Goal: Obtain resource: Obtain resource

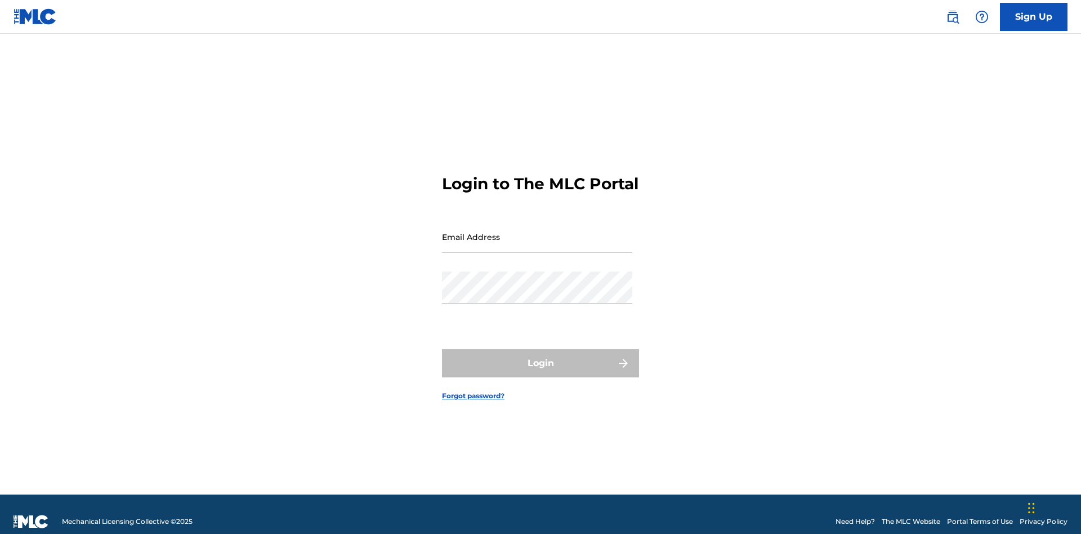
scroll to position [15, 0]
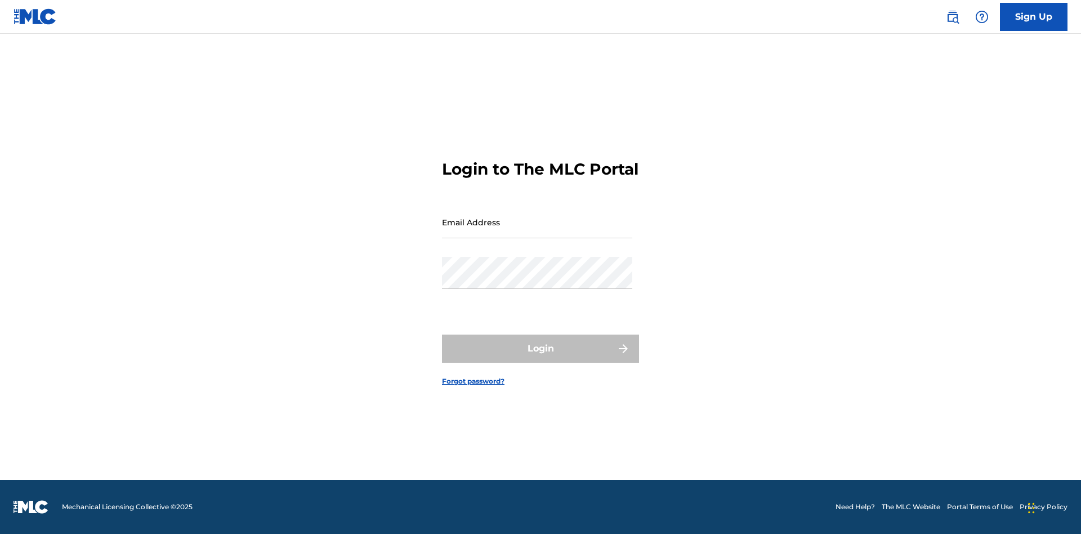
click at [537, 231] on input "Email Address" at bounding box center [537, 222] width 190 height 32
type input "[EMAIL_ADDRESS][DOMAIN_NAME]"
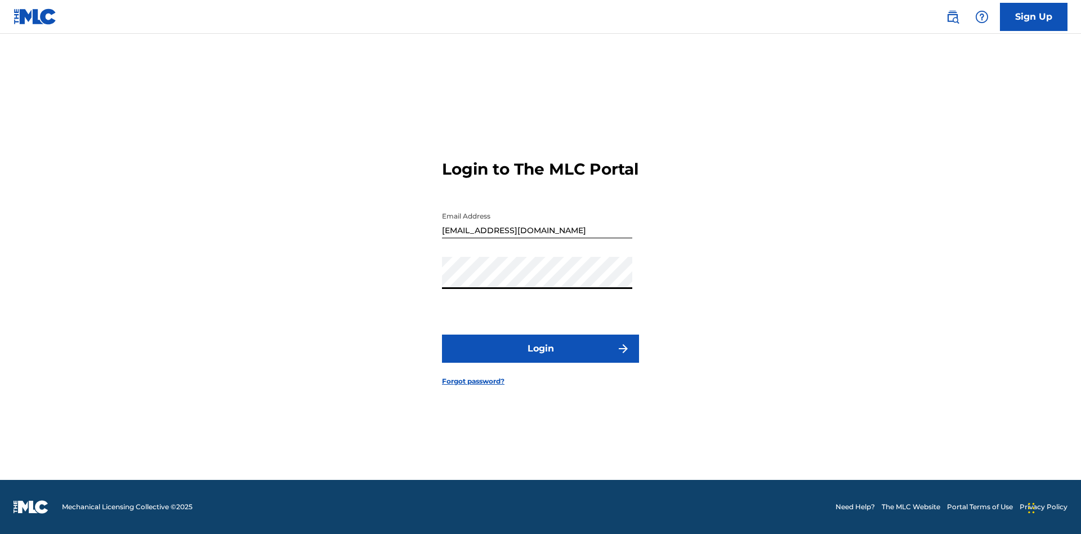
click at [541, 358] on button "Login" at bounding box center [540, 349] width 197 height 28
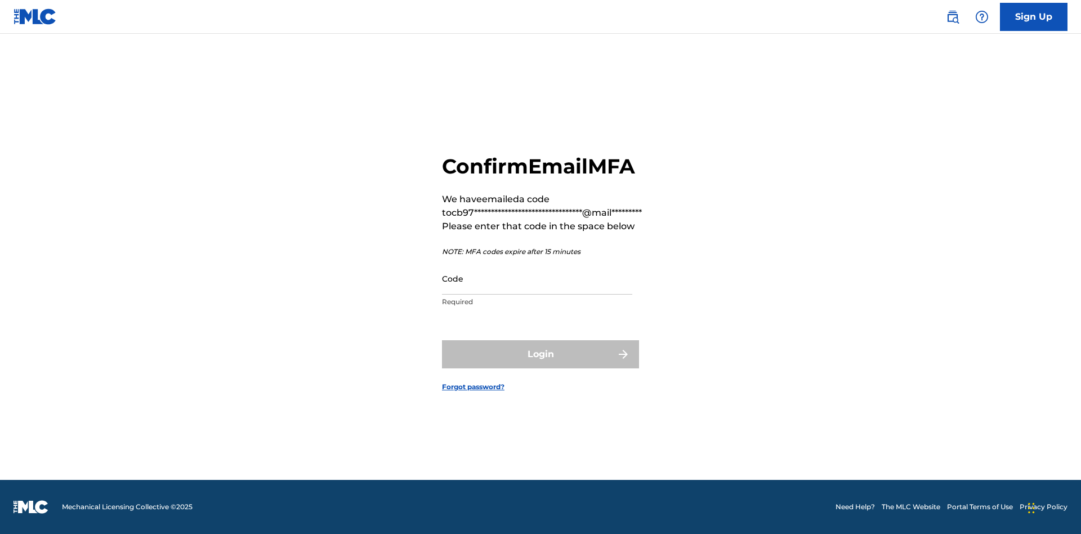
click at [537, 278] on input "Code" at bounding box center [537, 278] width 190 height 32
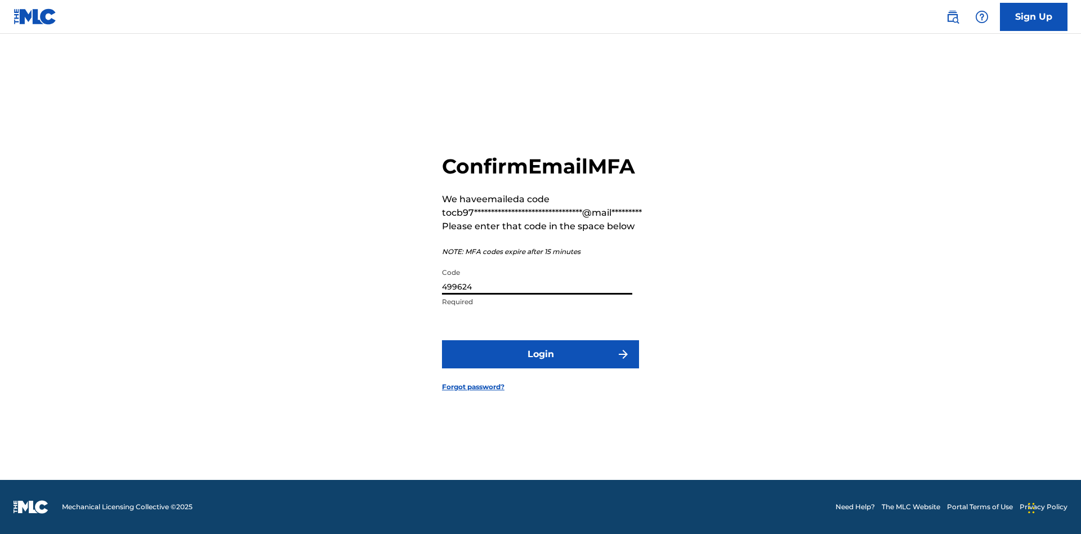
type input "499624"
click at [541, 354] on button "Login" at bounding box center [540, 354] width 197 height 28
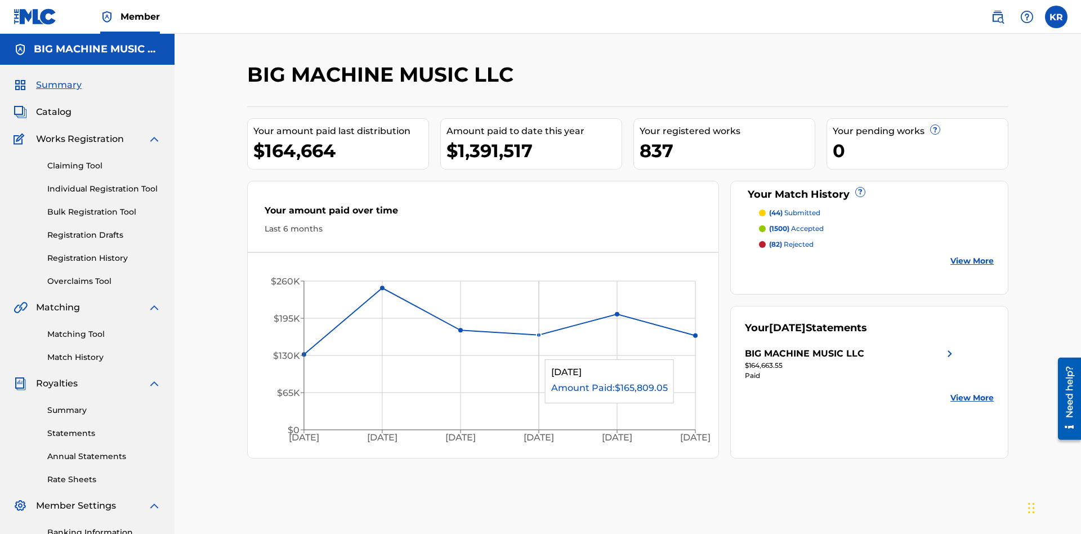
scroll to position [38, 0]
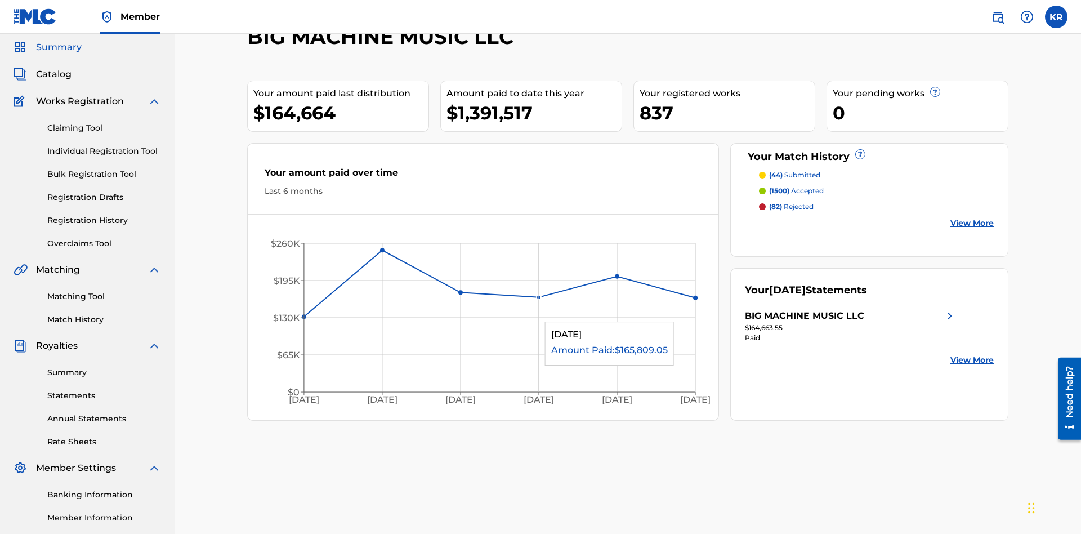
click at [54, 74] on span "Catalog" at bounding box center [53, 75] width 35 height 14
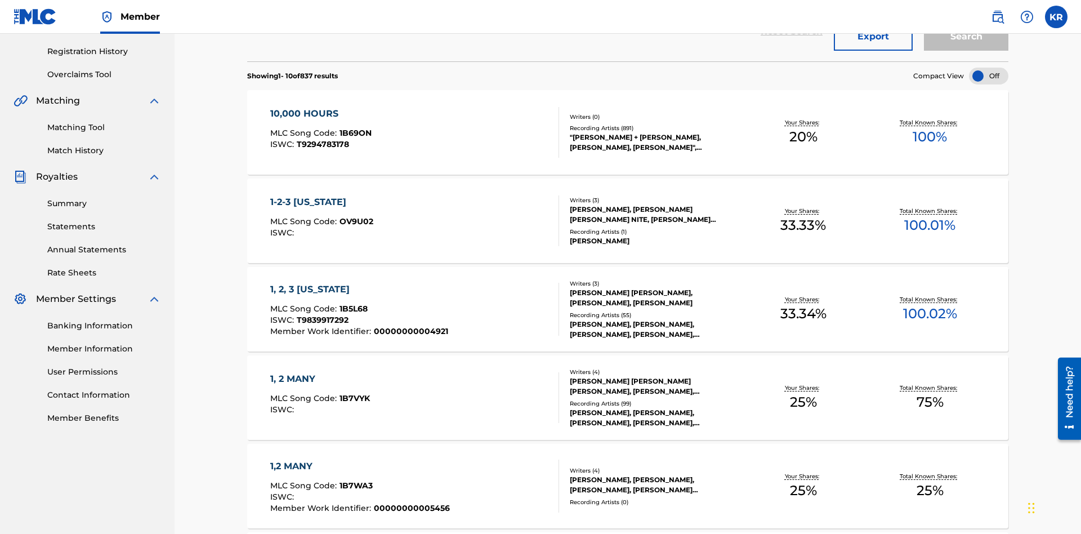
scroll to position [44, 0]
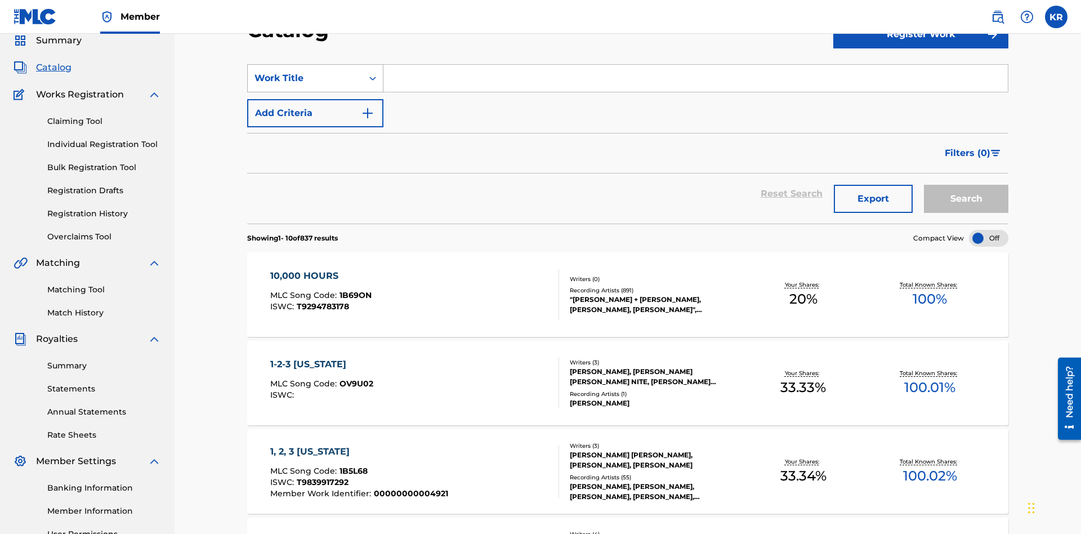
click at [305, 78] on div "Work Title" at bounding box center [305, 79] width 101 height 14
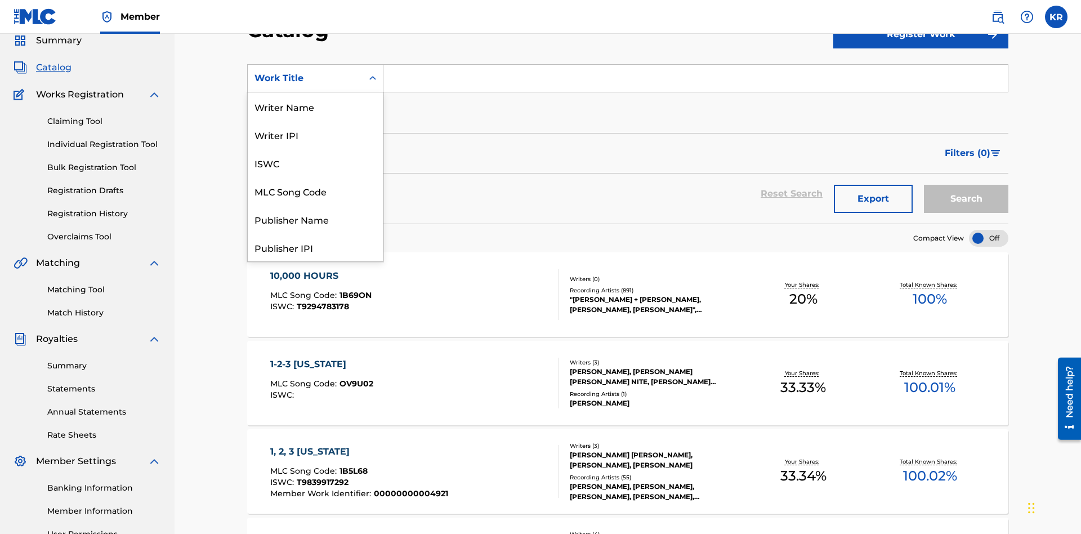
scroll to position [169, 0]
click at [315, 219] on div "ISRC" at bounding box center [315, 219] width 135 height 28
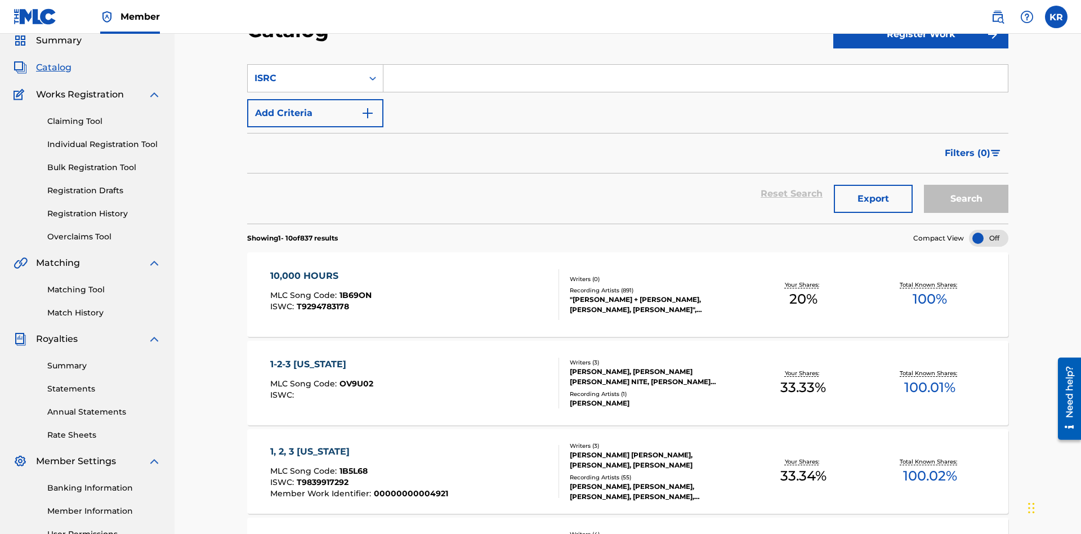
scroll to position [42, 0]
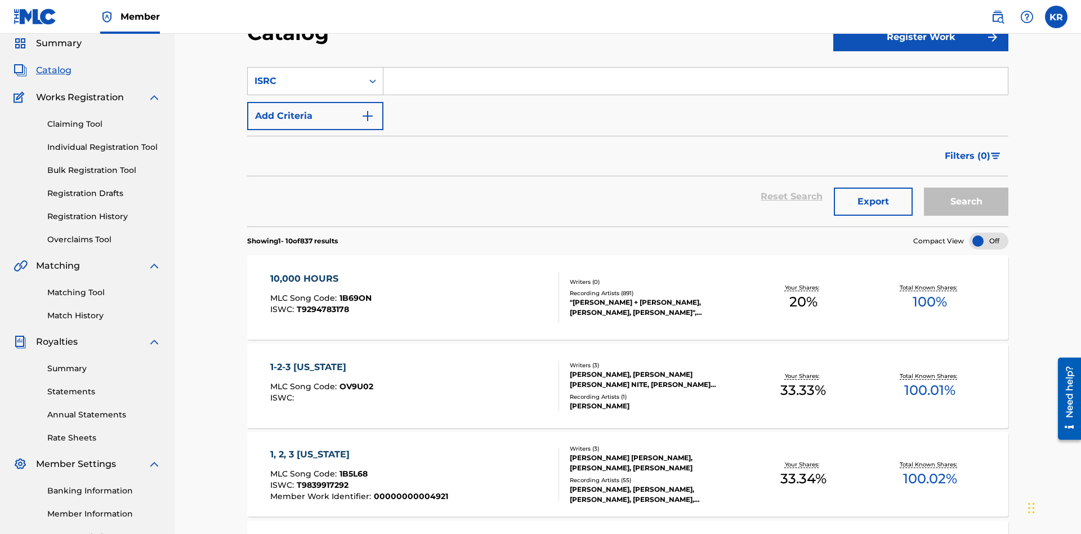
click at [696, 81] on input "Search Form" at bounding box center [696, 81] width 625 height 27
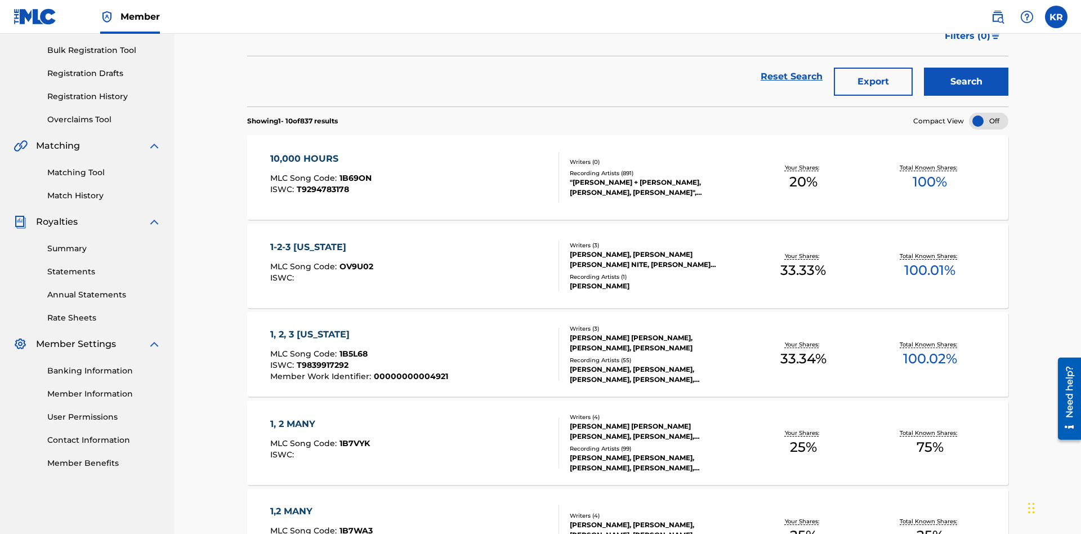
type input "QM3E21806150"
click at [966, 82] on button "Search" at bounding box center [966, 82] width 84 height 28
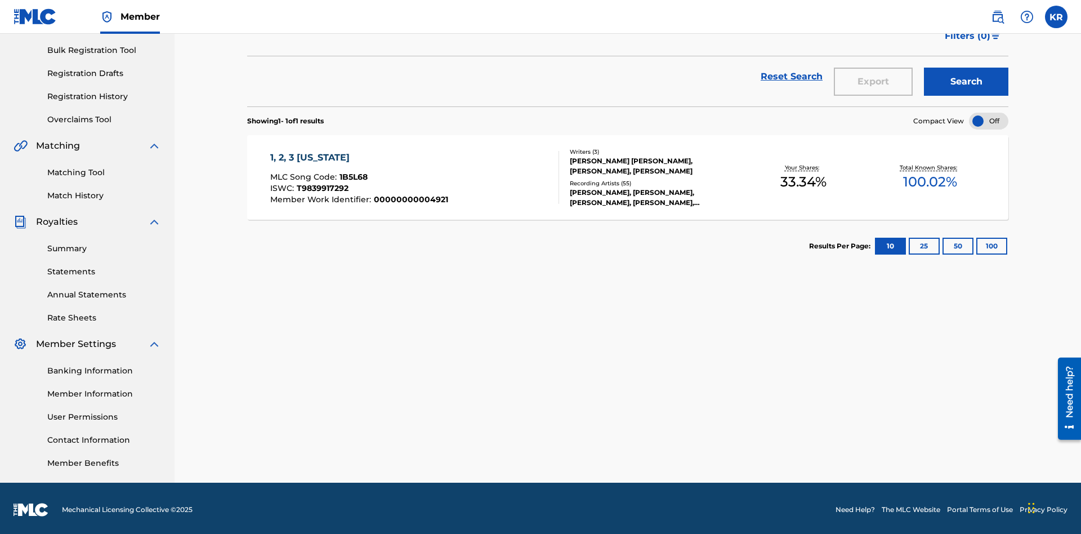
scroll to position [164, 0]
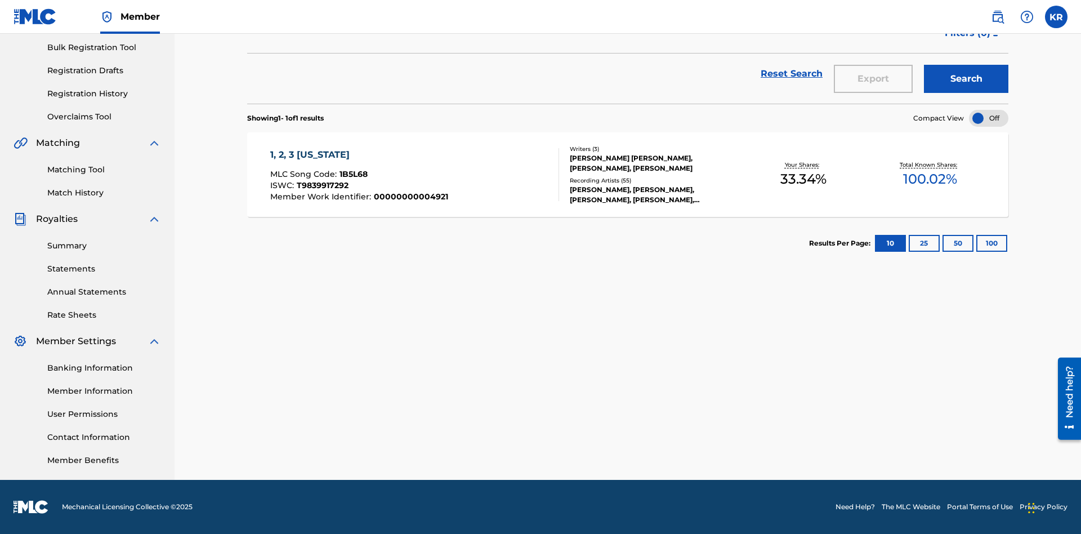
click at [977, 243] on button "100" at bounding box center [992, 243] width 31 height 17
click at [352, 174] on span "1B5L68" at bounding box center [354, 174] width 28 height 10
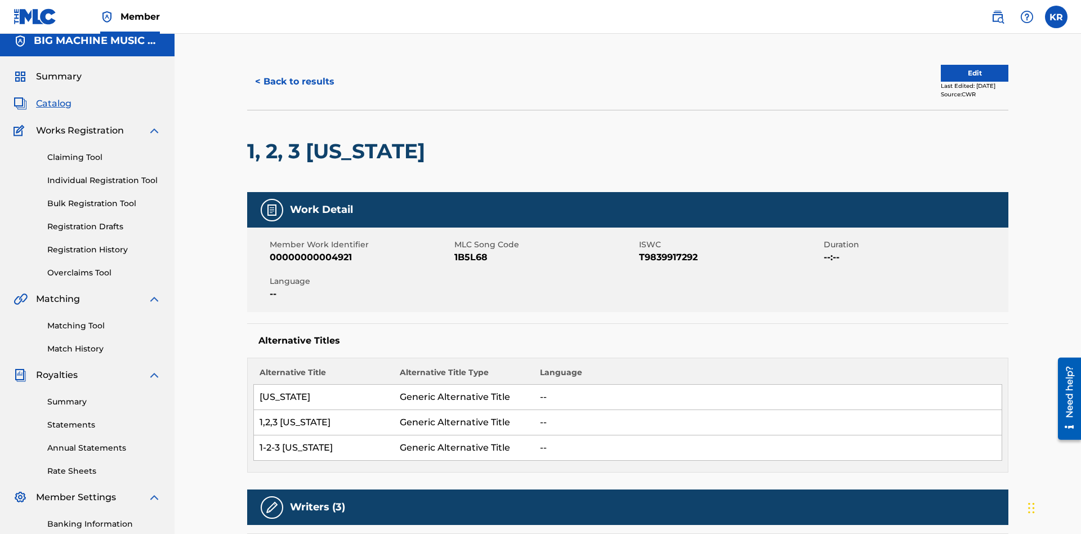
click at [294, 82] on button "< Back to results" at bounding box center [294, 82] width 95 height 28
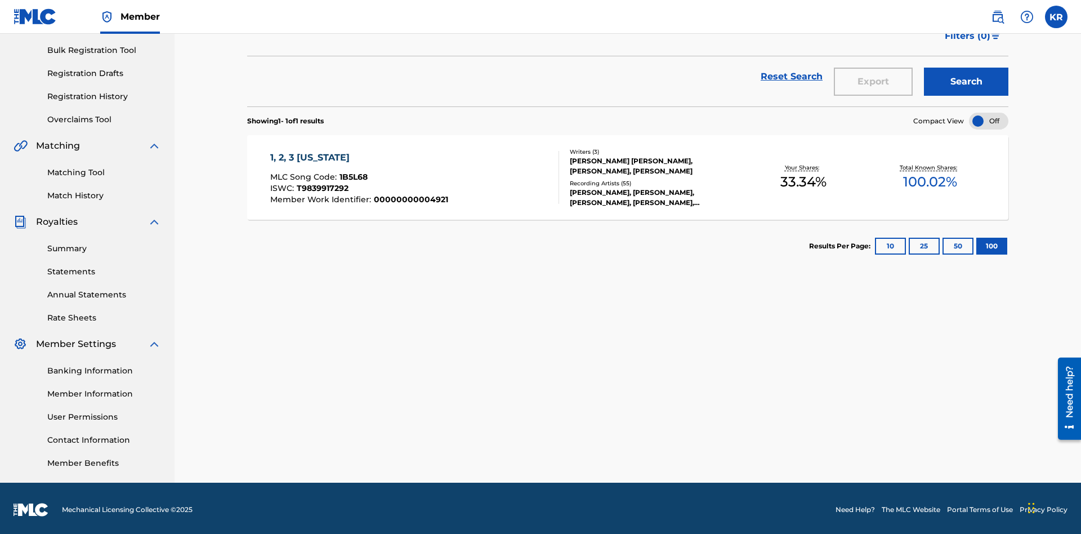
scroll to position [44, 0]
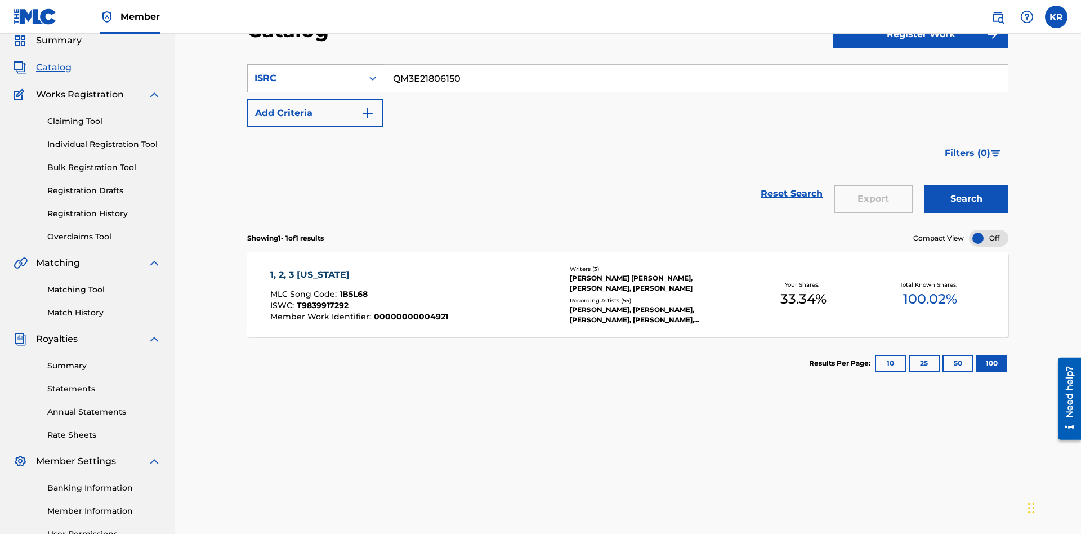
click at [305, 78] on div "ISRC" at bounding box center [305, 79] width 101 height 14
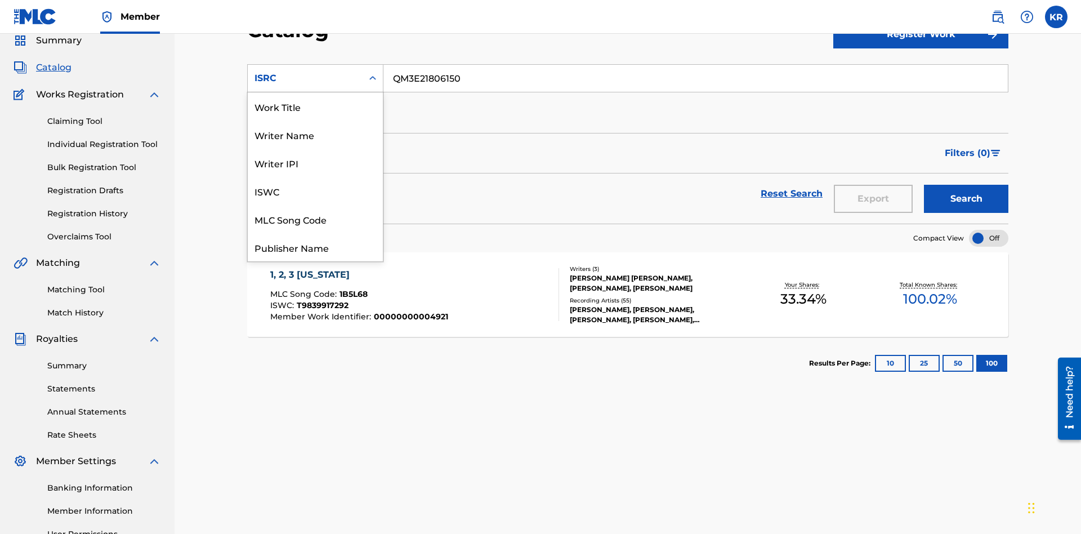
scroll to position [169, 0]
click at [315, 191] on div "Recording Title" at bounding box center [315, 191] width 135 height 28
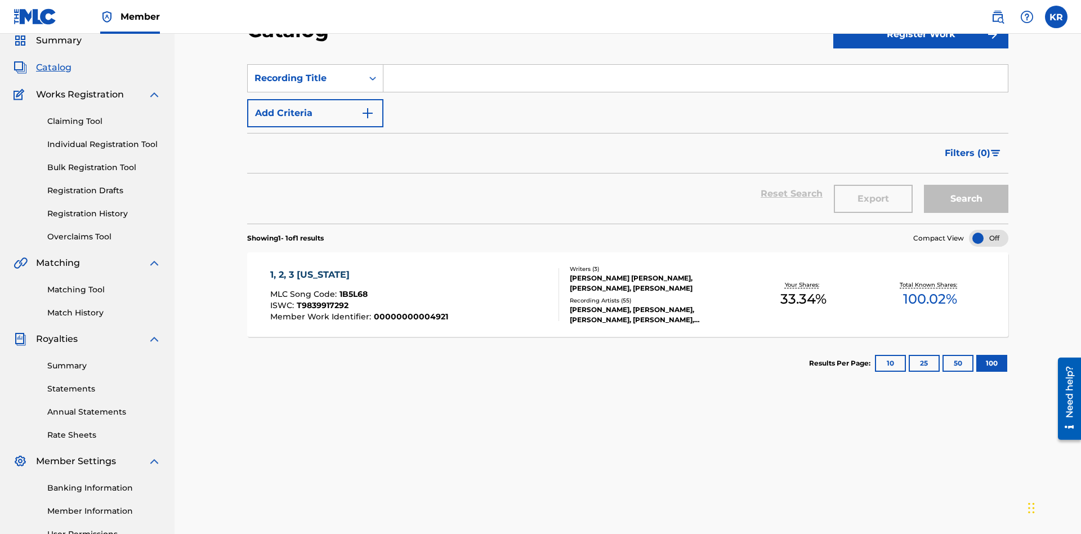
scroll to position [42, 0]
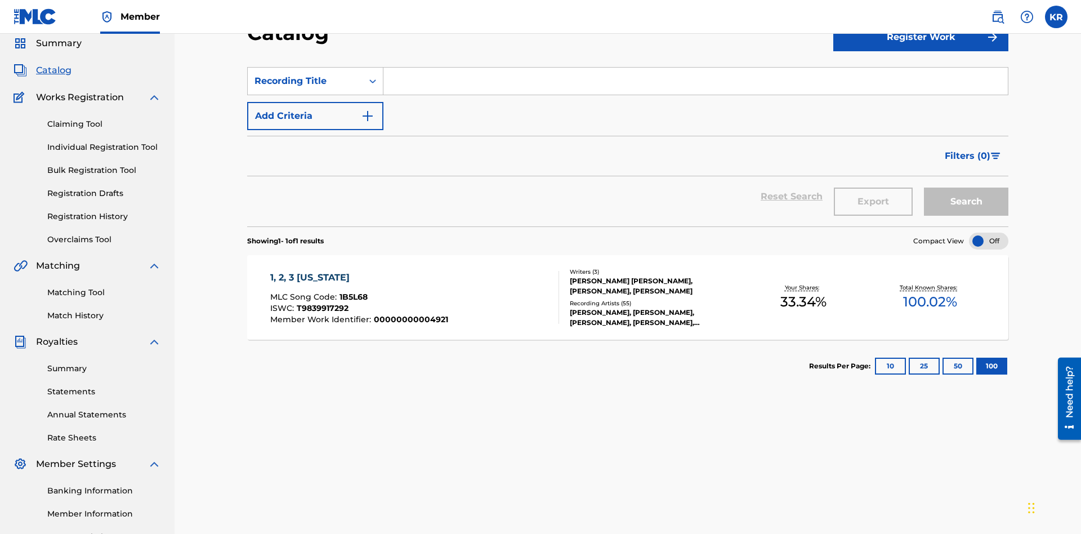
click at [696, 81] on input "Search Form" at bounding box center [696, 81] width 625 height 27
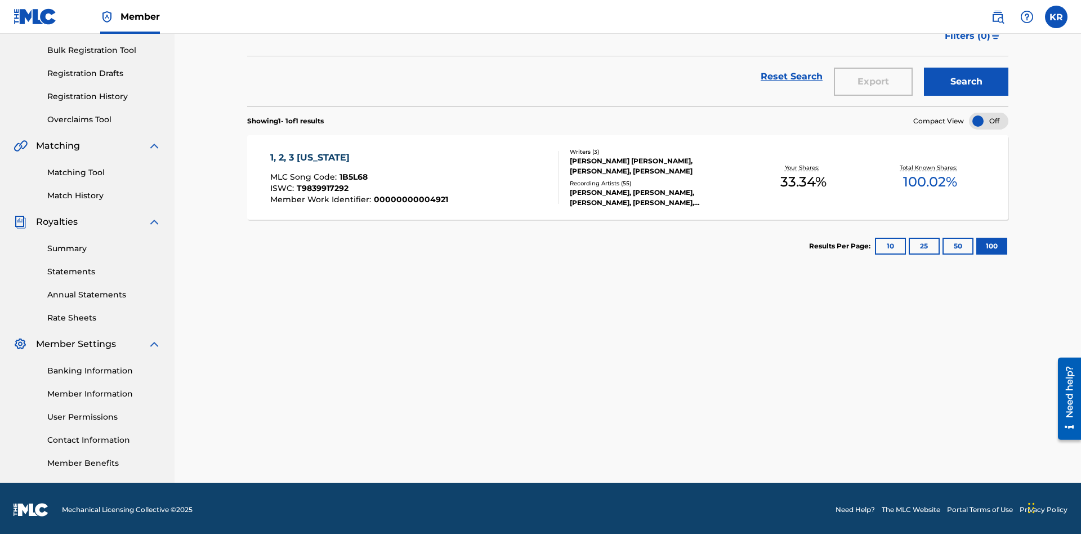
type input "1, 2, 3 MISSISSIPPI"
click at [966, 82] on button "Search" at bounding box center [966, 82] width 84 height 28
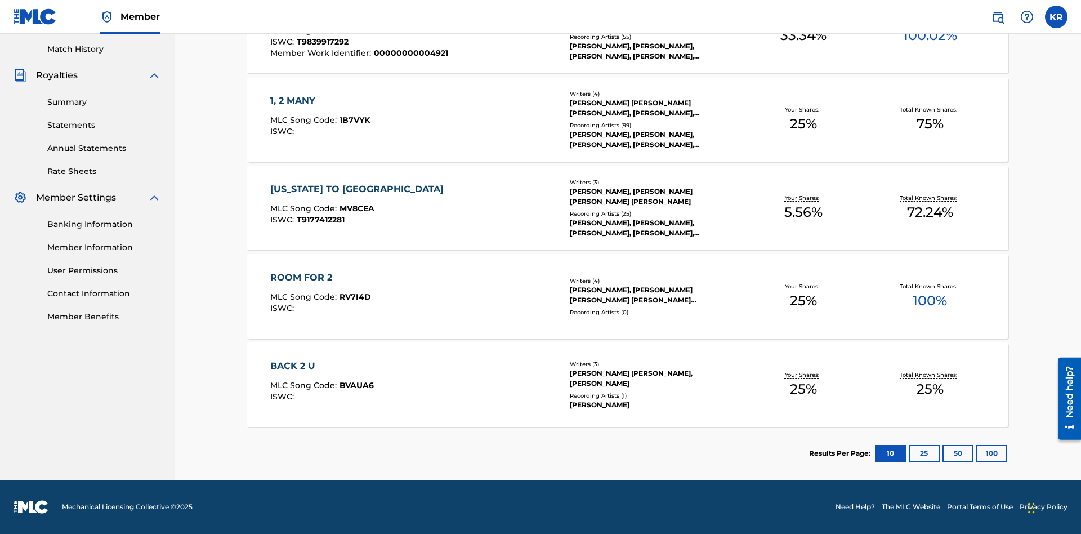
click at [977, 453] on button "100" at bounding box center [992, 453] width 31 height 17
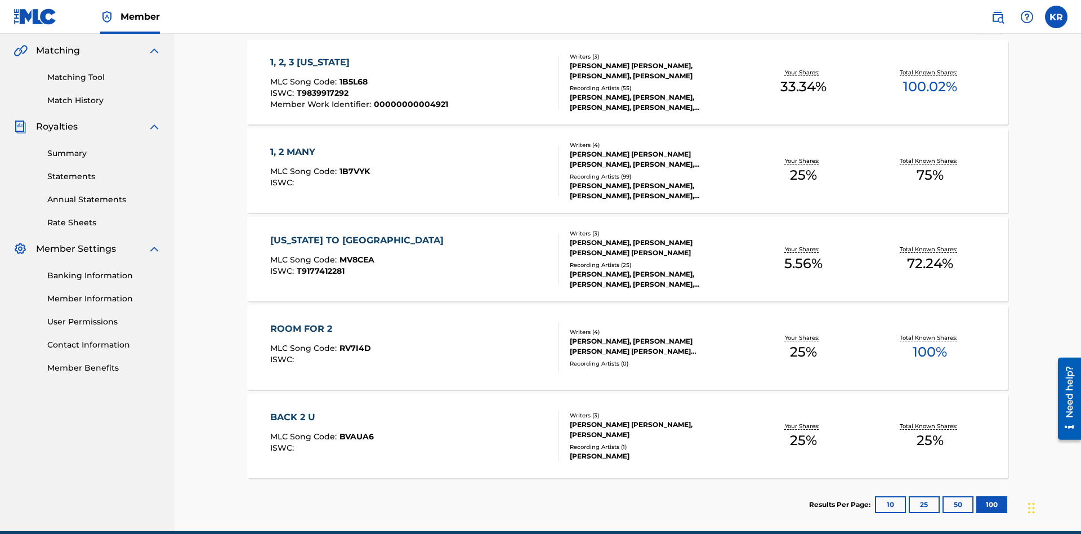
scroll to position [266, 0]
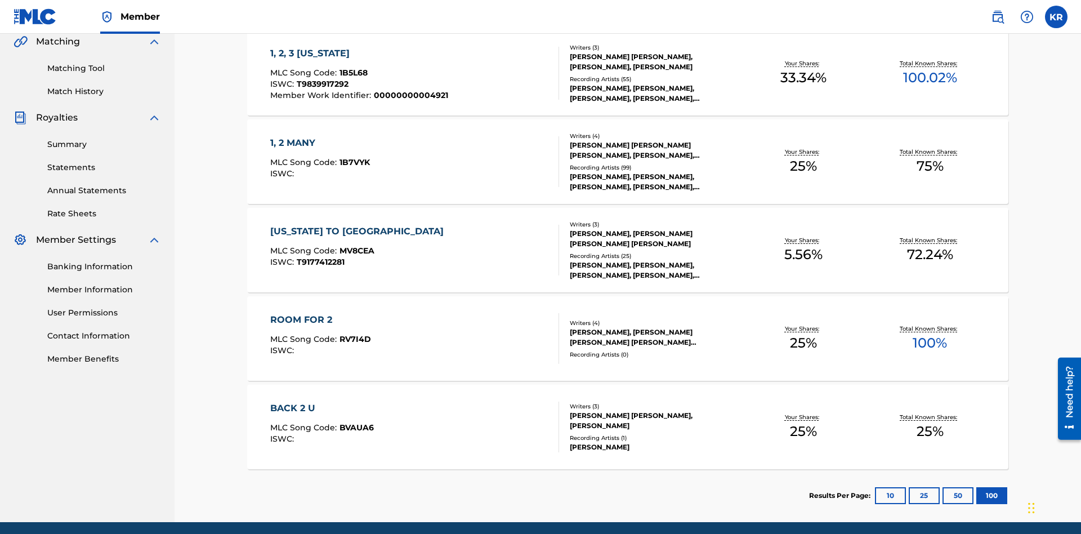
click at [352, 73] on span "1B5L68" at bounding box center [354, 73] width 28 height 10
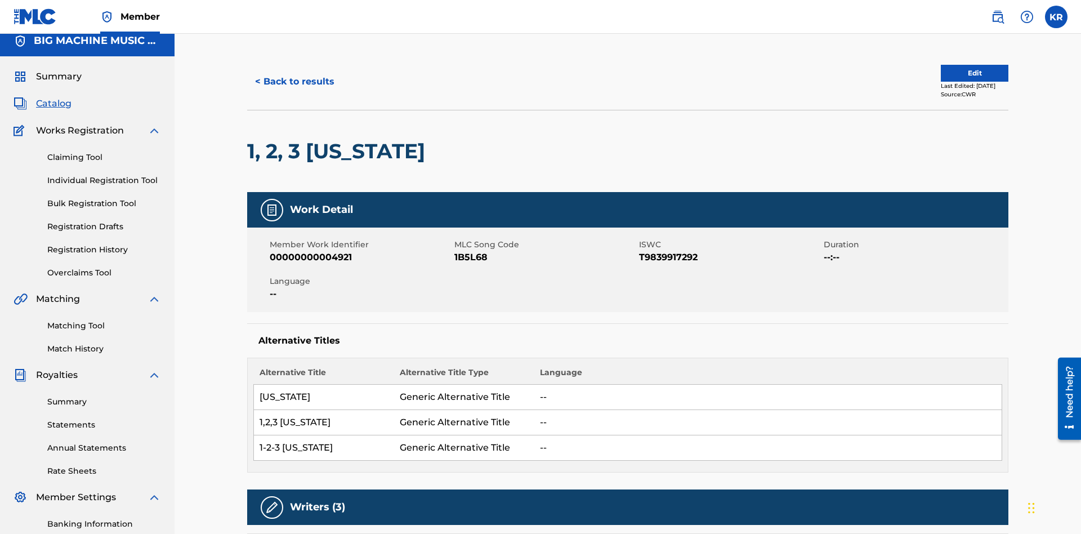
click at [294, 82] on button "< Back to results" at bounding box center [294, 82] width 95 height 28
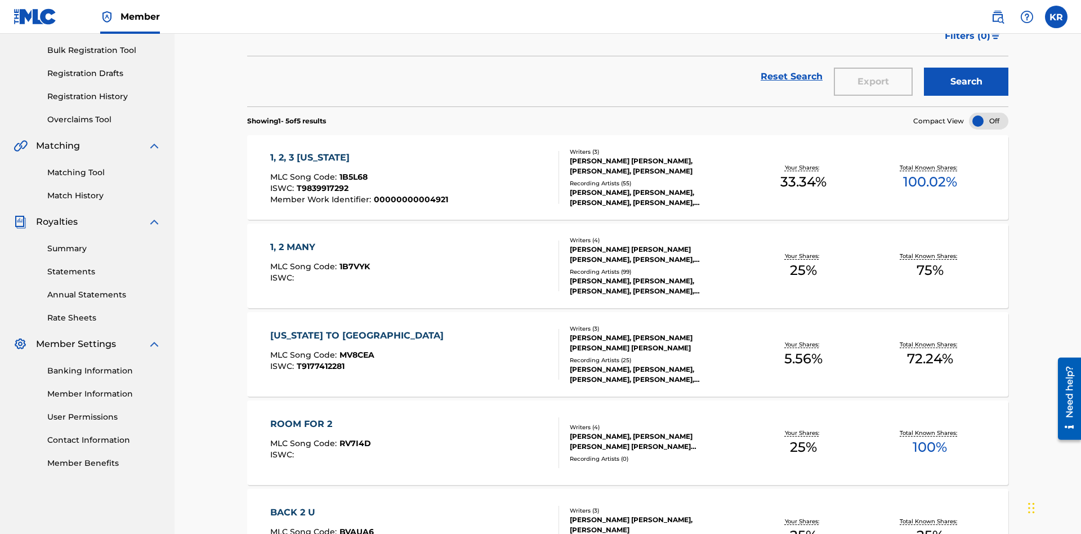
scroll to position [44, 0]
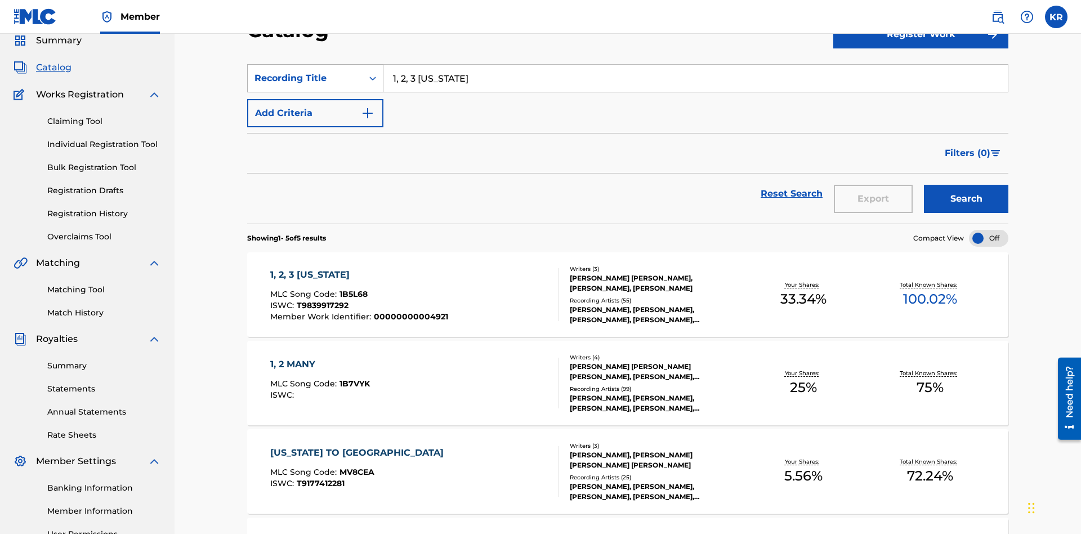
click at [305, 78] on div "Recording Title" at bounding box center [305, 79] width 101 height 14
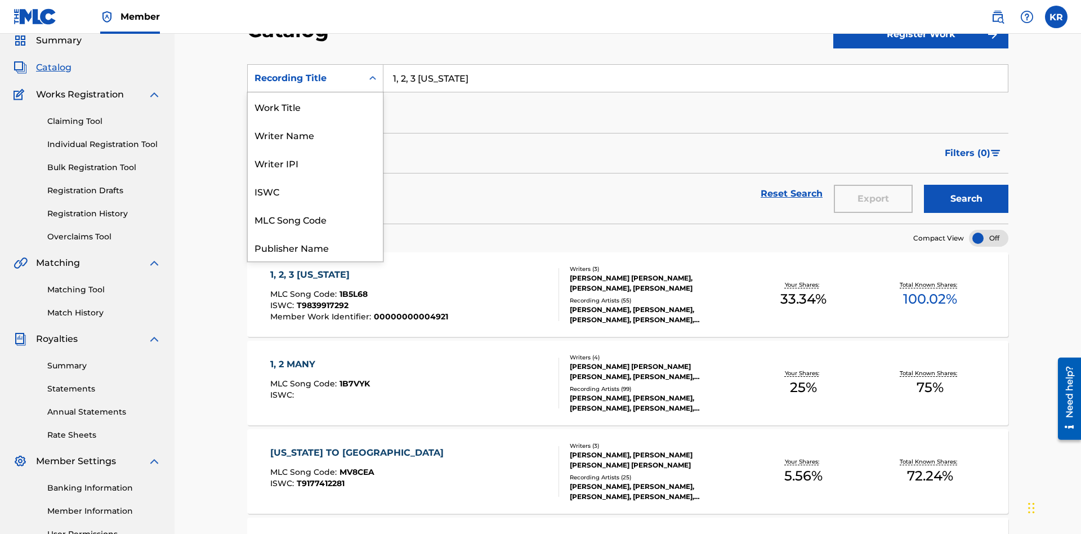
scroll to position [169, 0]
click at [315, 163] on div "Member Work Identifier" at bounding box center [315, 163] width 135 height 28
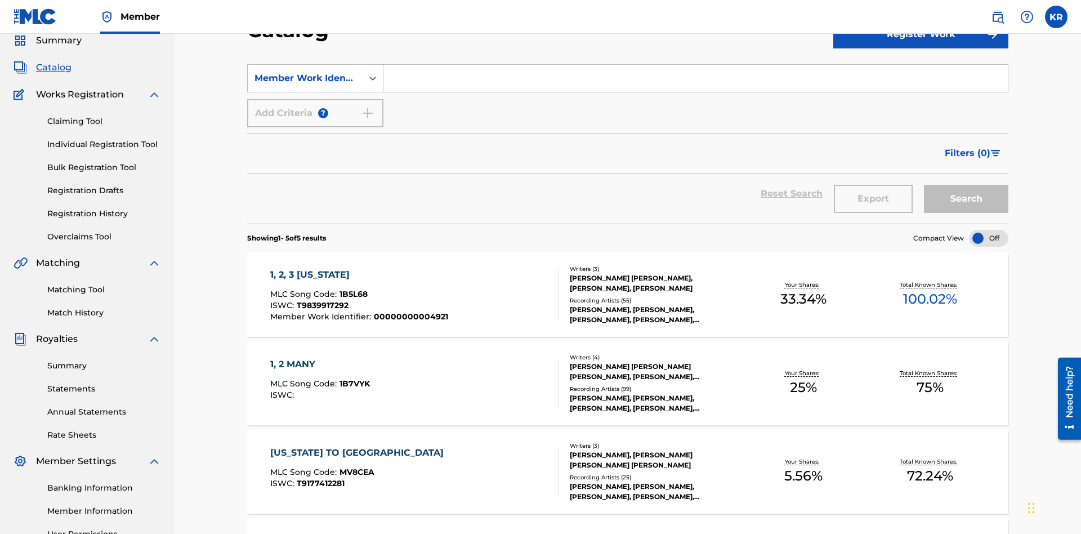
scroll to position [42, 0]
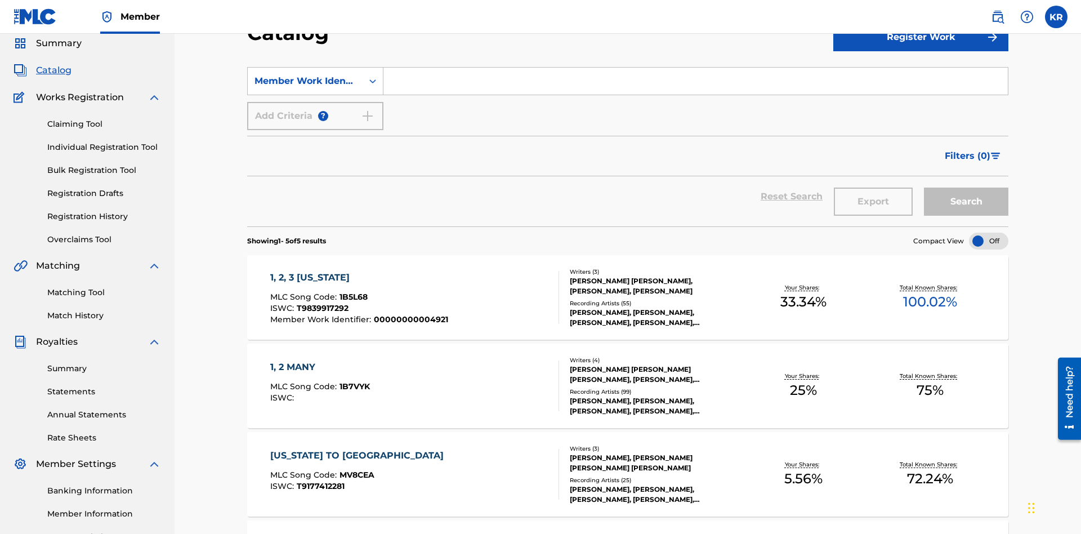
click at [696, 81] on input "Search Form" at bounding box center [696, 81] width 625 height 27
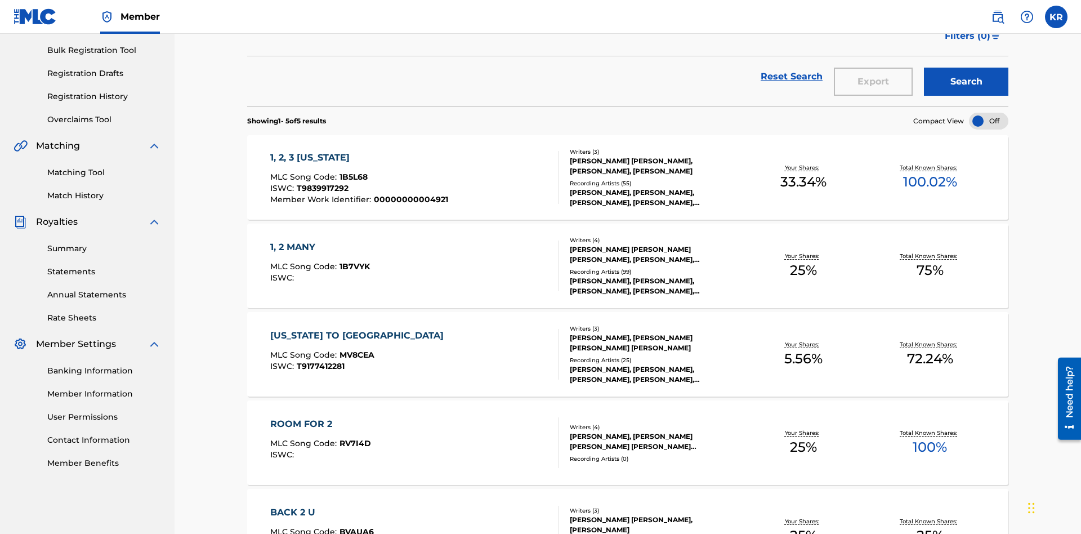
type input "00000000004921"
click at [966, 82] on button "Search" at bounding box center [966, 82] width 84 height 28
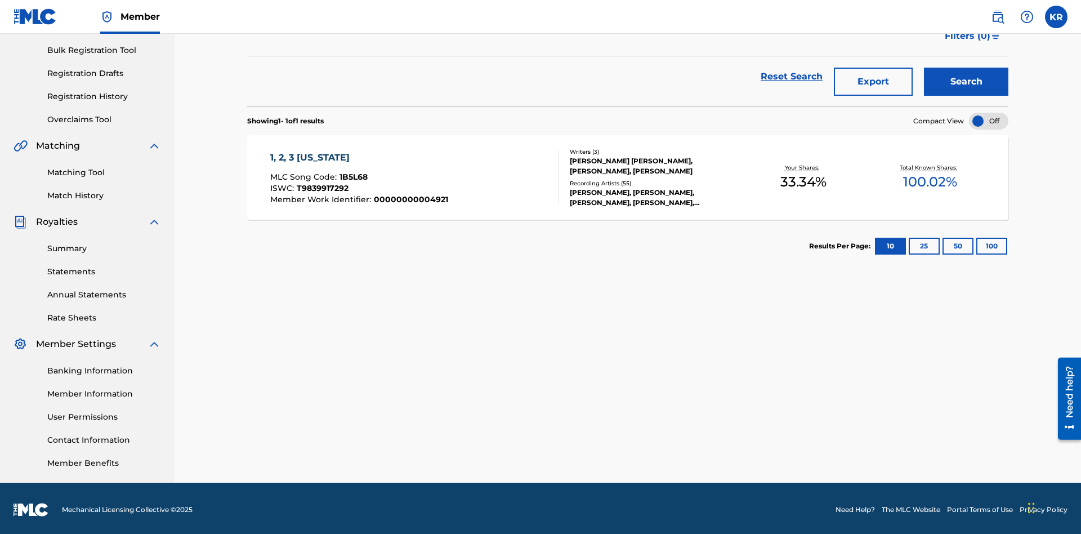
scroll to position [164, 0]
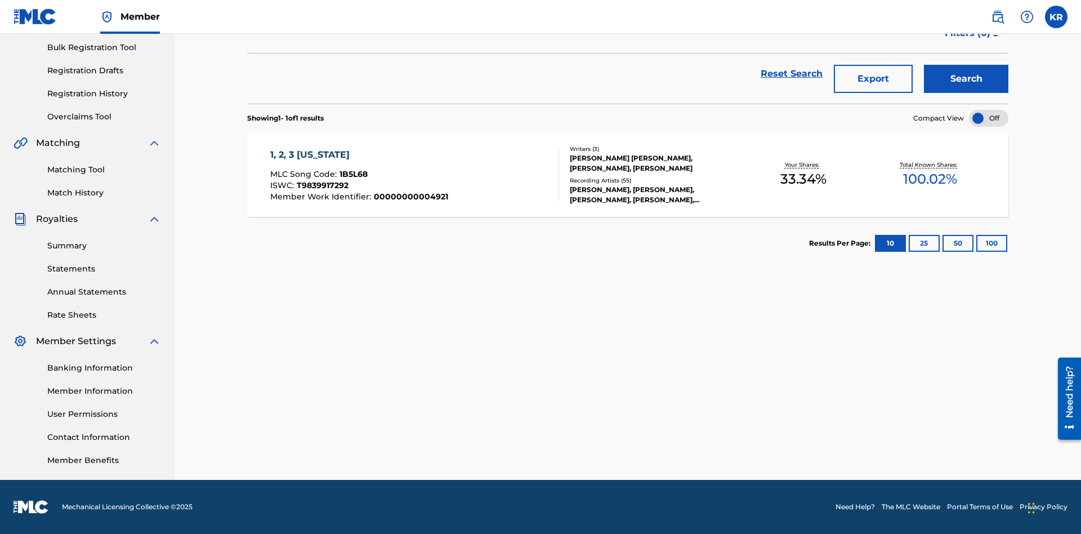
click at [977, 243] on button "100" at bounding box center [992, 243] width 31 height 17
click at [352, 174] on span "1B5L68" at bounding box center [354, 174] width 28 height 10
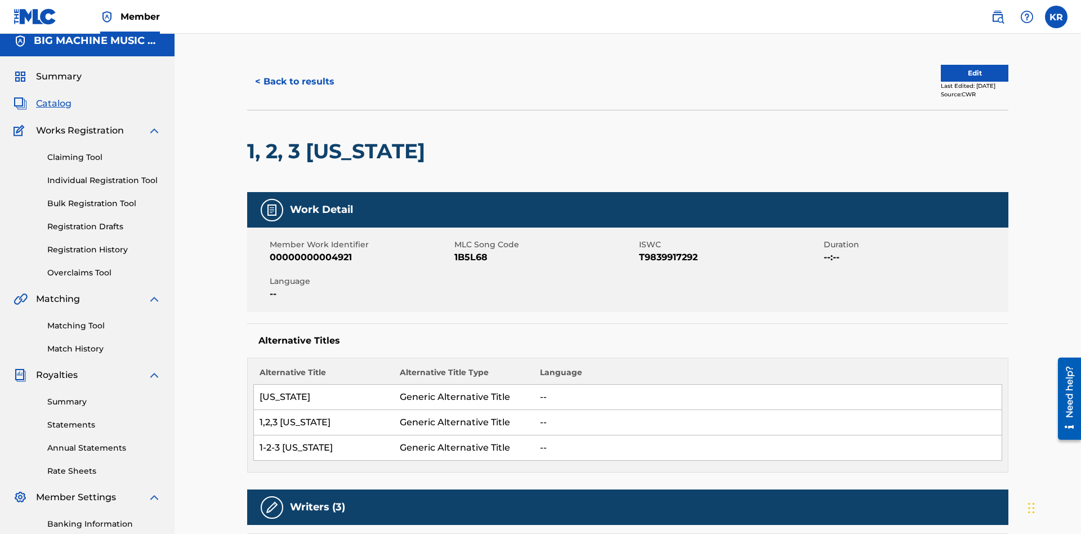
click at [294, 82] on button "< Back to results" at bounding box center [294, 82] width 95 height 28
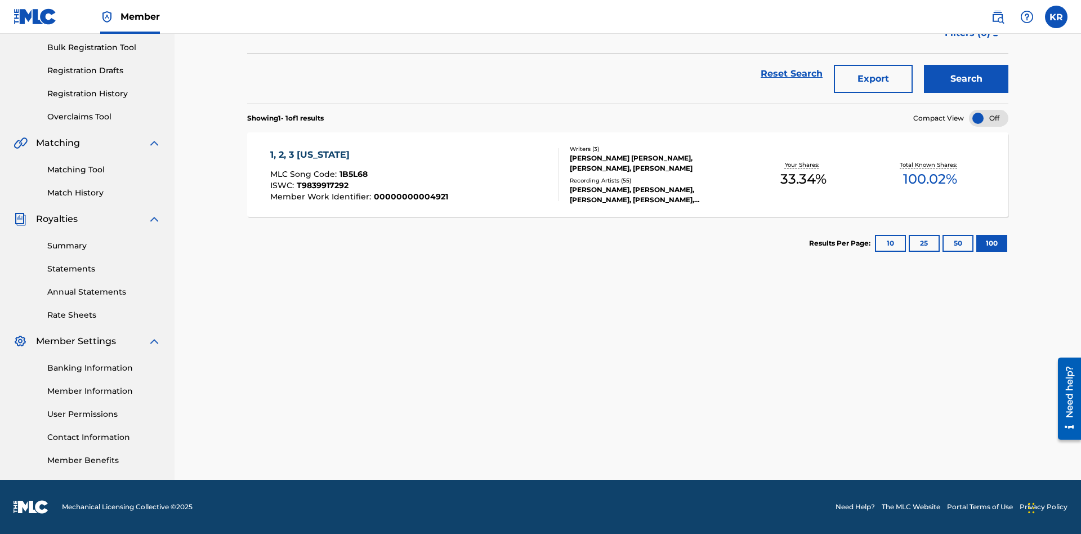
scroll to position [162, 0]
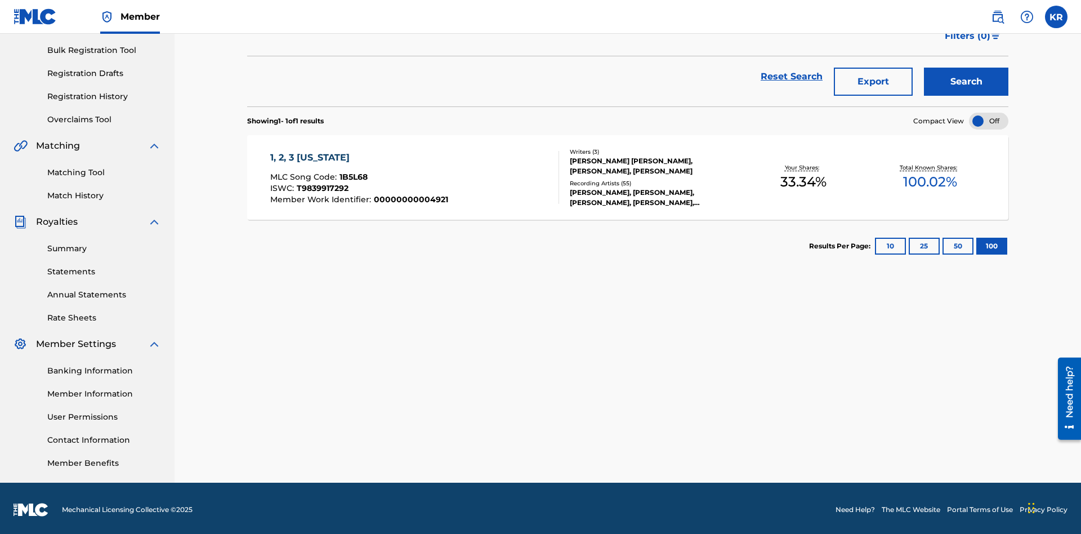
click at [874, 82] on button "Export" at bounding box center [873, 82] width 79 height 28
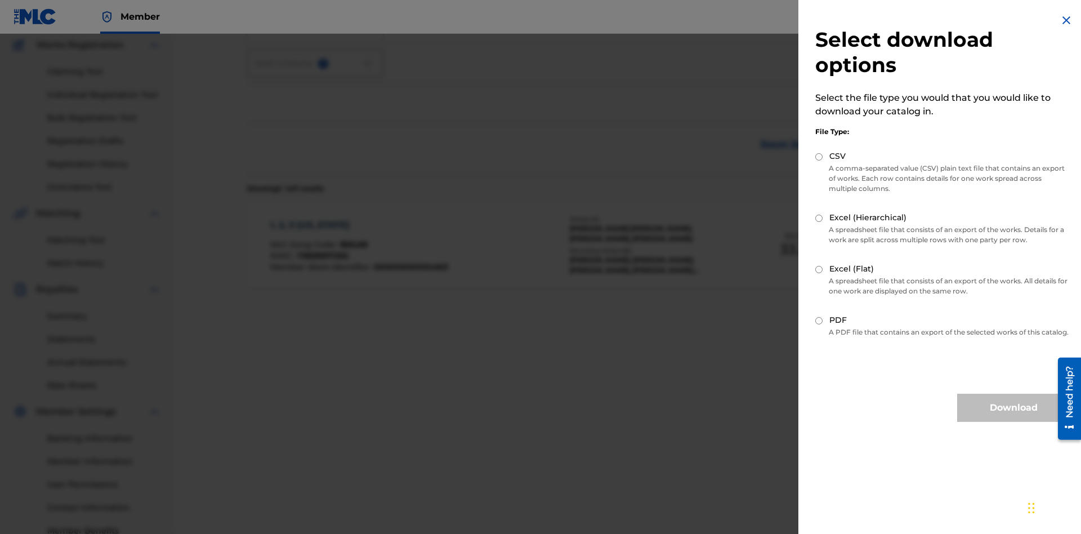
scroll to position [164, 0]
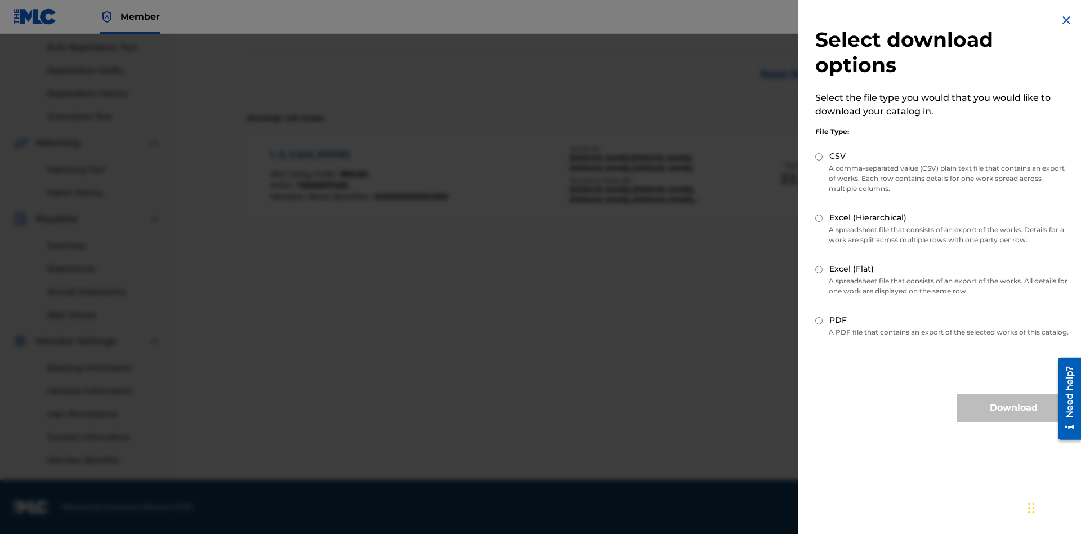
click at [819, 269] on input "Excel (Flat)" at bounding box center [819, 269] width 7 height 7
radio input "true"
click at [1014, 418] on button "Download" at bounding box center [1013, 408] width 113 height 28
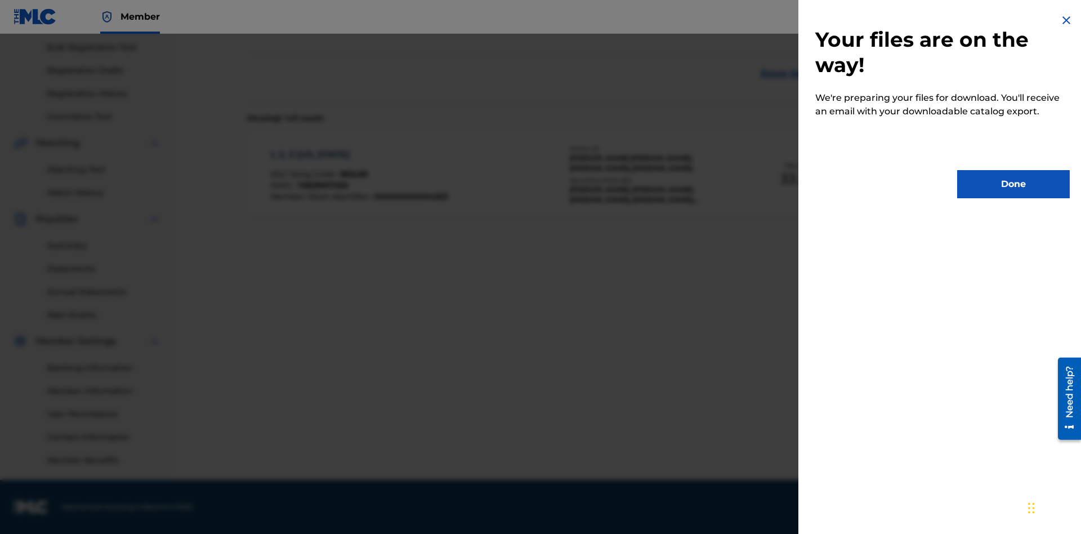
click at [1014, 184] on button "Done" at bounding box center [1013, 184] width 113 height 28
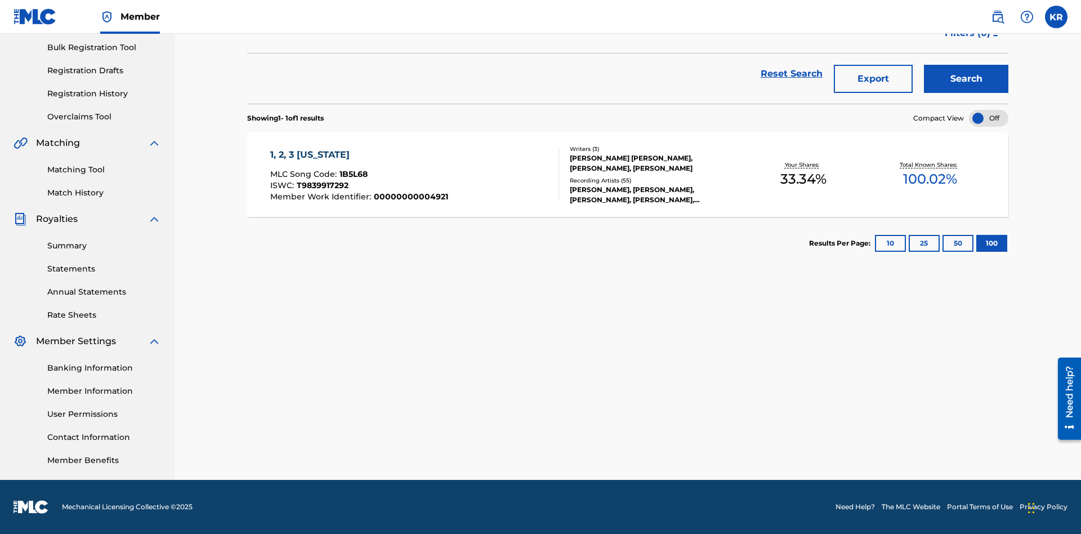
scroll to position [44, 0]
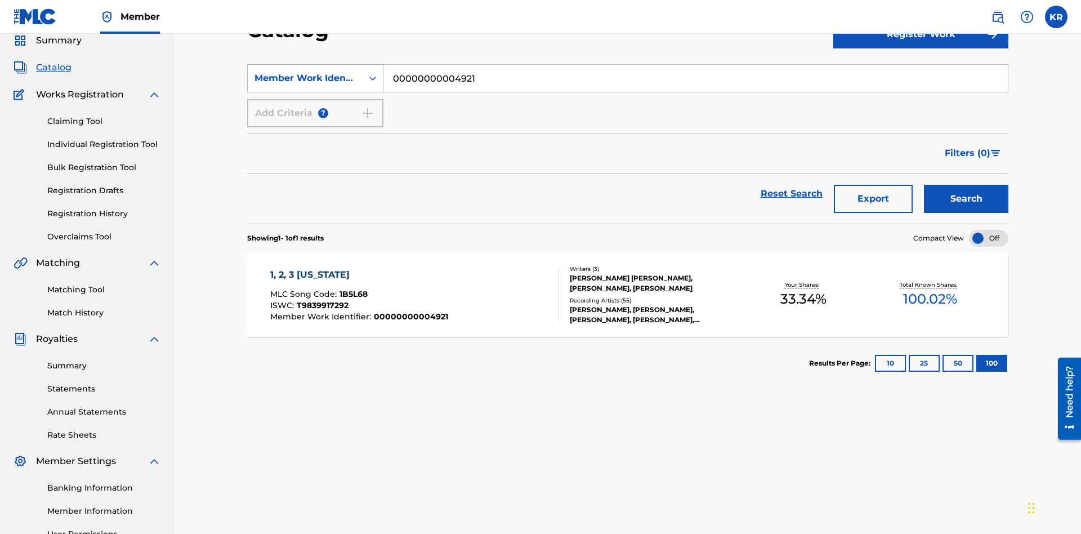
click at [305, 78] on div "Member Work Identifier" at bounding box center [305, 79] width 101 height 14
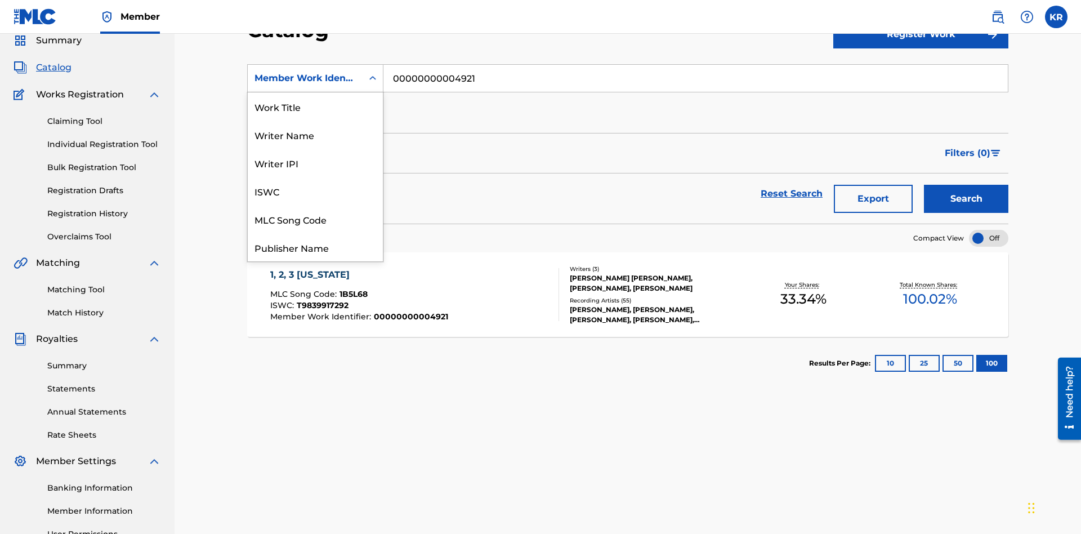
scroll to position [169, 0]
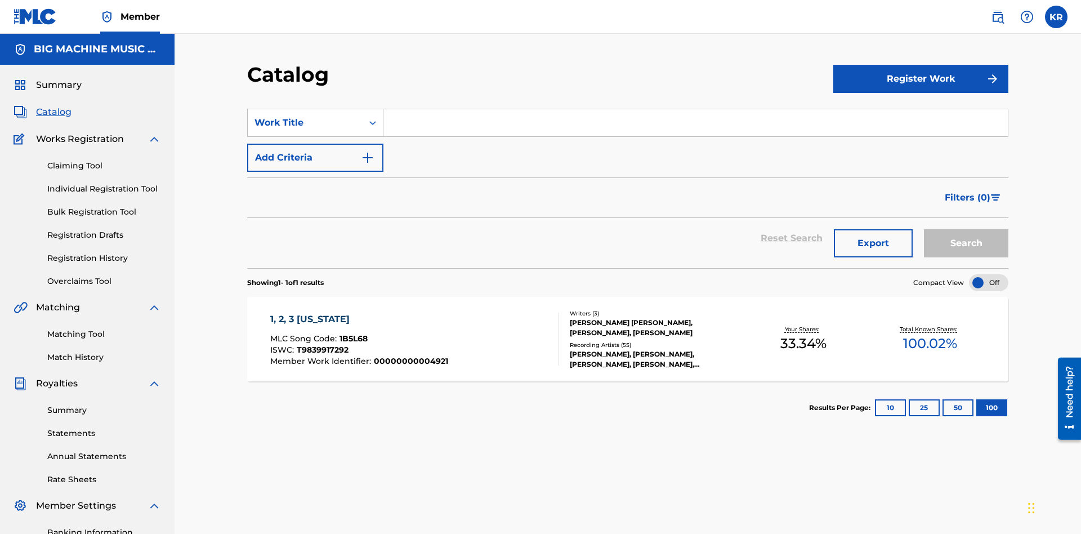
scroll to position [42, 0]
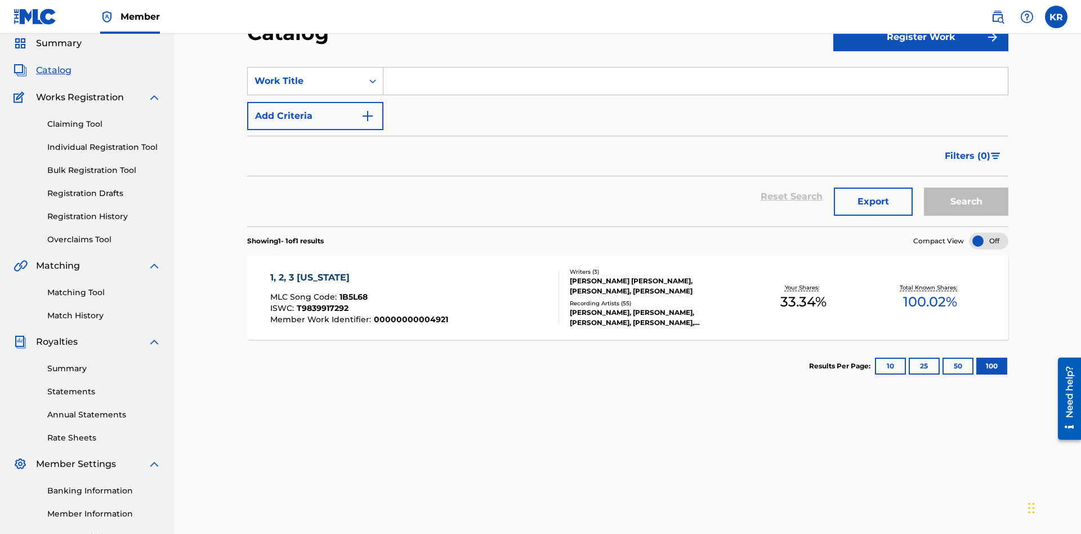
click at [696, 81] on input "Search Form" at bounding box center [696, 81] width 625 height 27
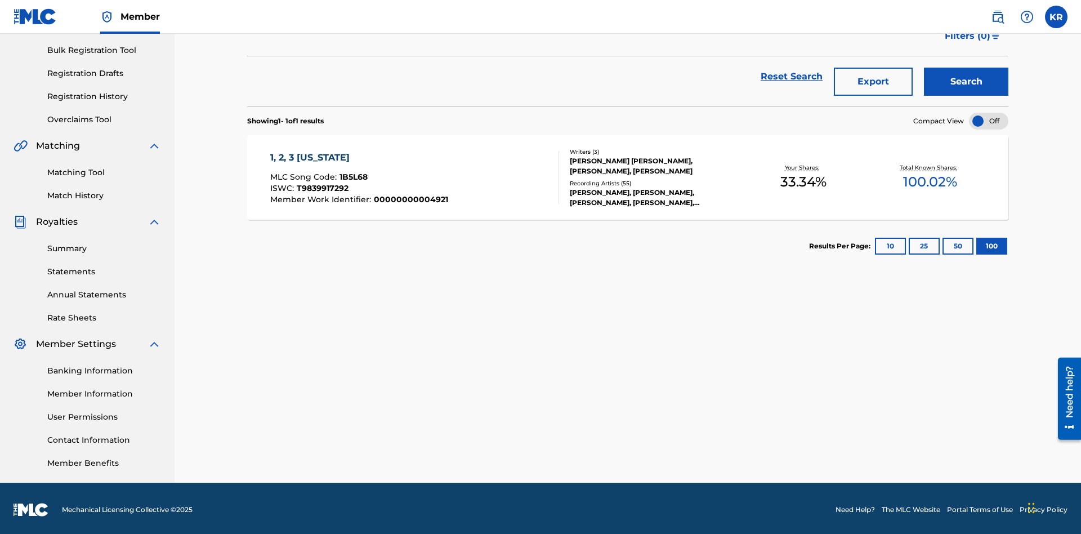
type input "1, 2, 3 MISSISSIPPI"
click at [966, 82] on button "Search" at bounding box center [966, 82] width 84 height 28
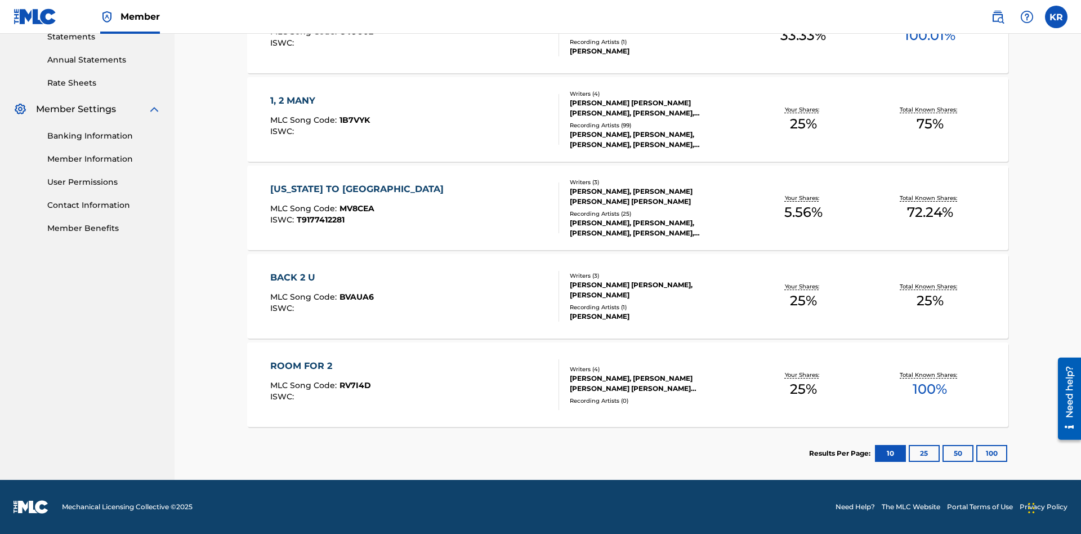
click at [977, 453] on button "100" at bounding box center [992, 453] width 31 height 17
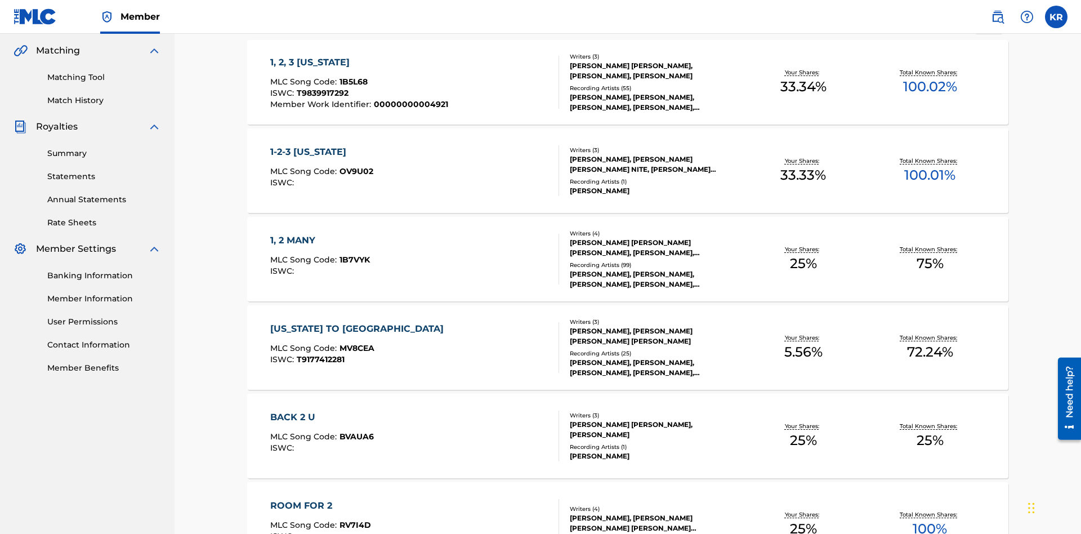
scroll to position [266, 0]
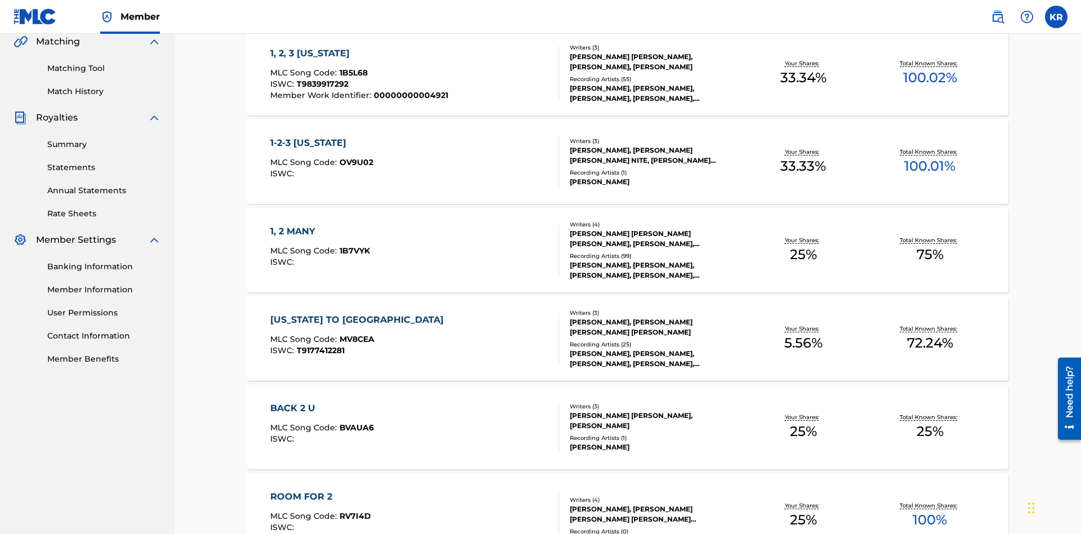
click at [352, 73] on span "1B5L68" at bounding box center [354, 73] width 28 height 10
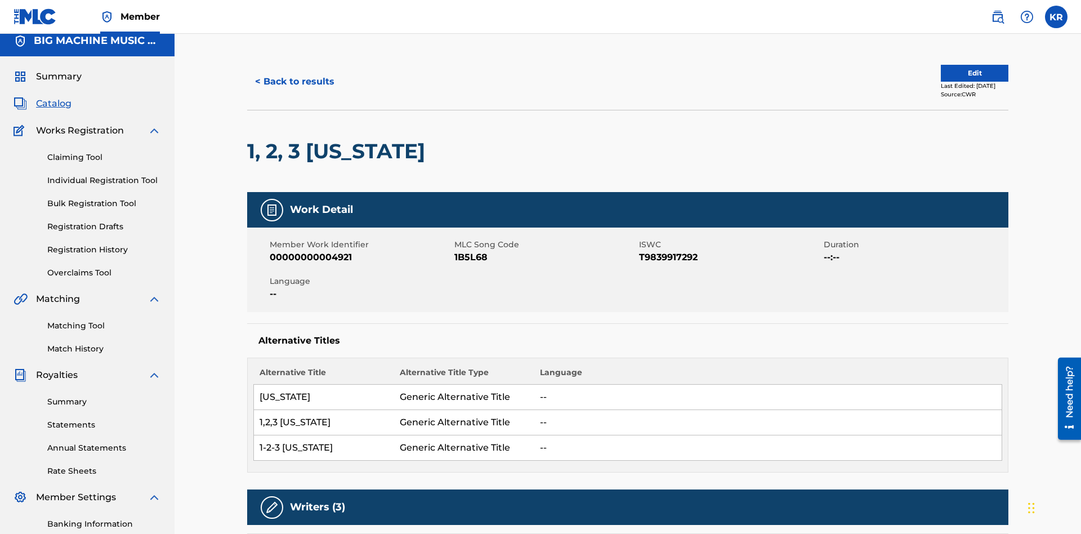
click at [294, 82] on button "< Back to results" at bounding box center [294, 82] width 95 height 28
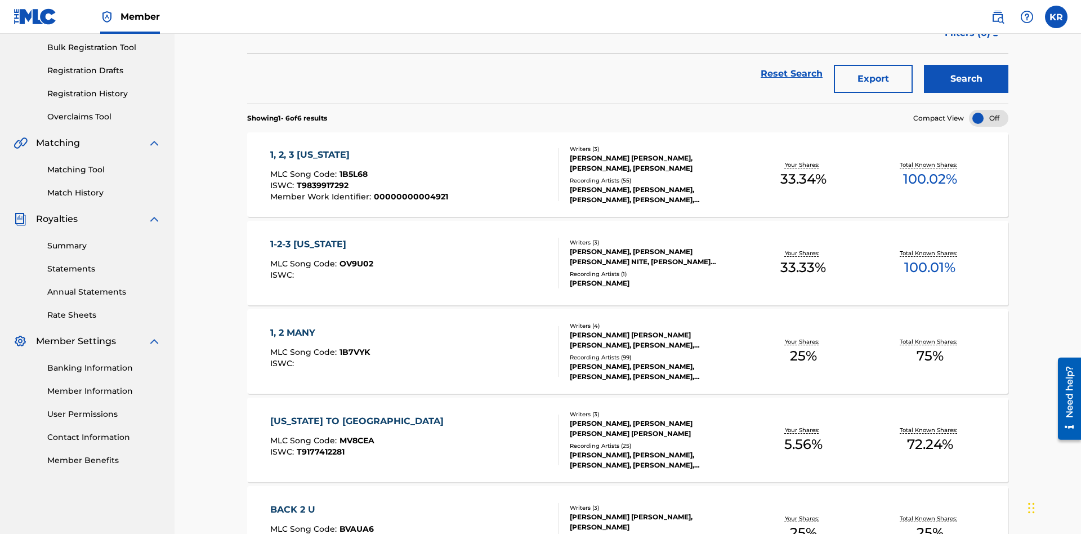
scroll to position [162, 0]
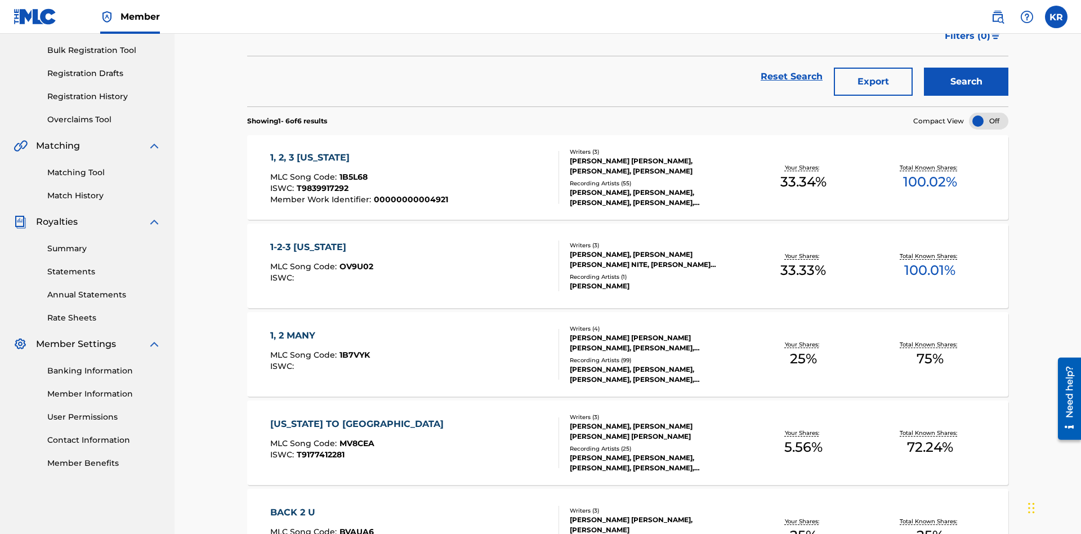
click at [874, 82] on button "Export" at bounding box center [873, 82] width 79 height 28
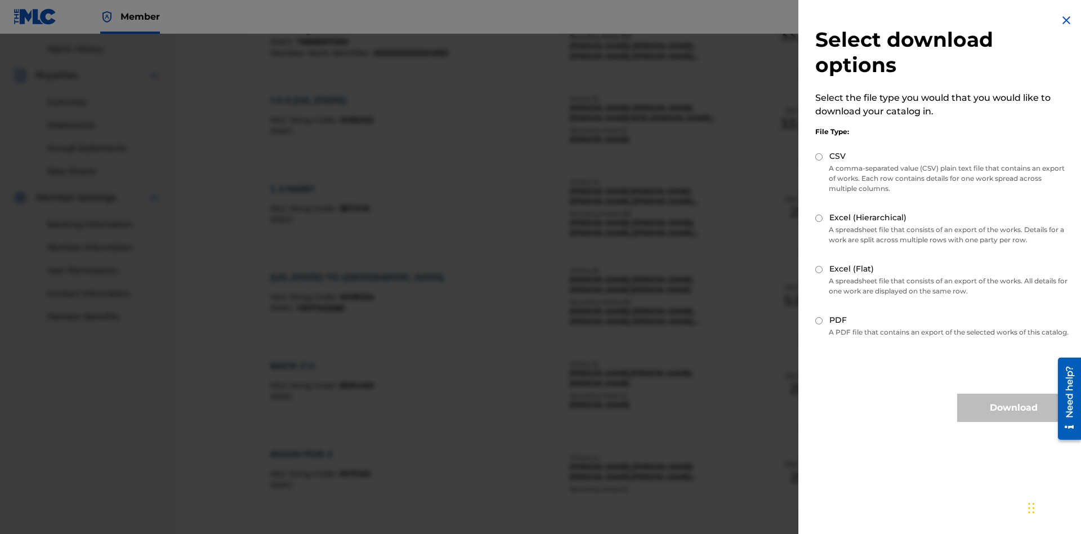
click at [819, 218] on input "Excel (Hierarchical)" at bounding box center [819, 218] width 7 height 7
radio input "true"
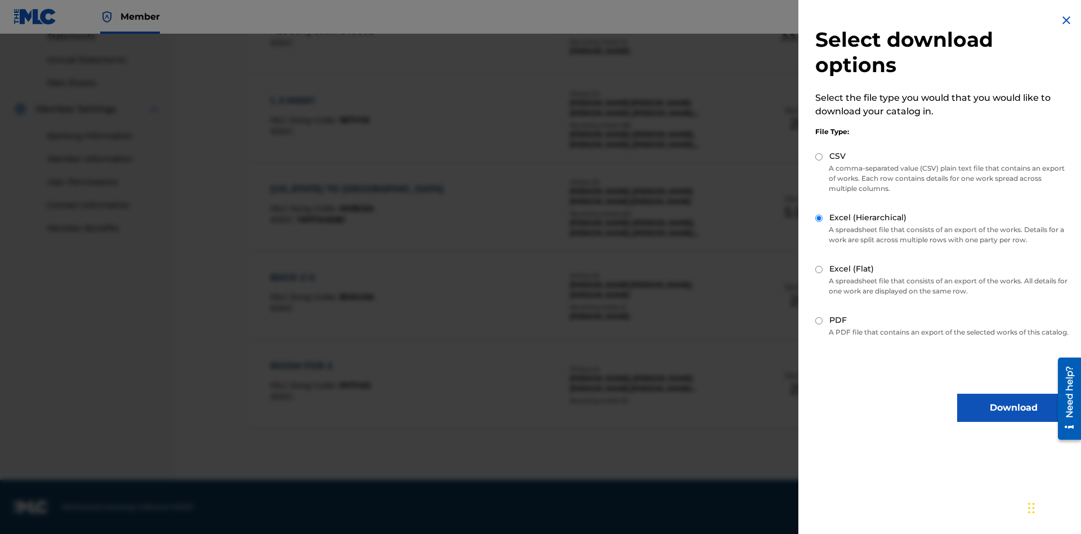
click at [1014, 418] on button "Download" at bounding box center [1013, 408] width 113 height 28
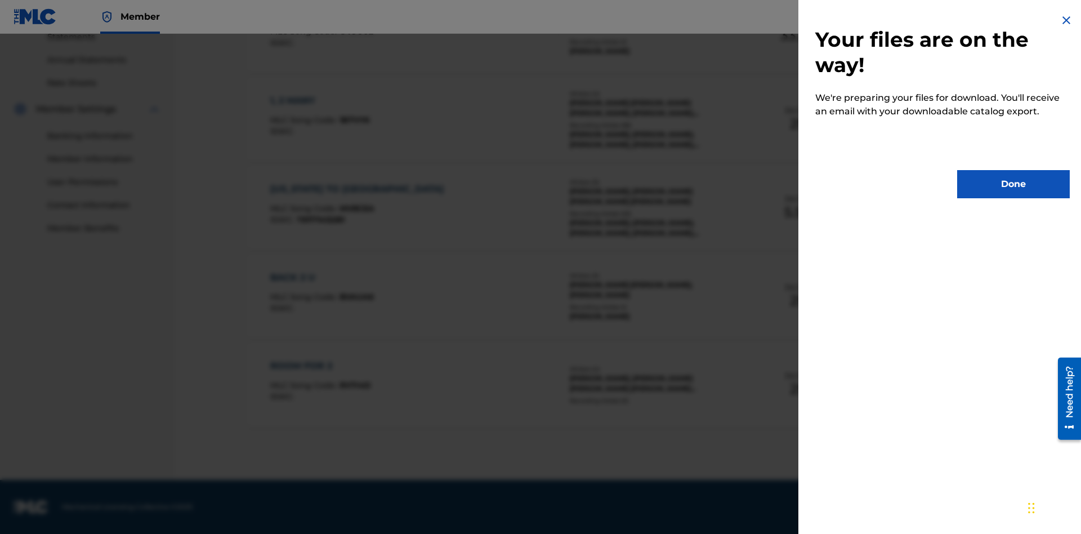
click at [1014, 184] on button "Done" at bounding box center [1013, 184] width 113 height 28
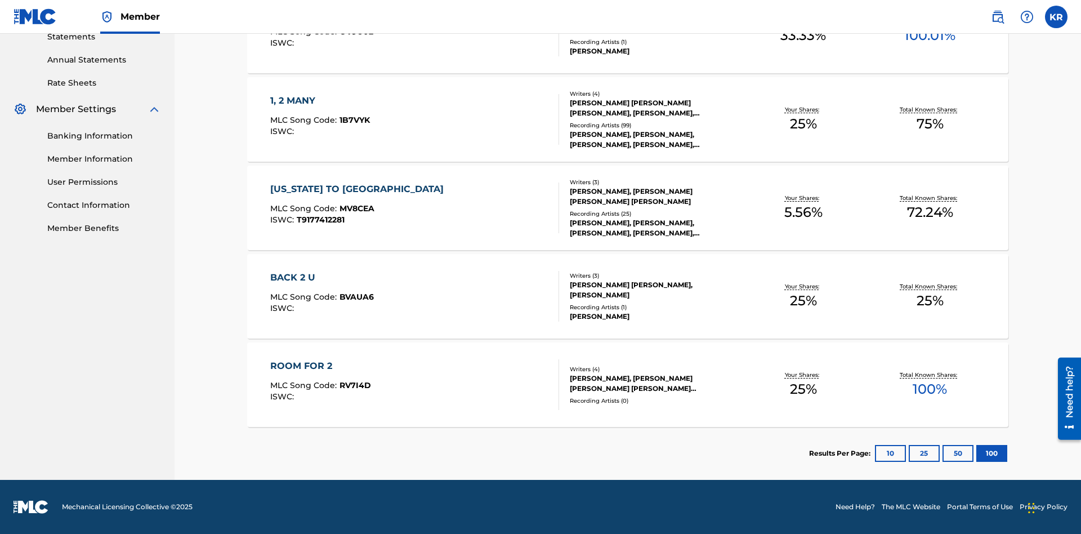
scroll to position [44, 0]
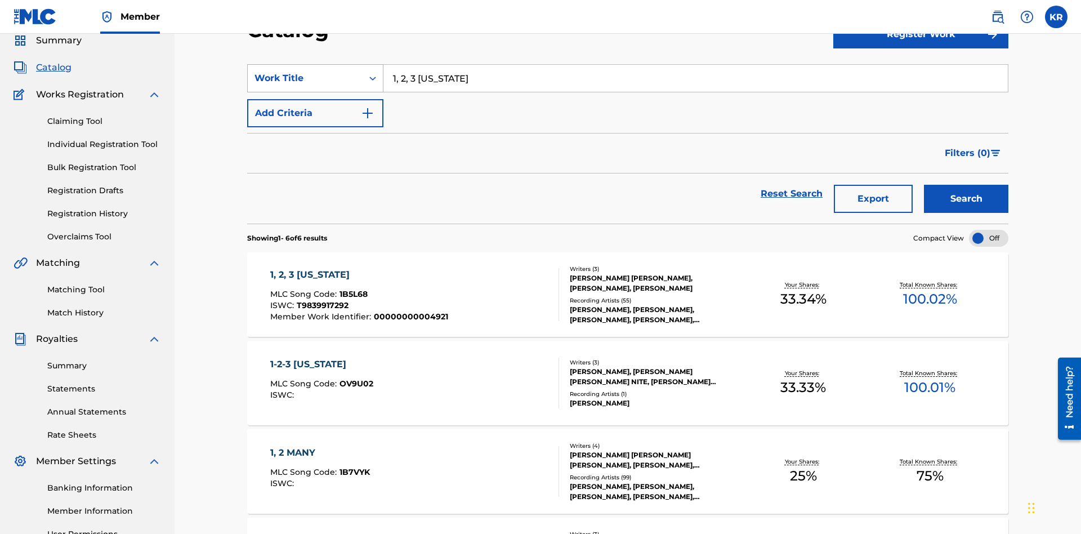
click at [305, 78] on div "Work Title" at bounding box center [305, 79] width 101 height 14
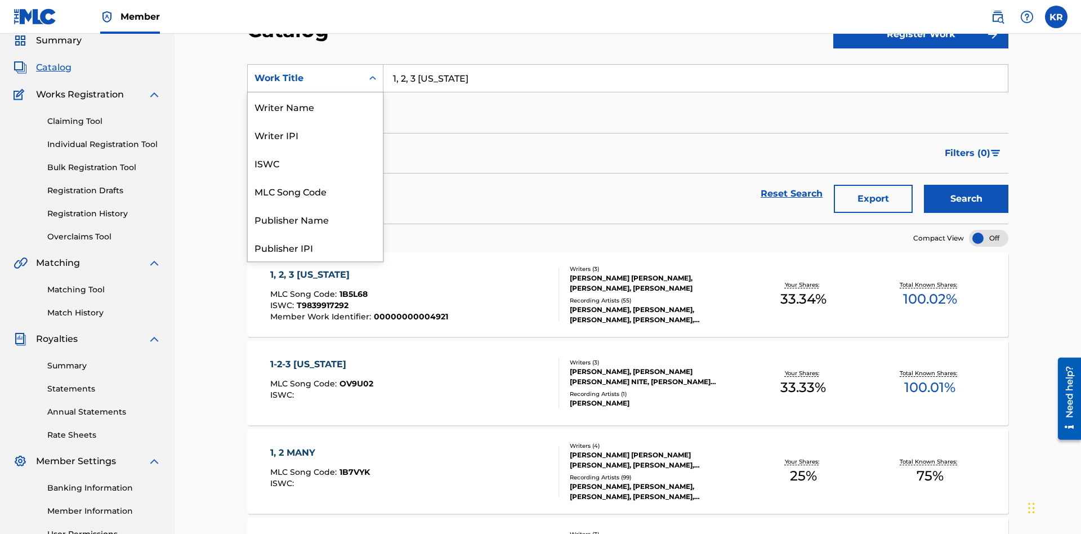
scroll to position [169, 0]
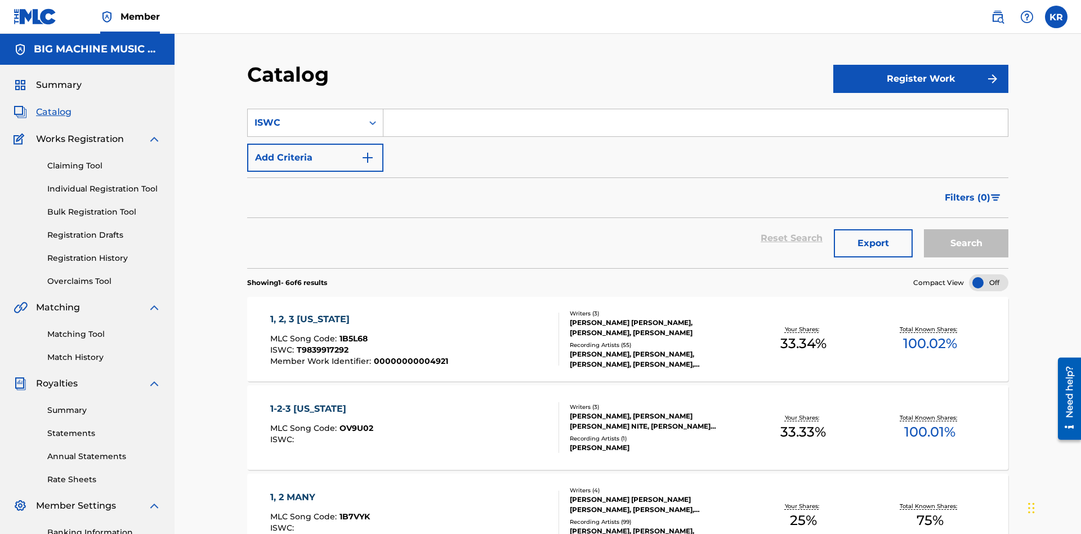
scroll to position [42, 0]
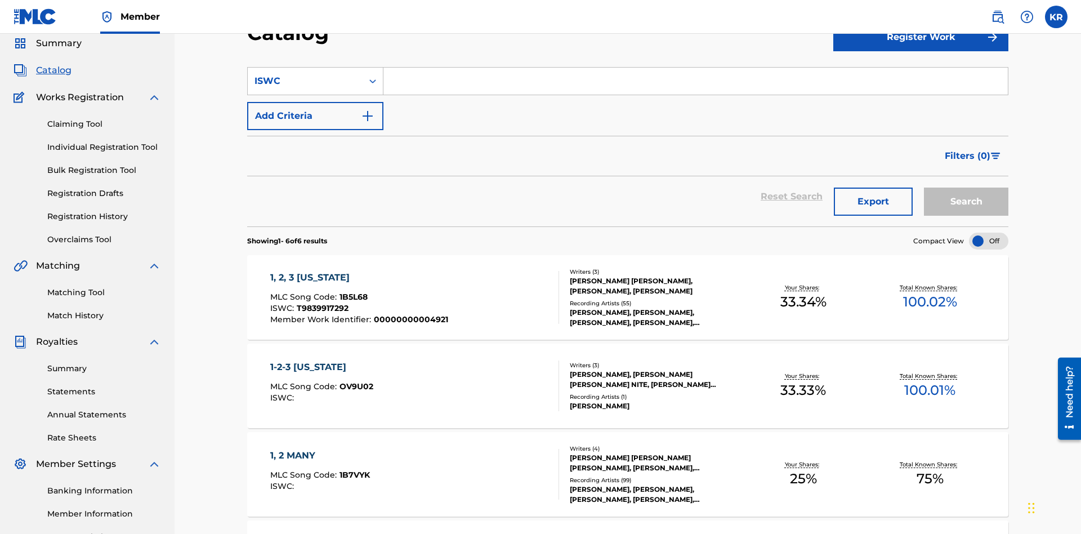
click at [696, 81] on input "Search Form" at bounding box center [696, 81] width 625 height 27
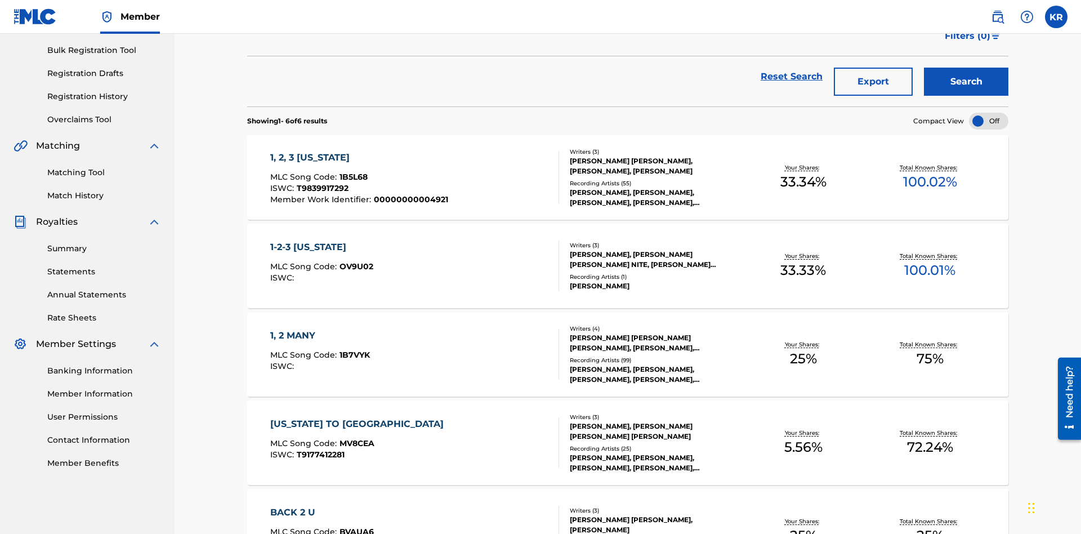
type input "T9839917292"
click at [966, 82] on button "Search" at bounding box center [966, 82] width 84 height 28
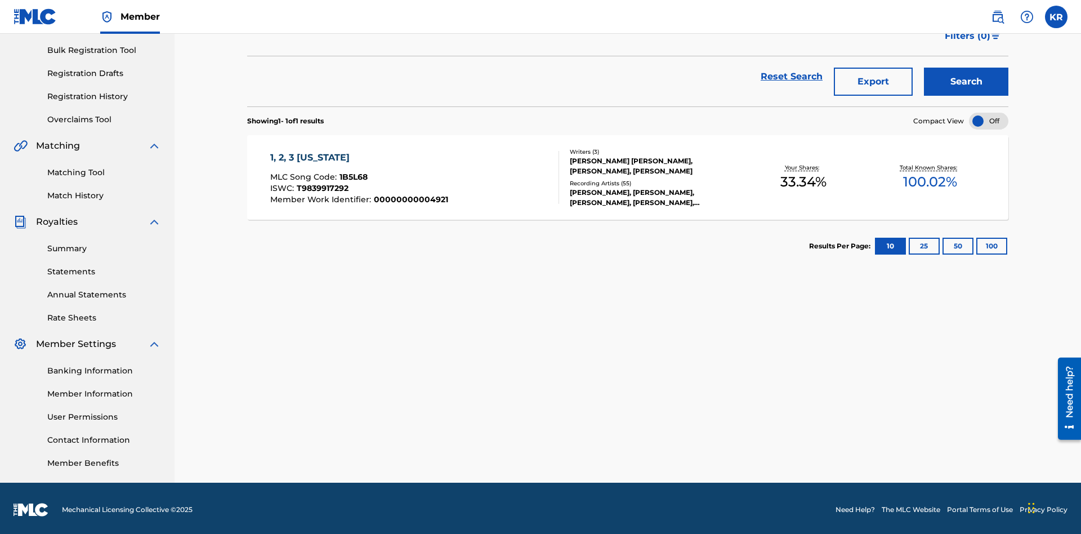
scroll to position [164, 0]
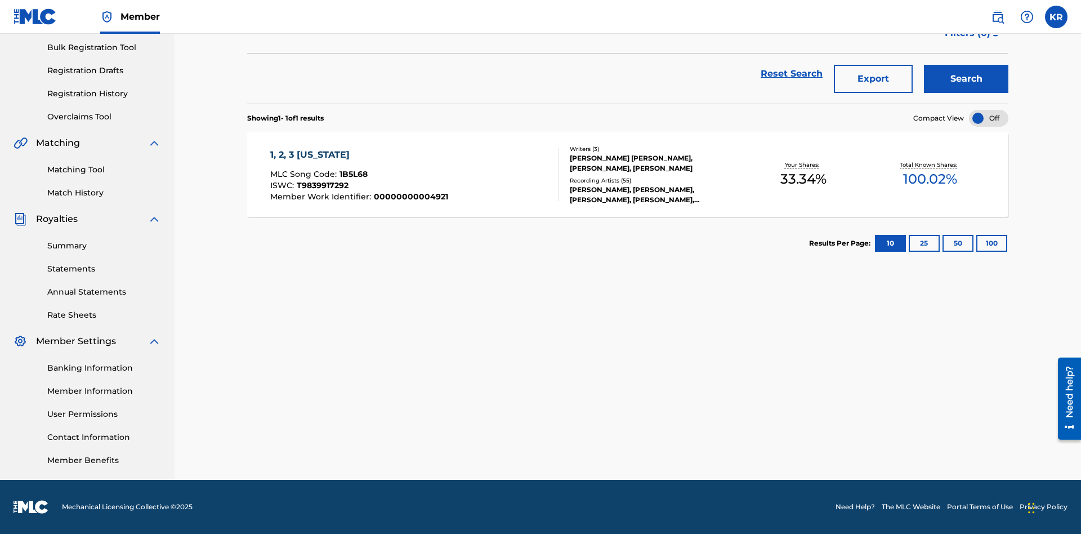
click at [977, 243] on button "100" at bounding box center [992, 243] width 31 height 17
click at [352, 174] on span "1B5L68" at bounding box center [354, 174] width 28 height 10
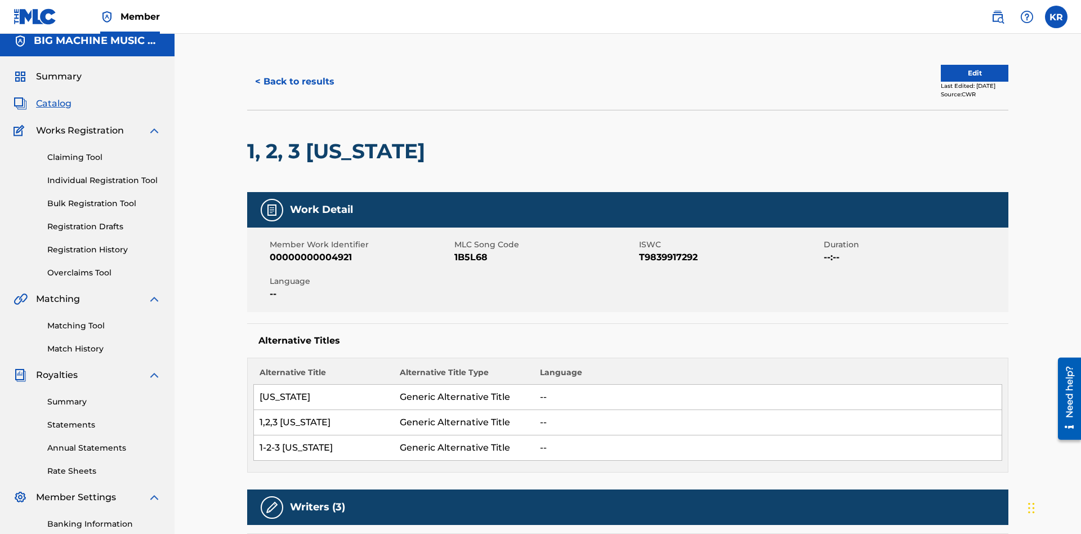
click at [294, 82] on button "< Back to results" at bounding box center [294, 82] width 95 height 28
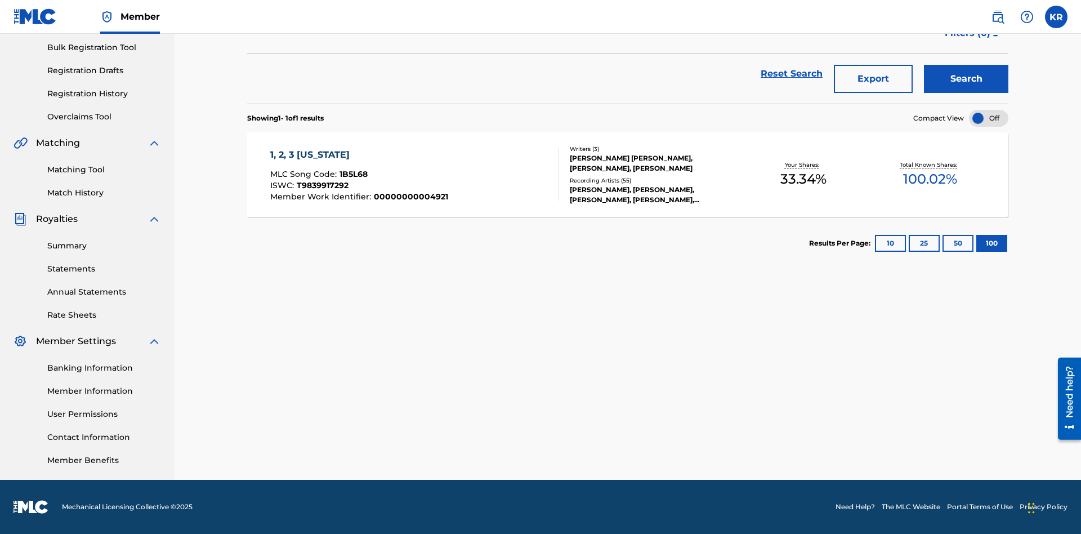
scroll to position [162, 0]
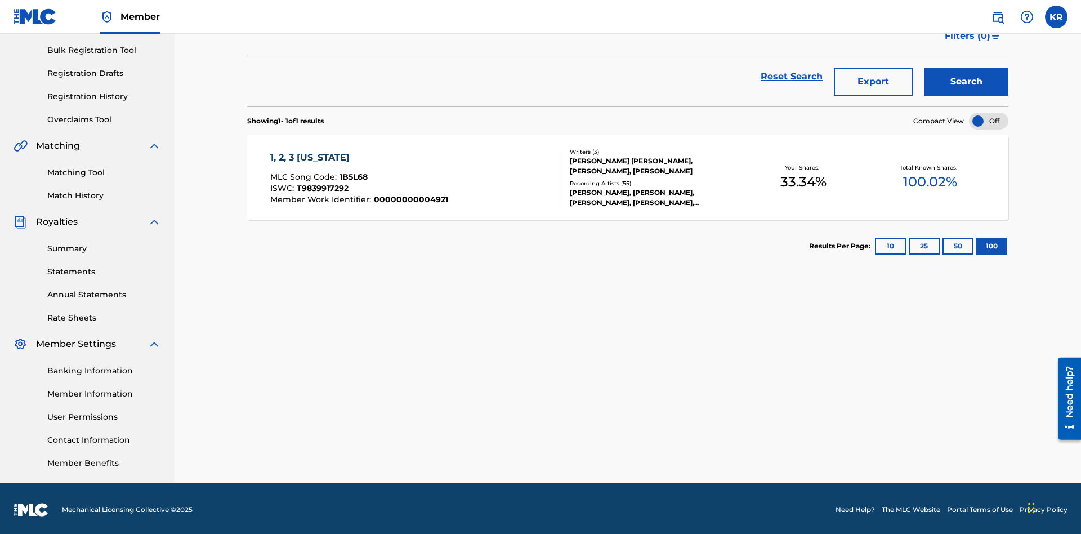
click at [874, 82] on button "Export" at bounding box center [873, 82] width 79 height 28
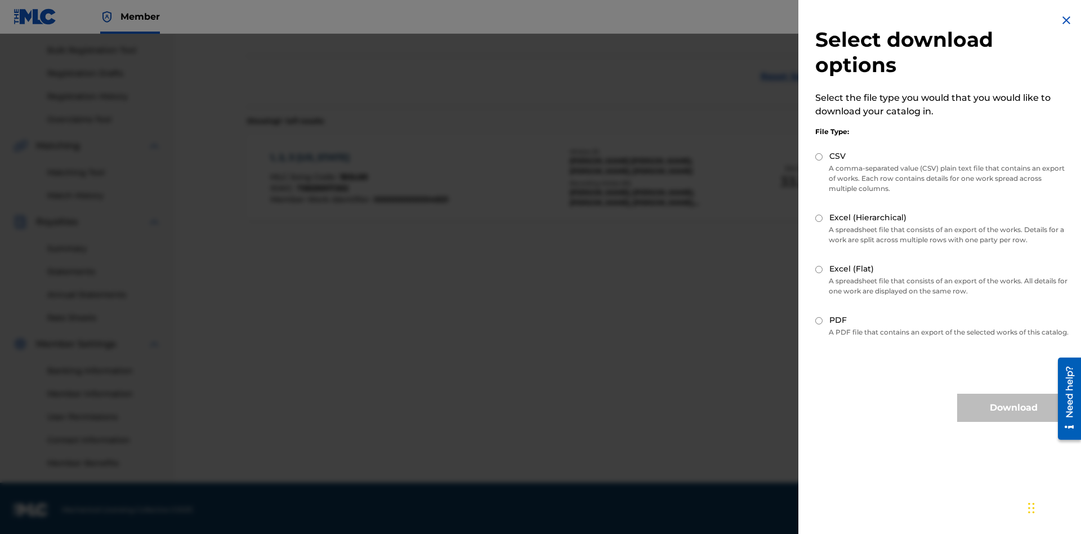
scroll to position [164, 0]
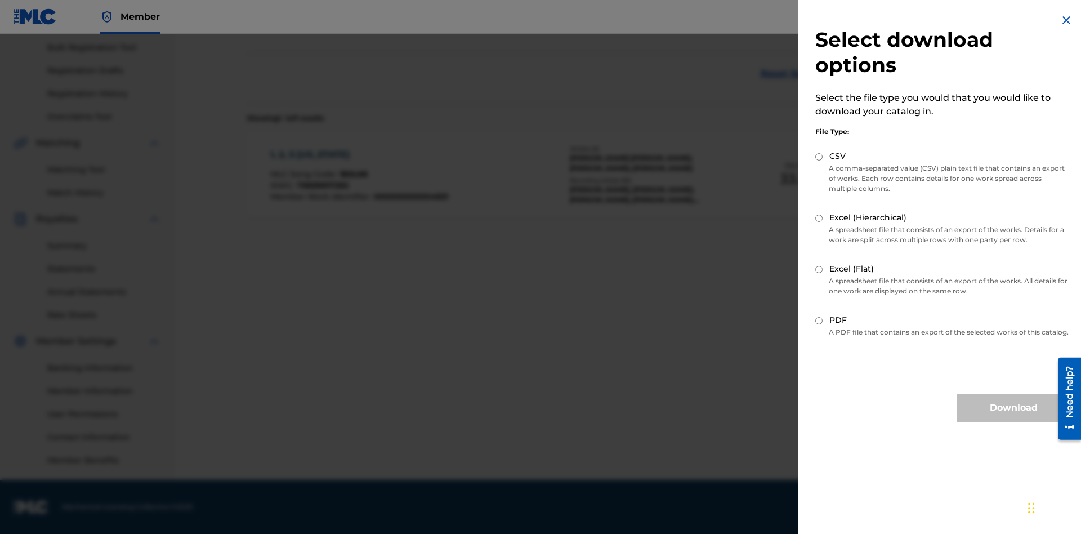
click at [819, 157] on input "CSV" at bounding box center [819, 156] width 7 height 7
radio input "true"
click at [1014, 418] on button "Download" at bounding box center [1013, 408] width 113 height 28
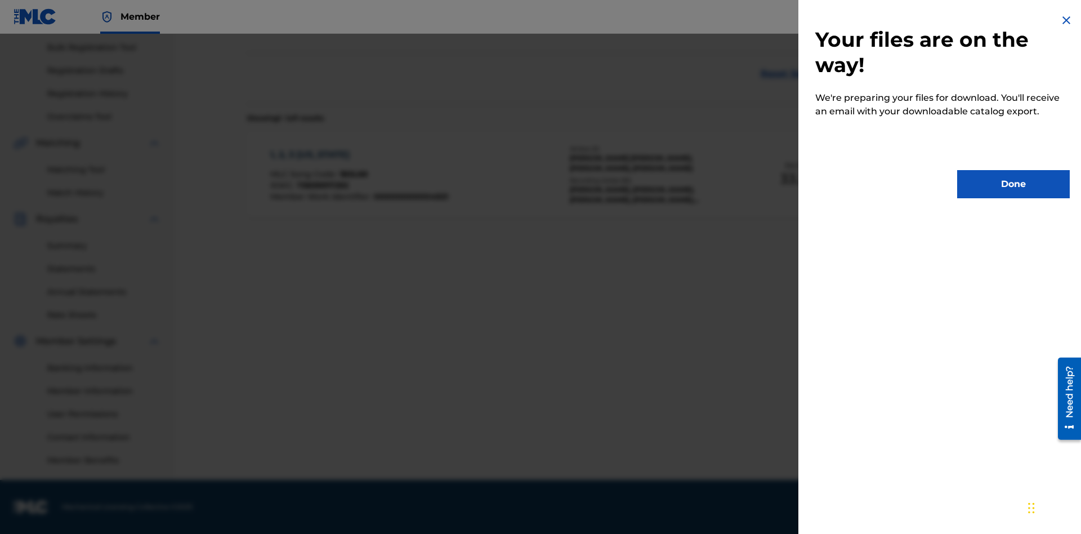
click at [1014, 184] on button "Done" at bounding box center [1013, 184] width 113 height 28
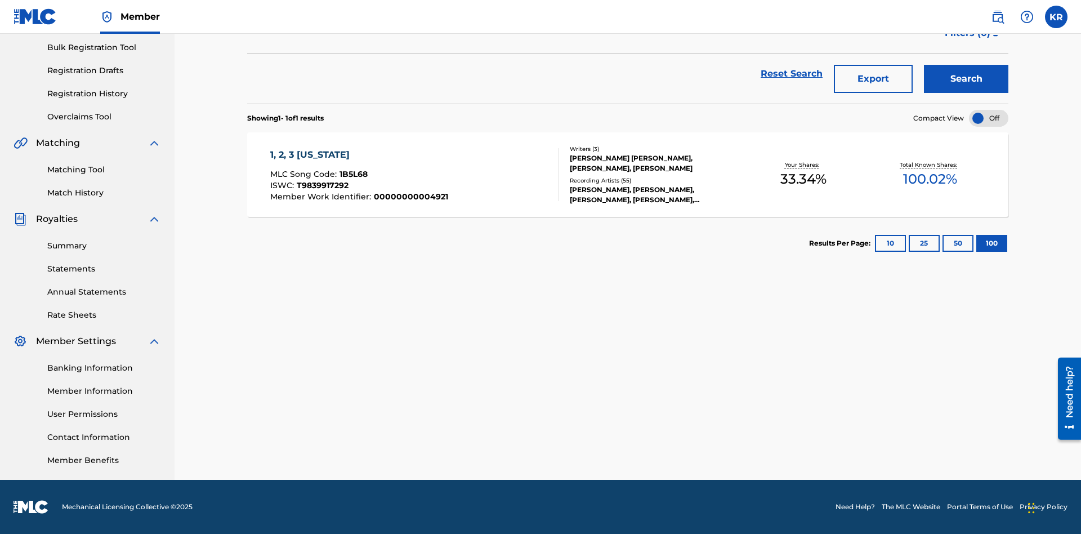
scroll to position [44, 0]
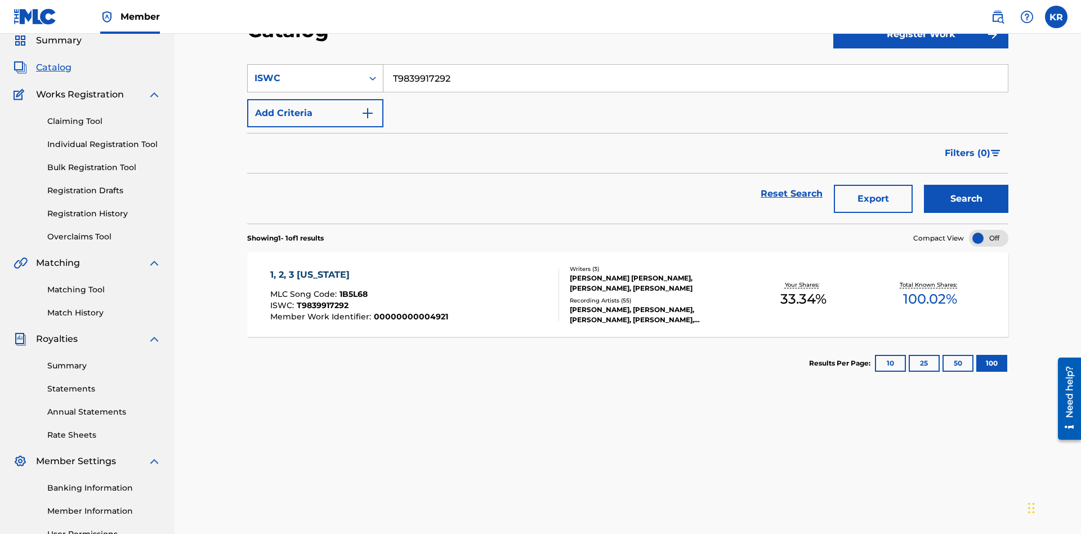
click at [305, 78] on div "ISWC" at bounding box center [305, 79] width 101 height 14
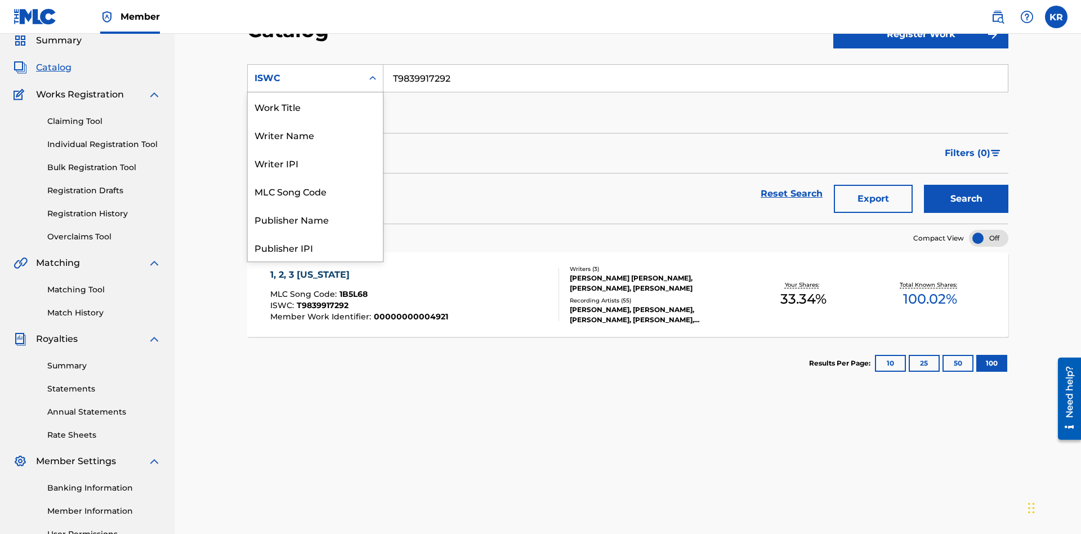
scroll to position [169, 0]
click at [315, 36] on div "MLC Song Code" at bounding box center [315, 22] width 135 height 28
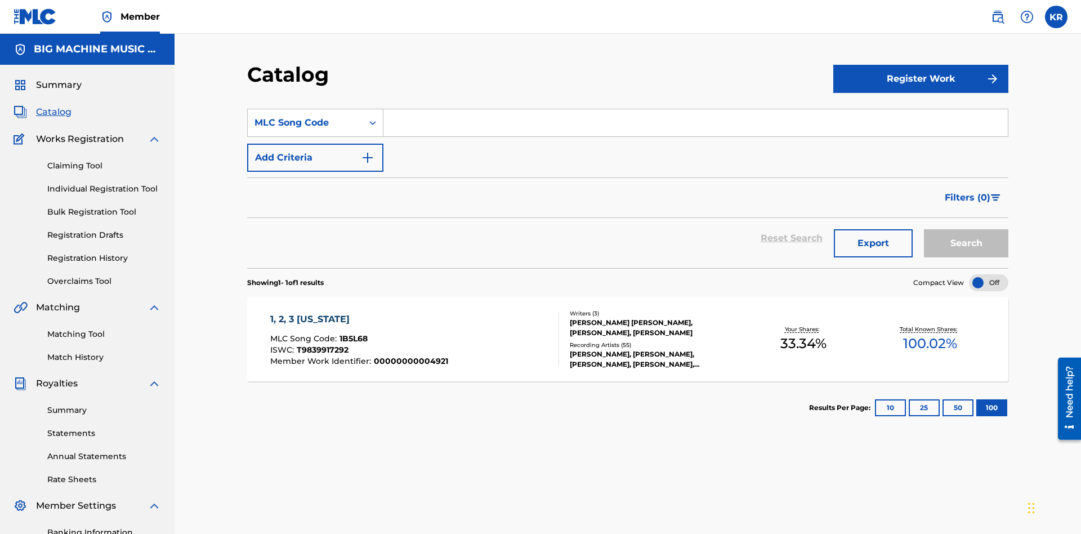
scroll to position [42, 0]
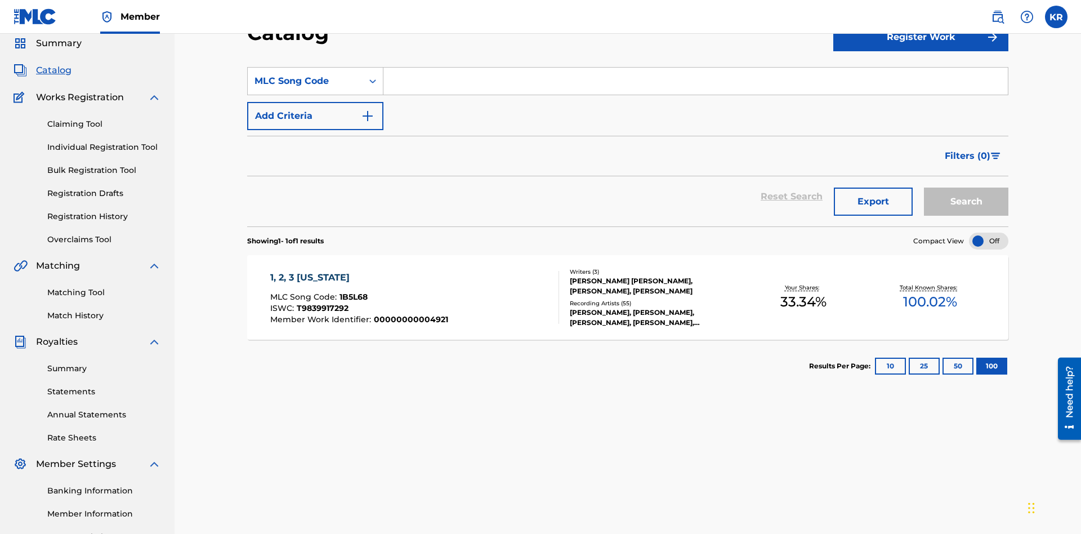
click at [696, 81] on input "Search Form" at bounding box center [696, 81] width 625 height 27
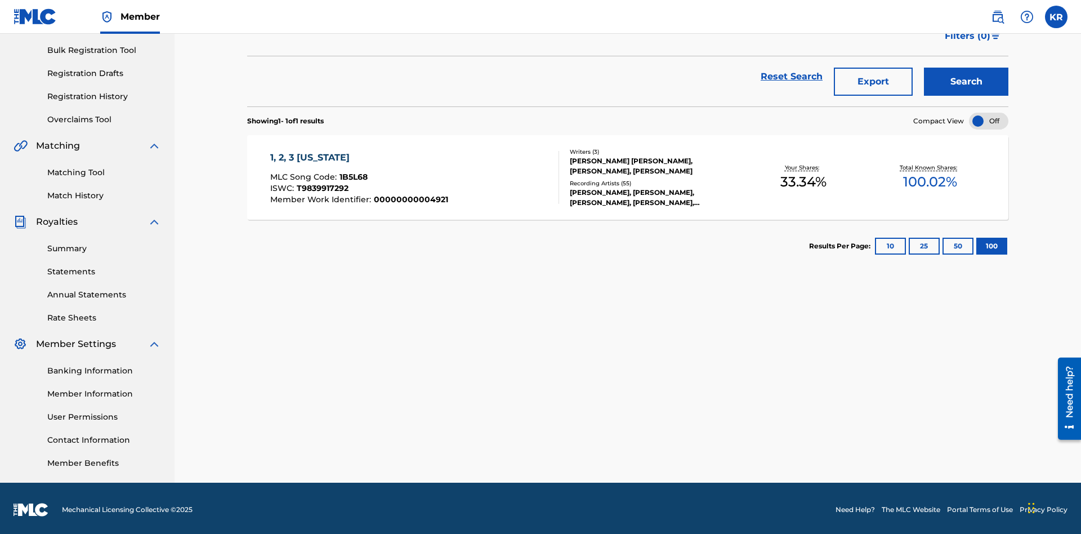
type input "1B5L68"
click at [966, 82] on button "Search" at bounding box center [966, 82] width 84 height 28
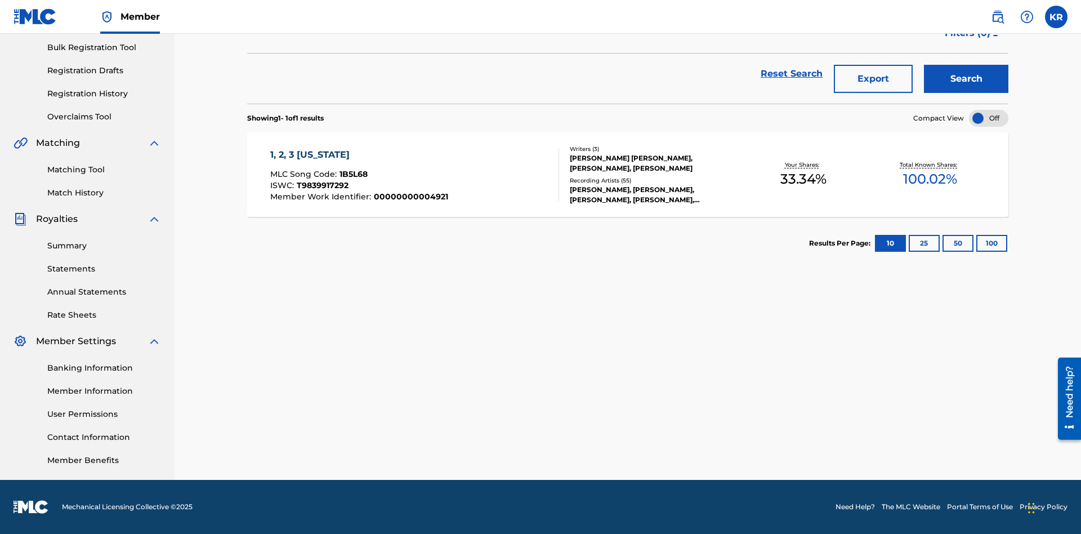
click at [977, 243] on button "100" at bounding box center [992, 243] width 31 height 17
click at [352, 174] on span "1B5L68" at bounding box center [354, 174] width 28 height 10
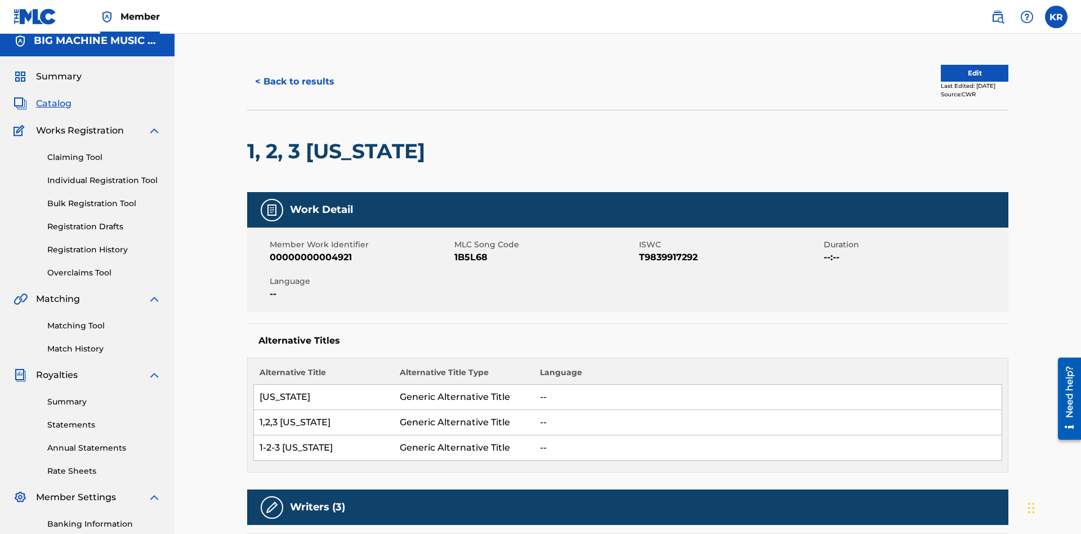
click at [294, 82] on button "< Back to results" at bounding box center [294, 82] width 95 height 28
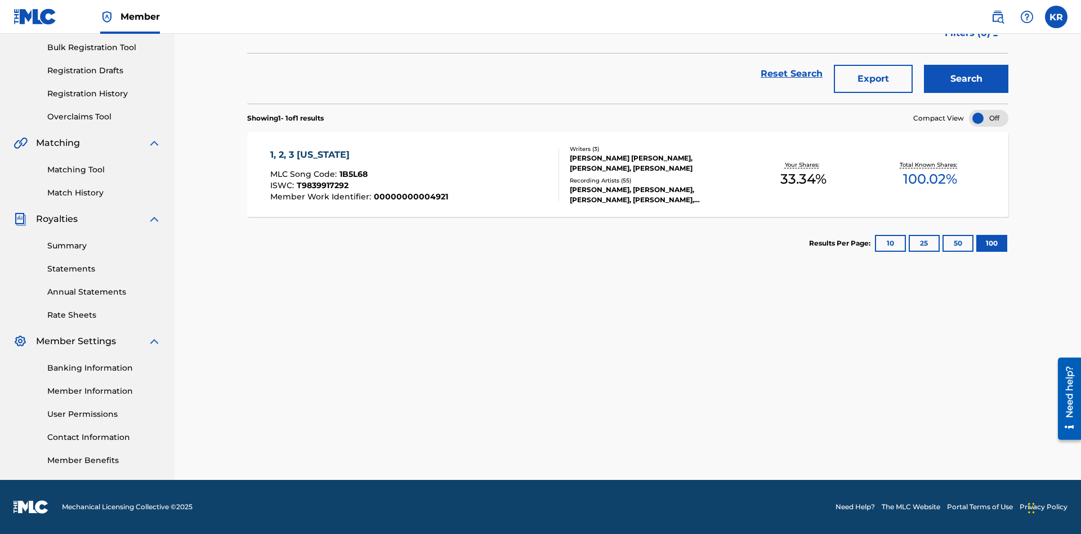
scroll to position [162, 0]
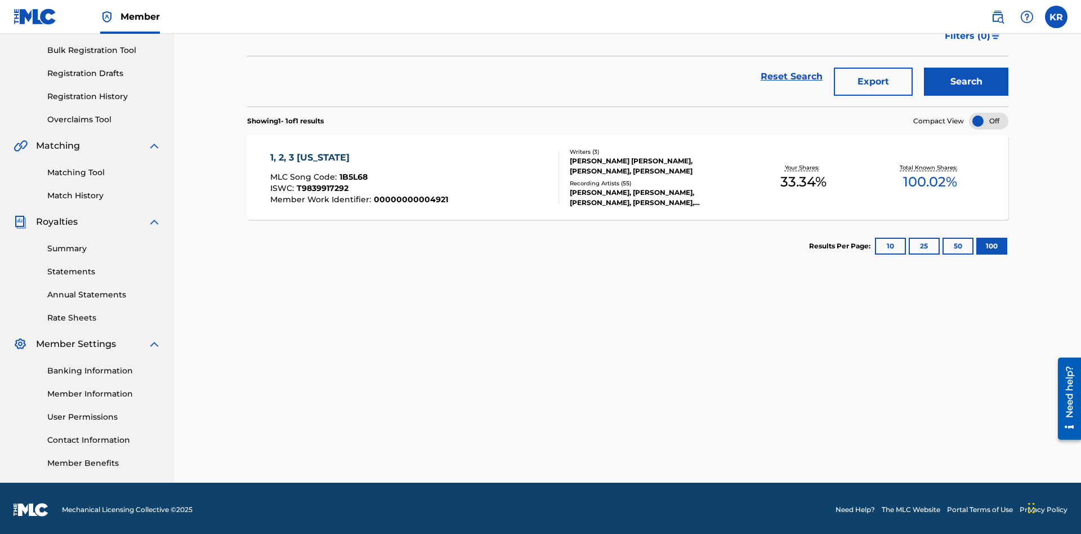
click at [874, 82] on button "Export" at bounding box center [873, 82] width 79 height 28
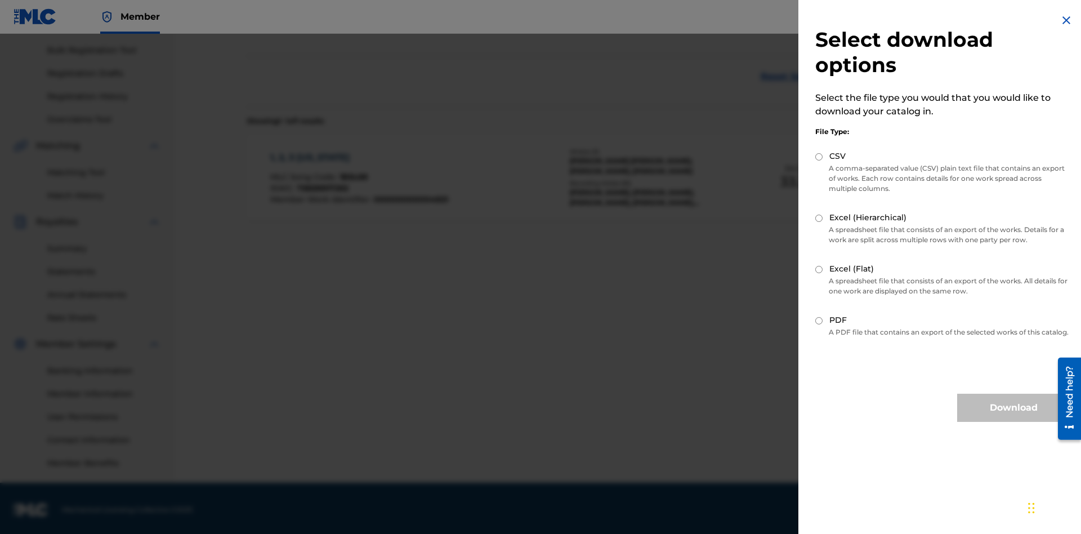
scroll to position [164, 0]
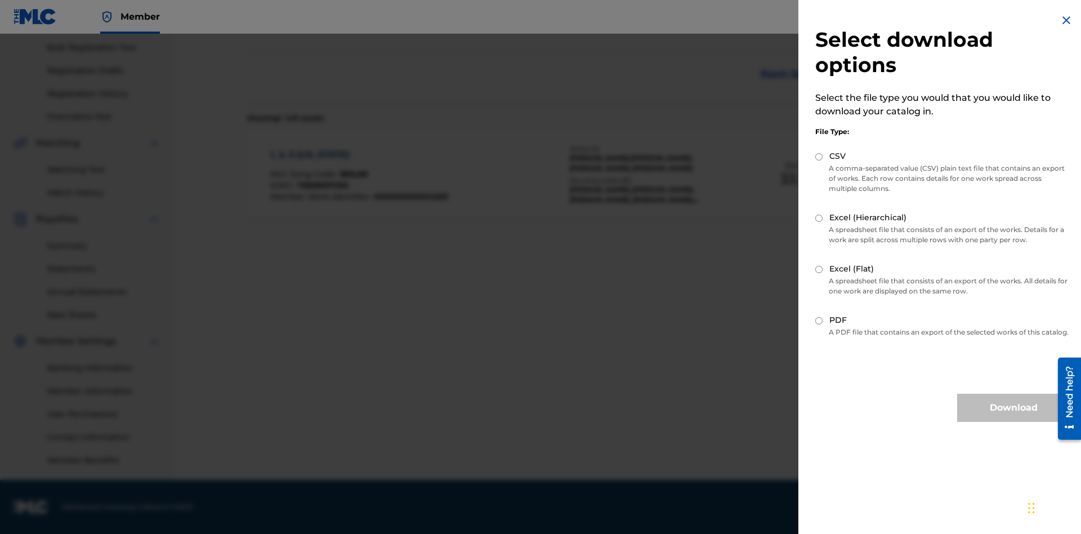
click at [819, 218] on input "Excel (Hierarchical)" at bounding box center [819, 218] width 7 height 7
radio input "true"
click at [1014, 418] on button "Download" at bounding box center [1013, 408] width 113 height 28
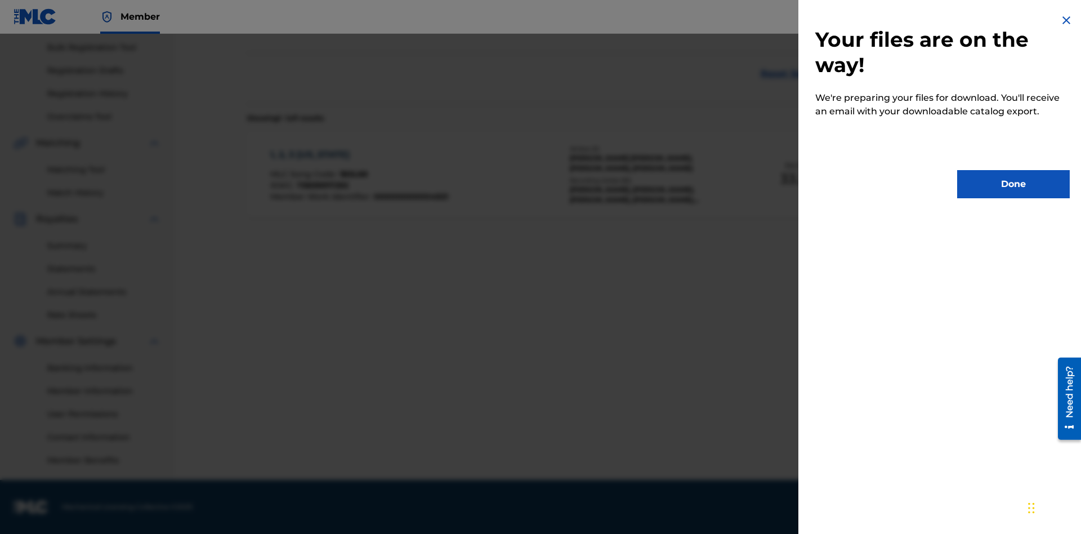
click at [1014, 184] on button "Done" at bounding box center [1013, 184] width 113 height 28
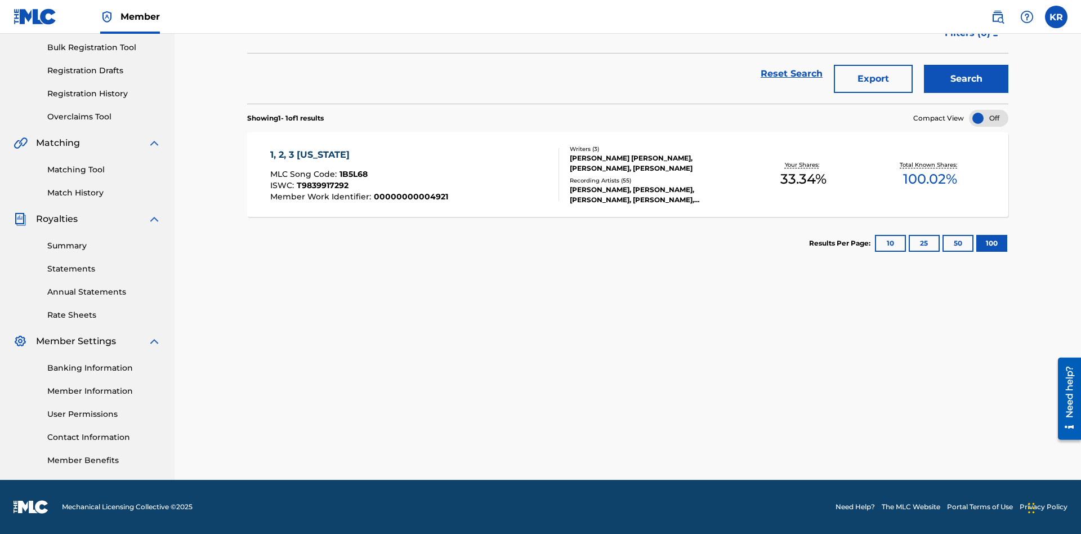
scroll to position [44, 0]
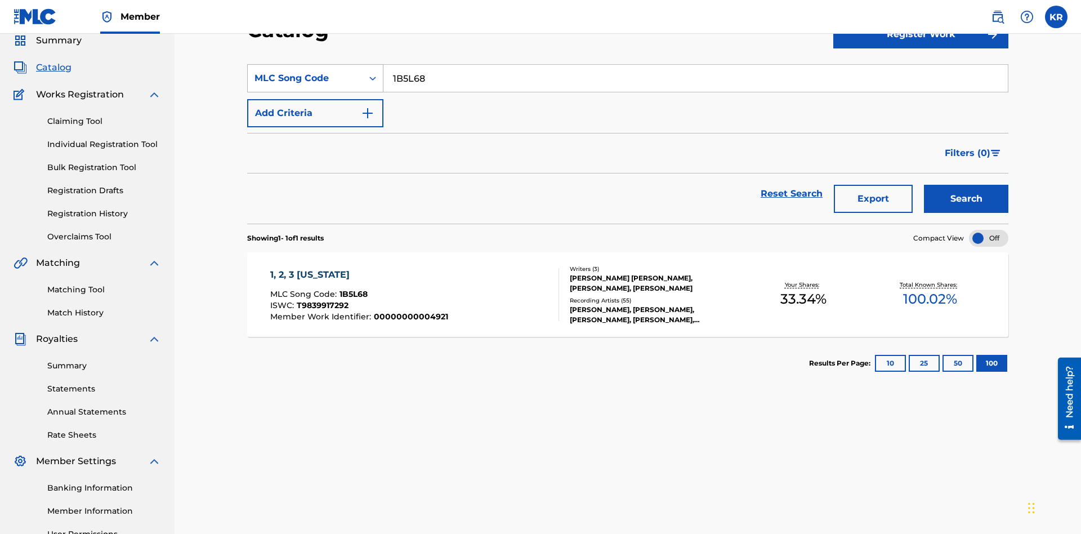
click at [305, 78] on div "MLC Song Code" at bounding box center [305, 79] width 101 height 14
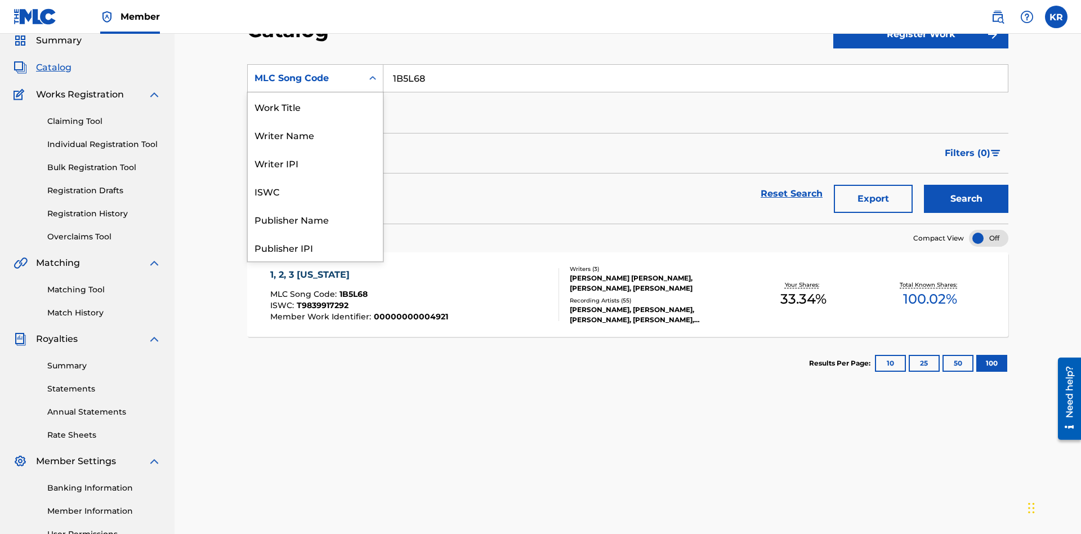
scroll to position [169, 0]
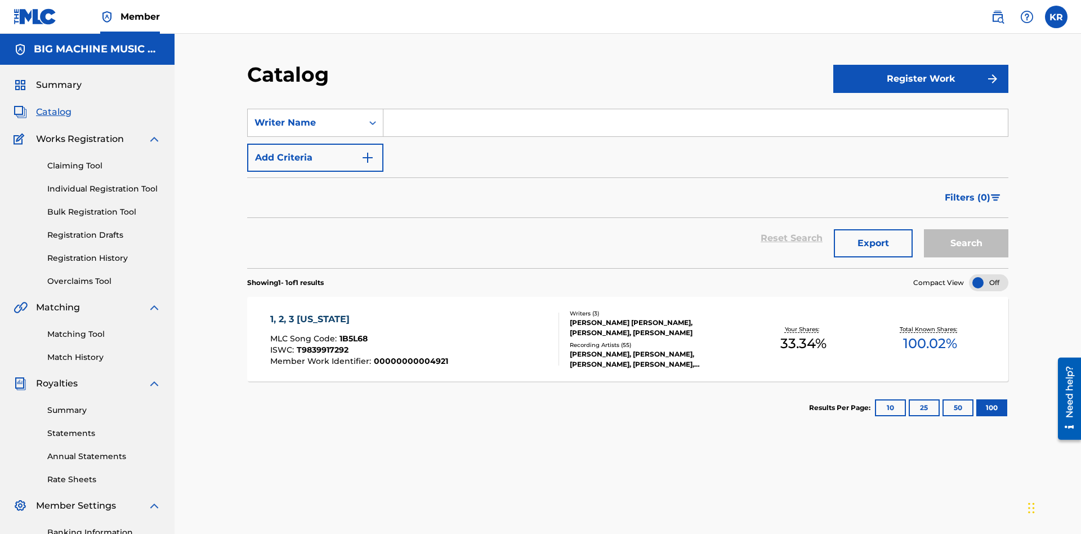
scroll to position [42, 0]
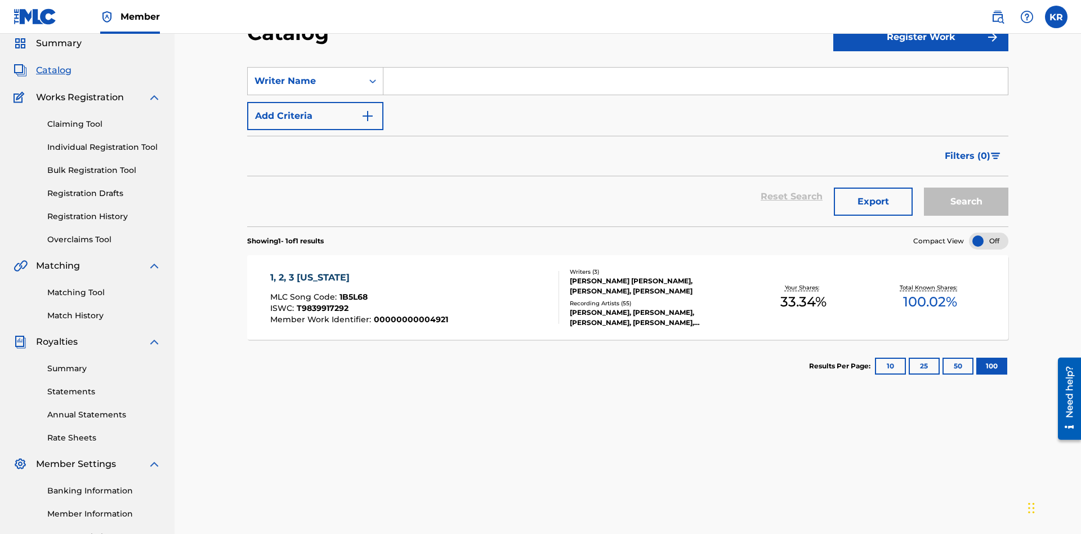
click at [696, 81] on input "Search Form" at bounding box center [696, 81] width 625 height 27
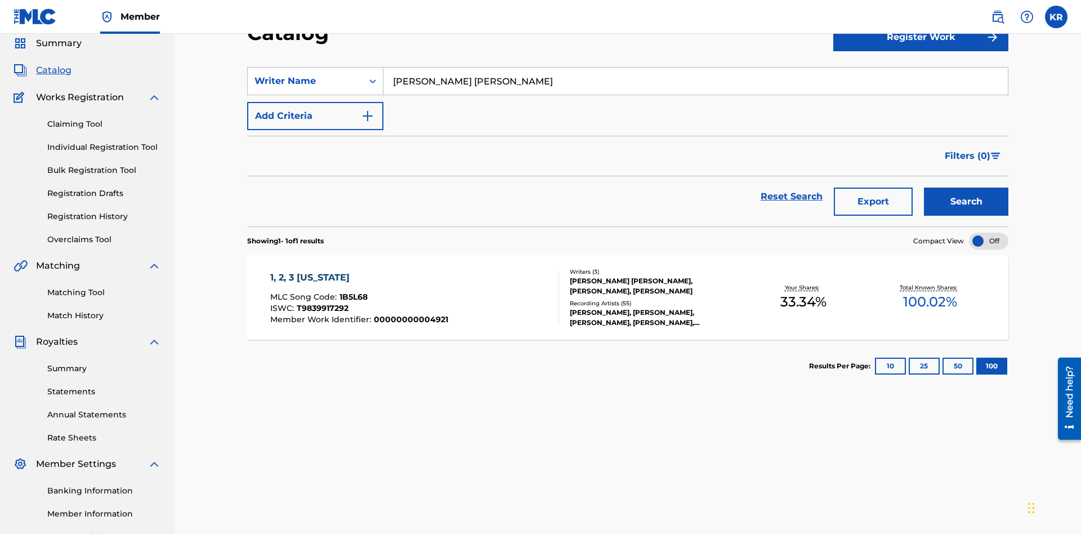
scroll to position [162, 0]
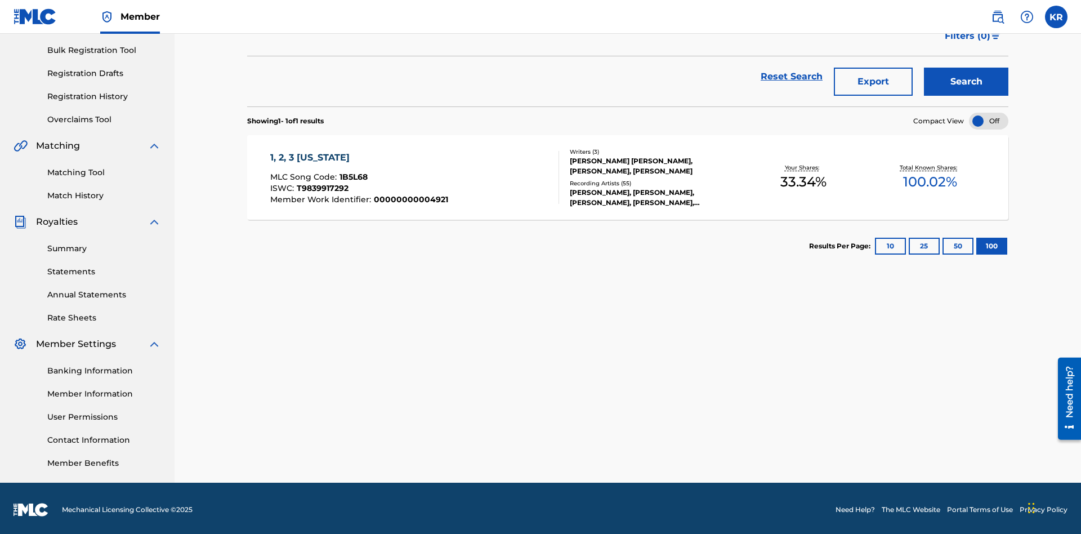
type input "JUSTIN ALLEN EBACH"
click at [966, 82] on button "Search" at bounding box center [966, 82] width 84 height 28
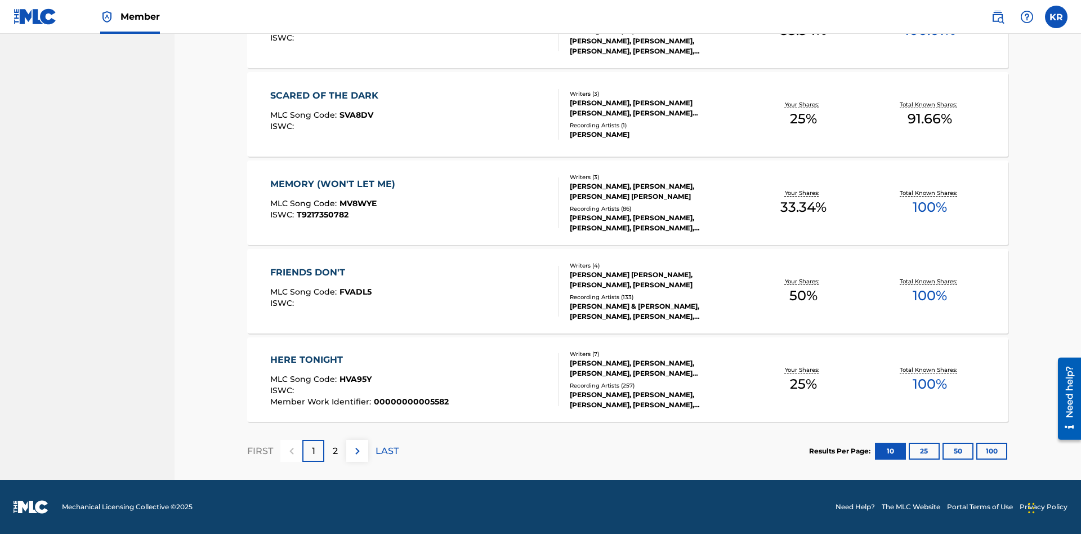
click at [977, 451] on button "100" at bounding box center [992, 451] width 31 height 17
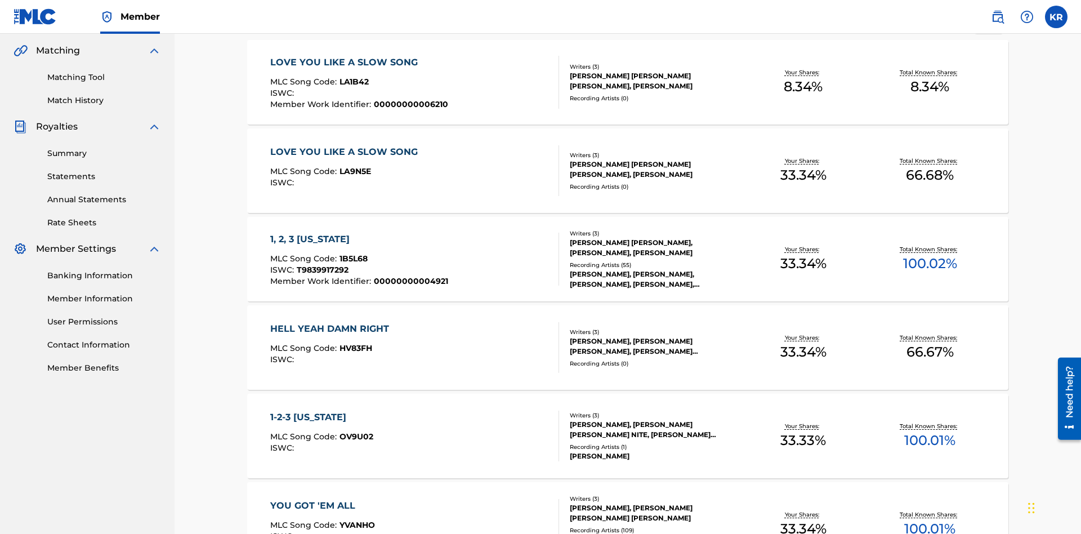
scroll to position [443, 0]
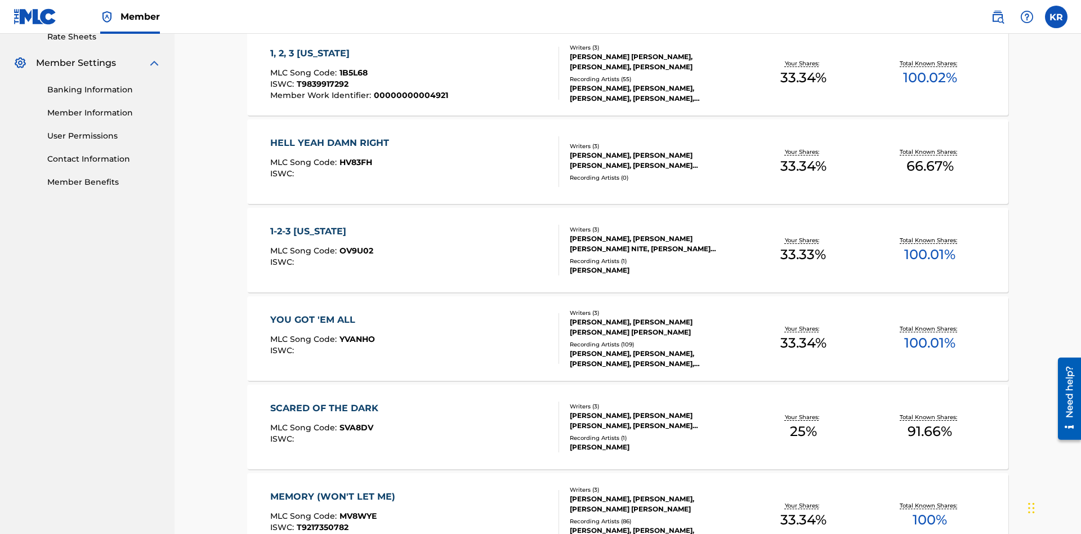
click at [352, 73] on span "1B5L68" at bounding box center [354, 73] width 28 height 10
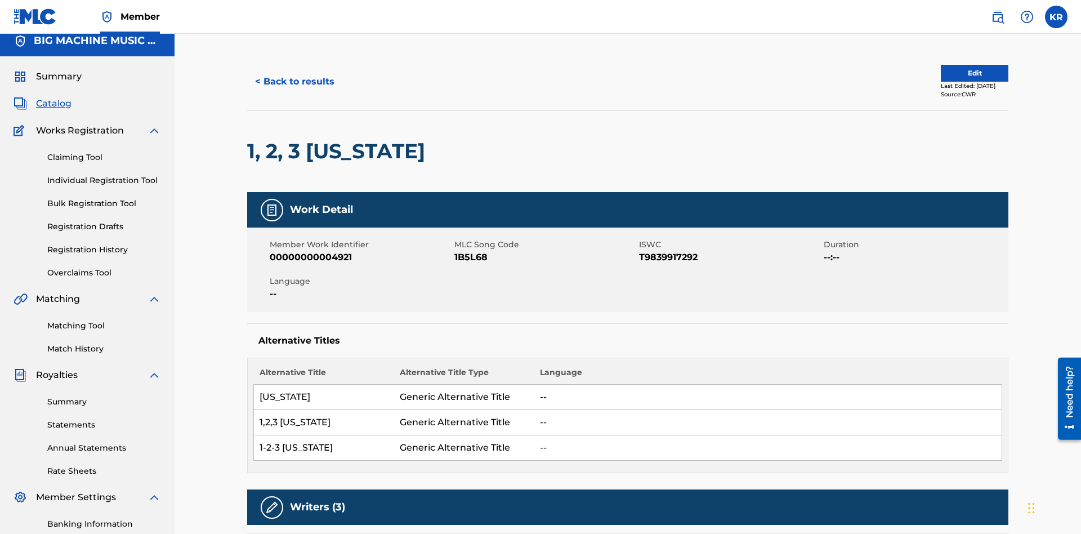
click at [294, 82] on button "< Back to results" at bounding box center [294, 82] width 95 height 28
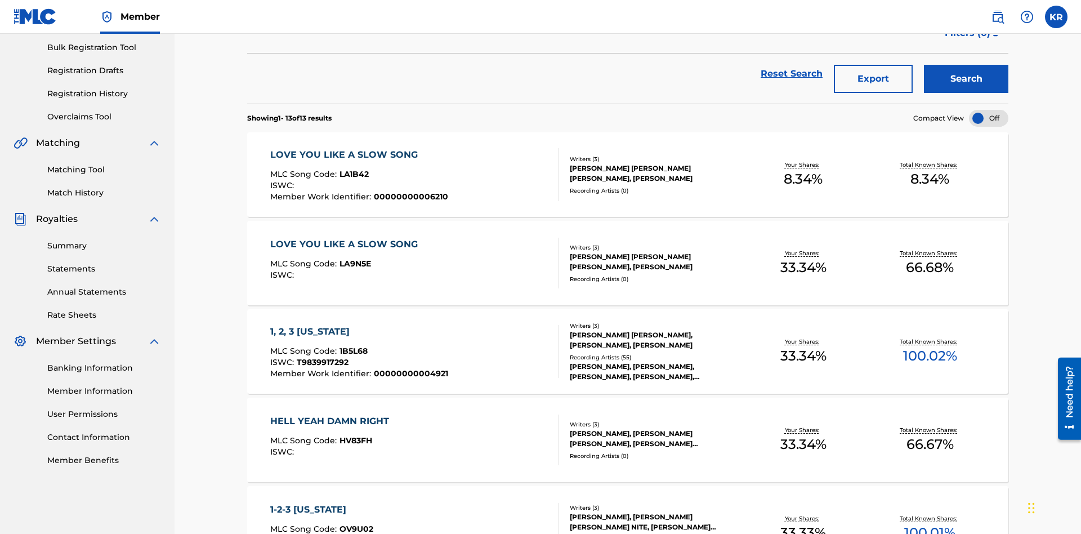
scroll to position [162, 0]
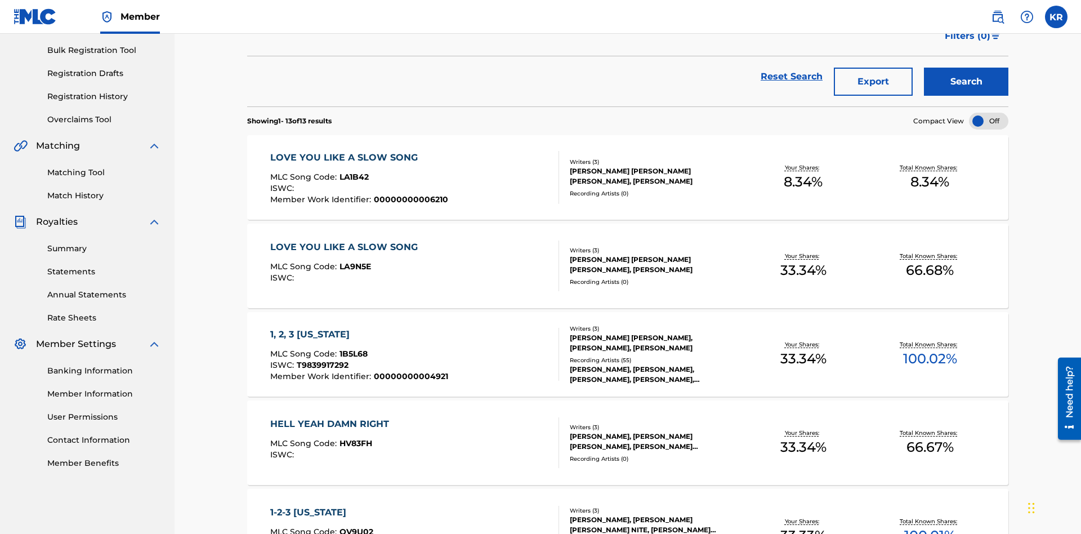
click at [874, 82] on button "Export" at bounding box center [873, 82] width 79 height 28
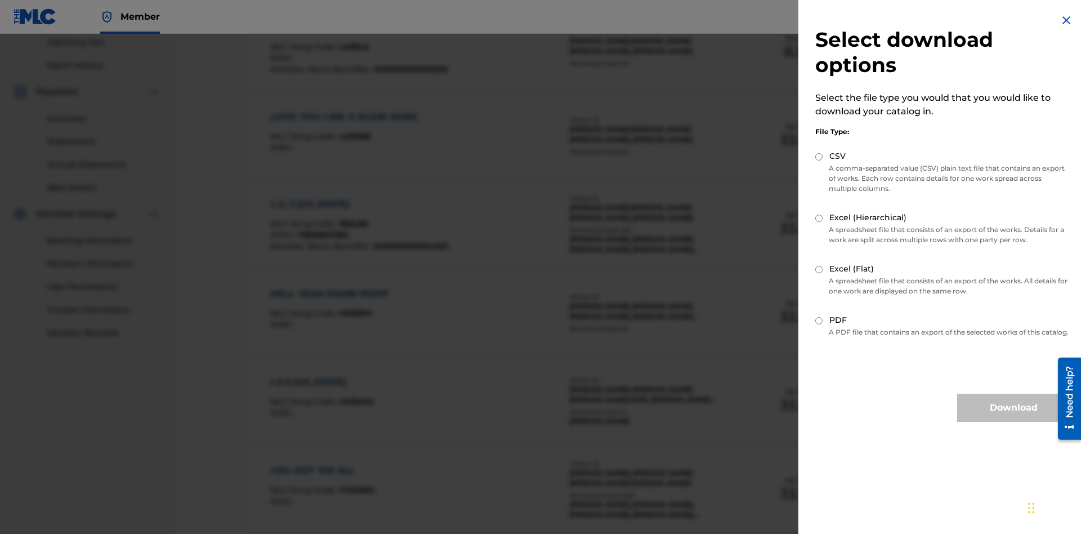
click at [819, 269] on input "Excel (Flat)" at bounding box center [819, 269] width 7 height 7
radio input "true"
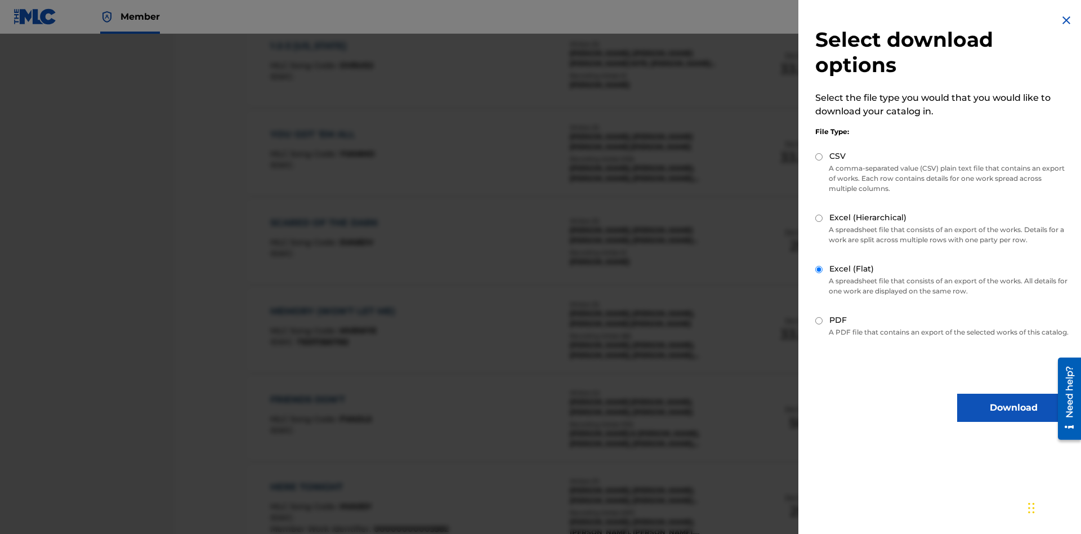
click at [1014, 418] on button "Download" at bounding box center [1013, 408] width 113 height 28
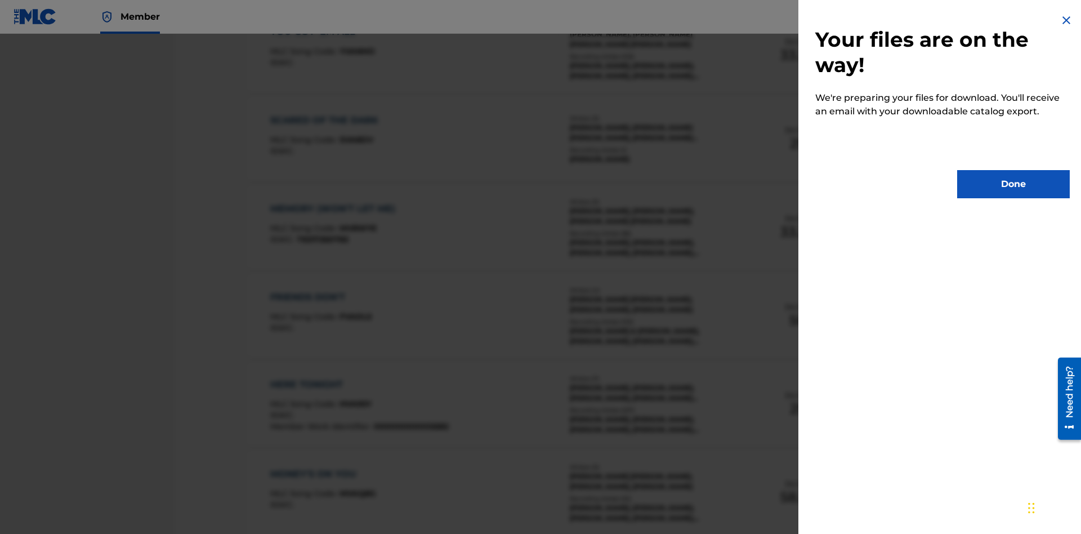
click at [1014, 184] on button "Done" at bounding box center [1013, 184] width 113 height 28
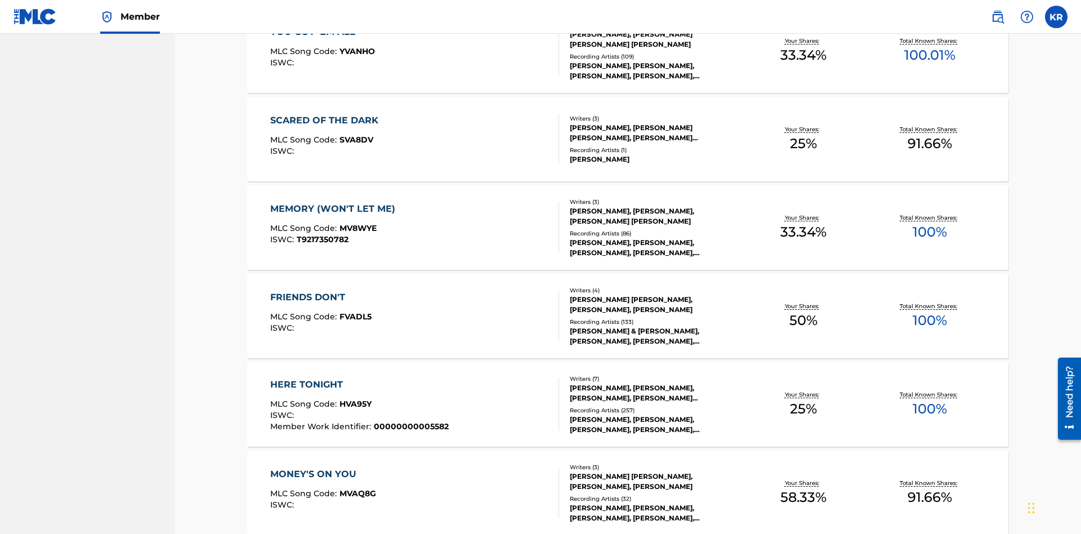
scroll to position [44, 0]
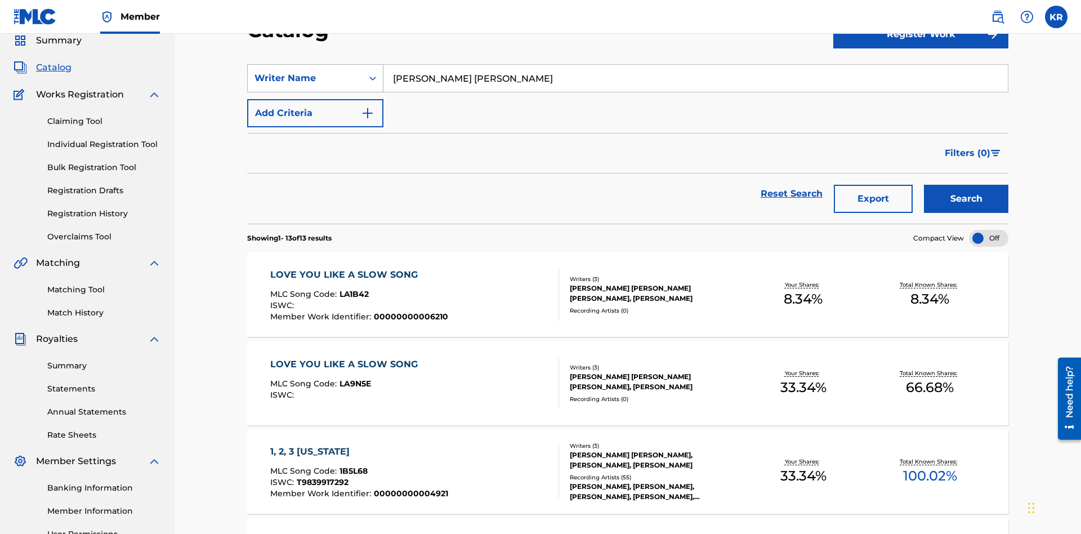
click at [305, 78] on div "Writer Name" at bounding box center [305, 79] width 101 height 14
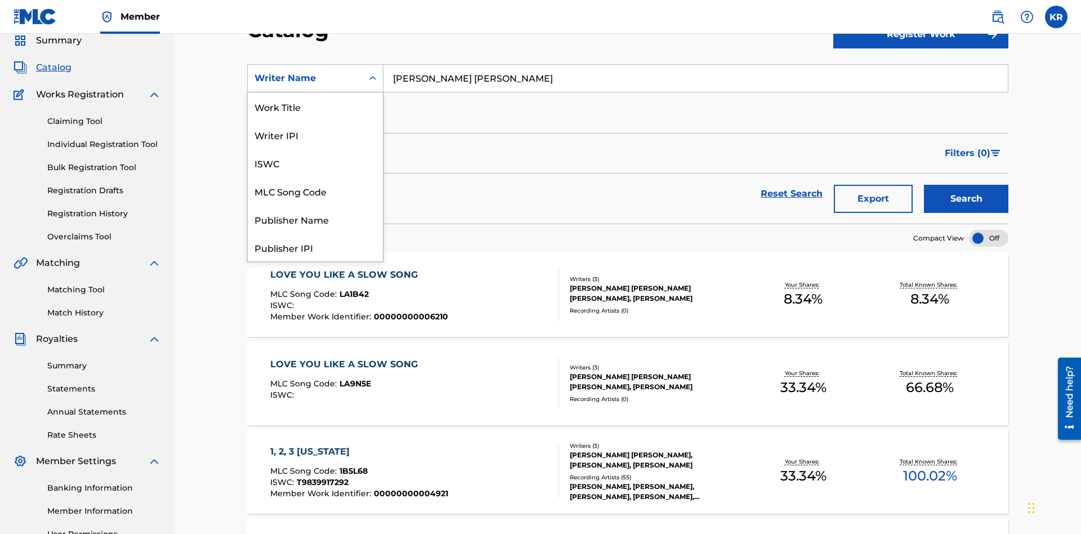
scroll to position [169, 0]
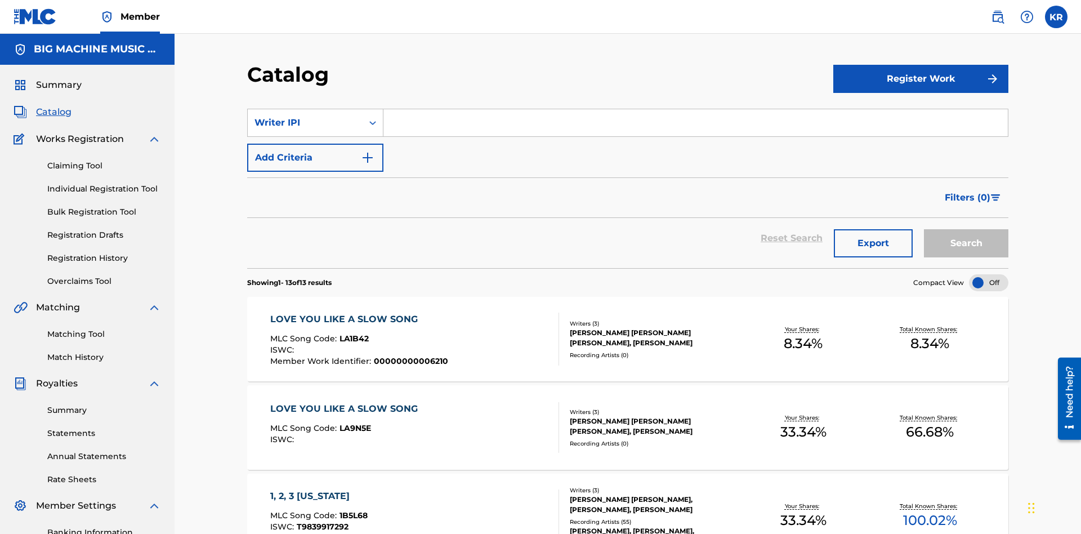
scroll to position [42, 0]
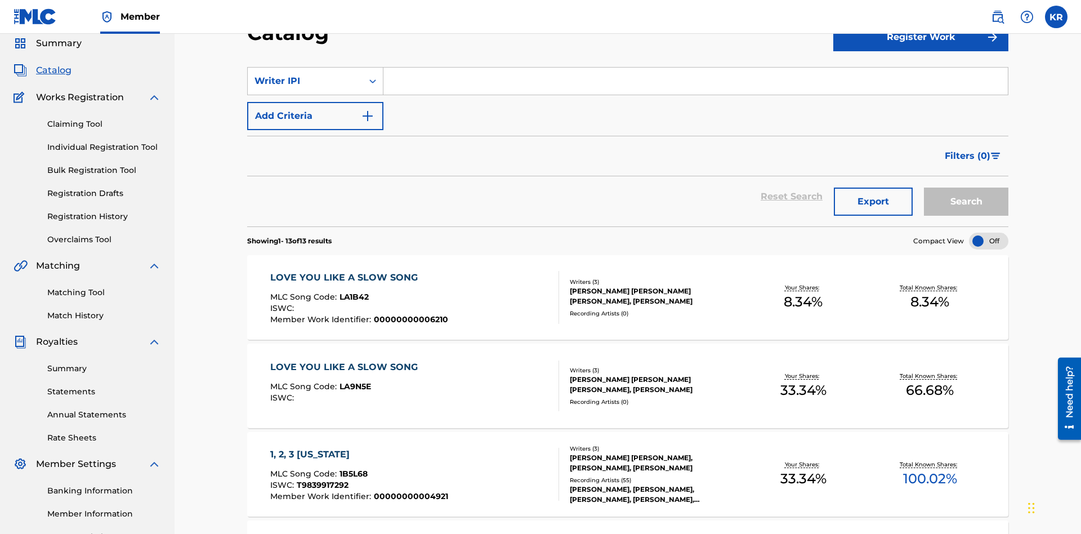
click at [696, 81] on input "Search Form" at bounding box center [696, 81] width 625 height 27
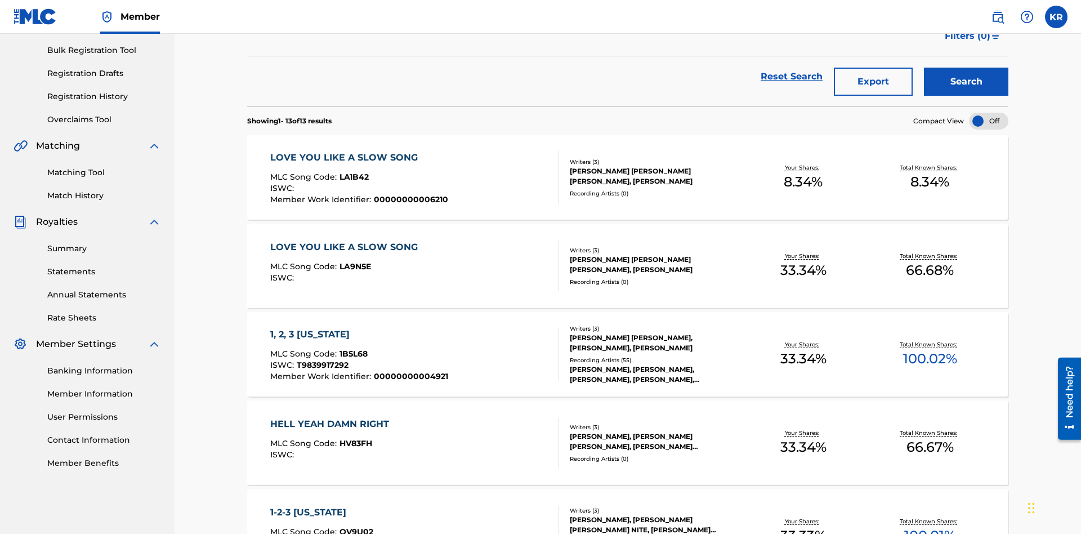
type input "00614973923"
click at [966, 82] on button "Search" at bounding box center [966, 82] width 84 height 28
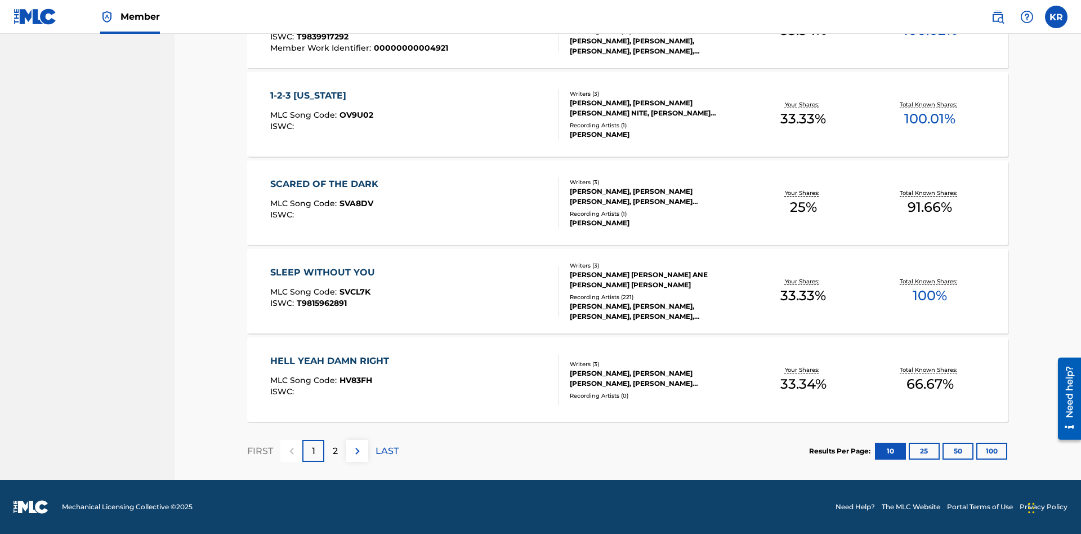
click at [977, 451] on button "100" at bounding box center [992, 451] width 31 height 17
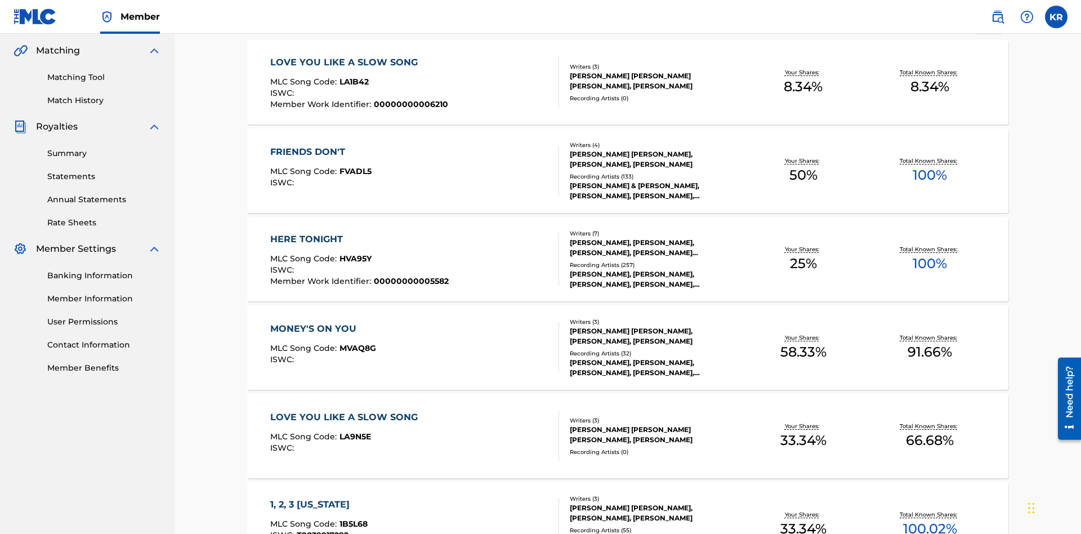
scroll to position [708, 0]
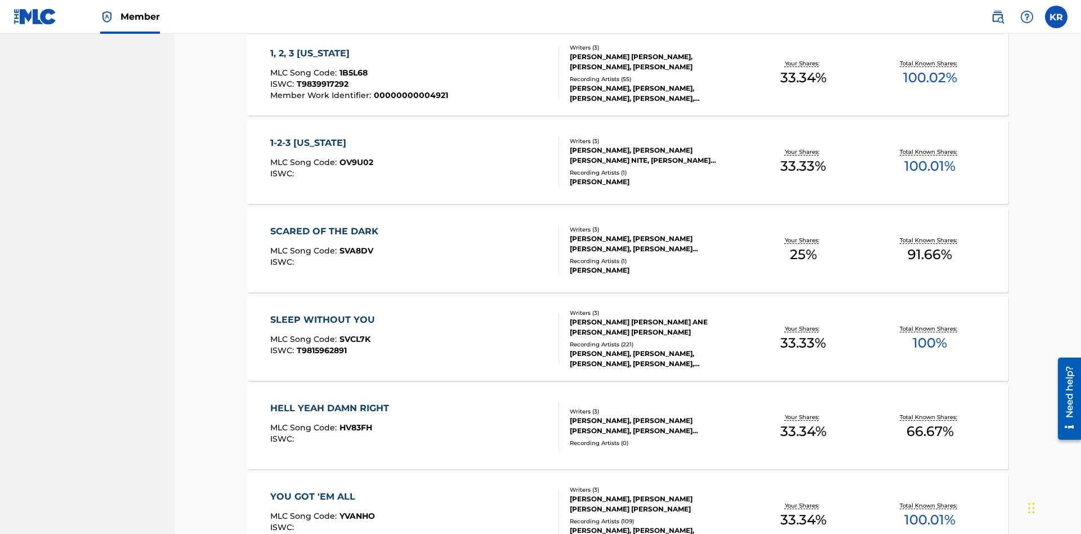
click at [352, 73] on span "1B5L68" at bounding box center [354, 73] width 28 height 10
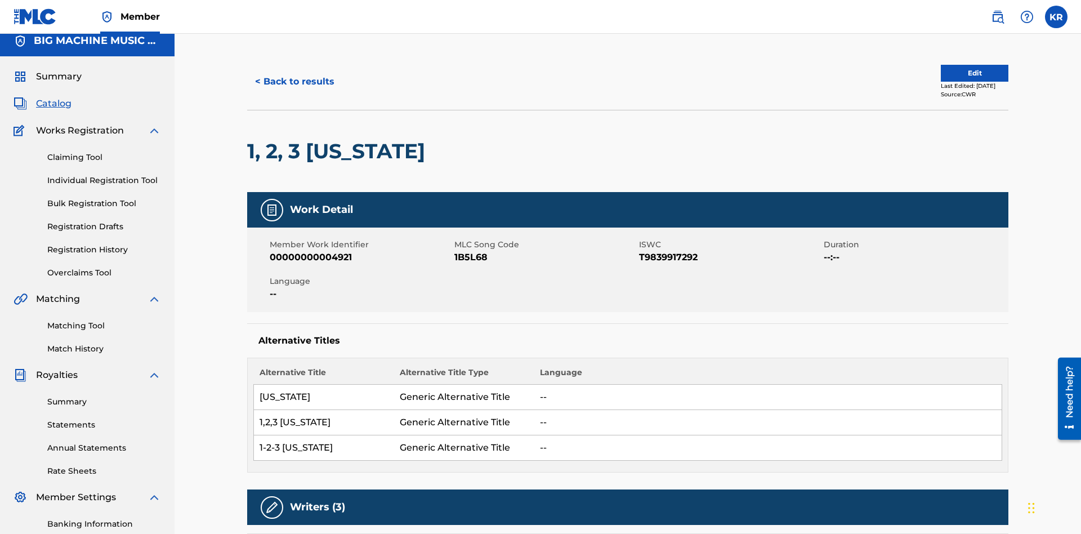
click at [294, 82] on button "< Back to results" at bounding box center [294, 82] width 95 height 28
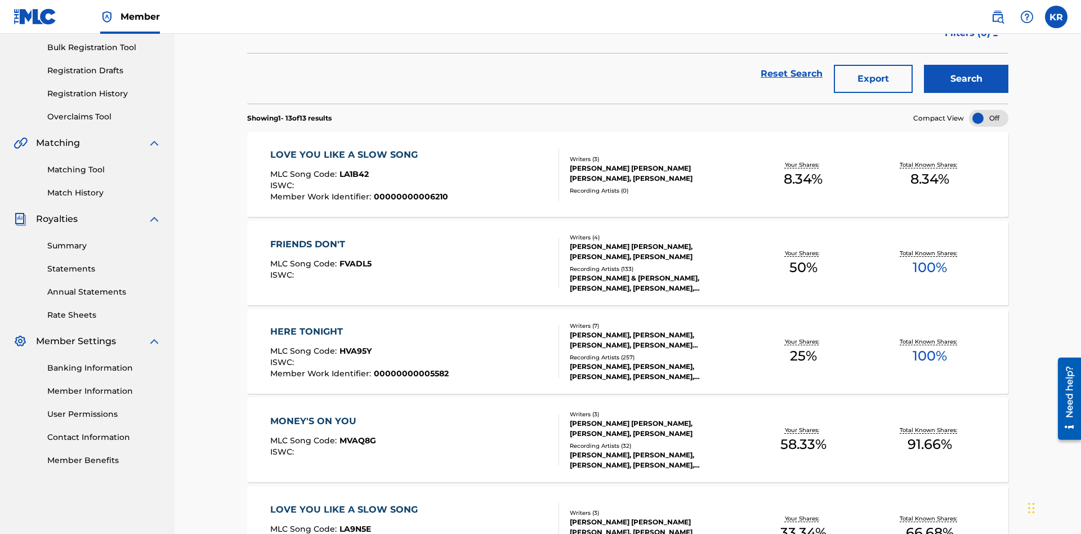
scroll to position [162, 0]
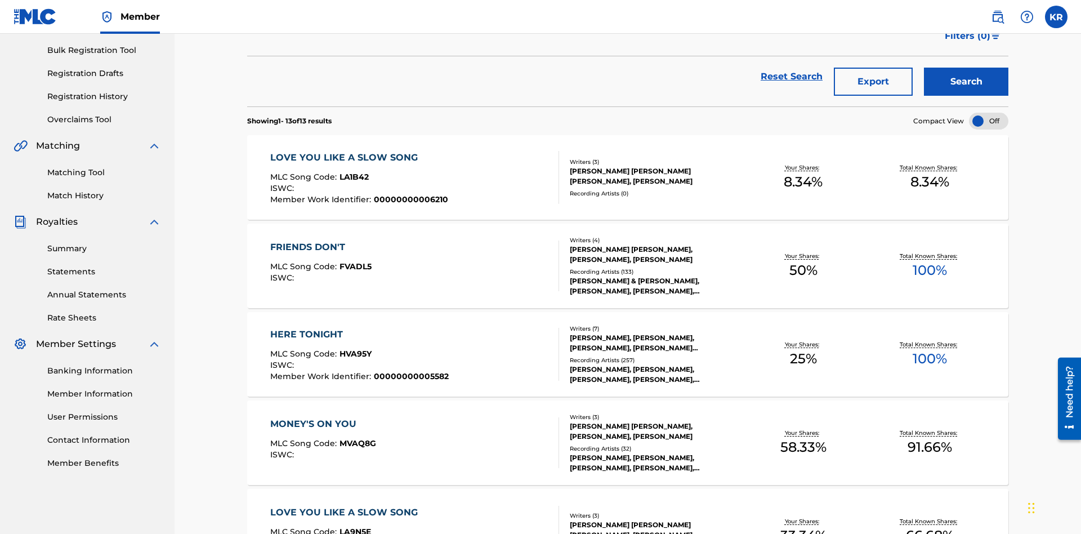
click at [874, 82] on button "Export" at bounding box center [873, 82] width 79 height 28
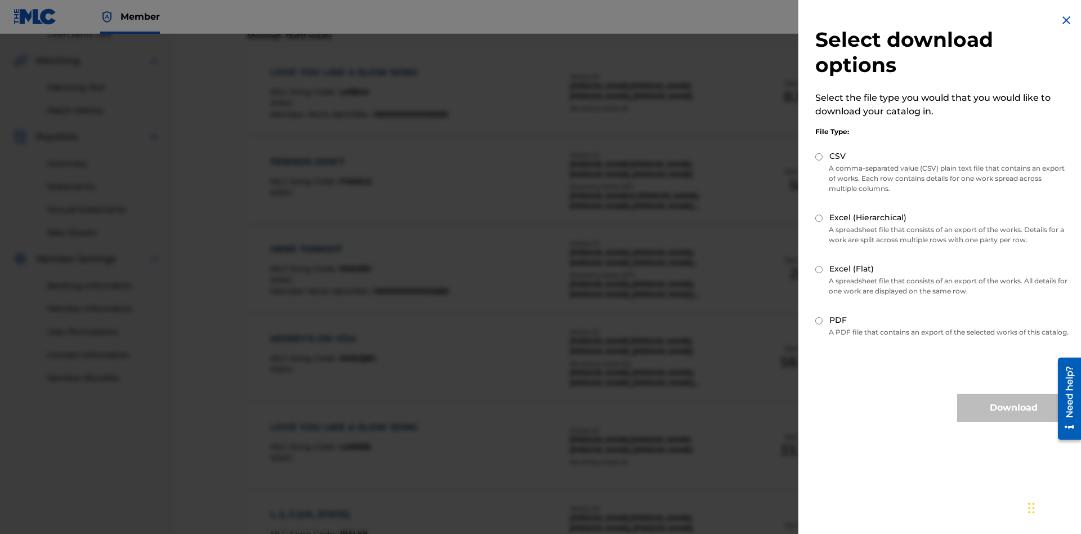
click at [819, 157] on input "CSV" at bounding box center [819, 156] width 7 height 7
radio input "true"
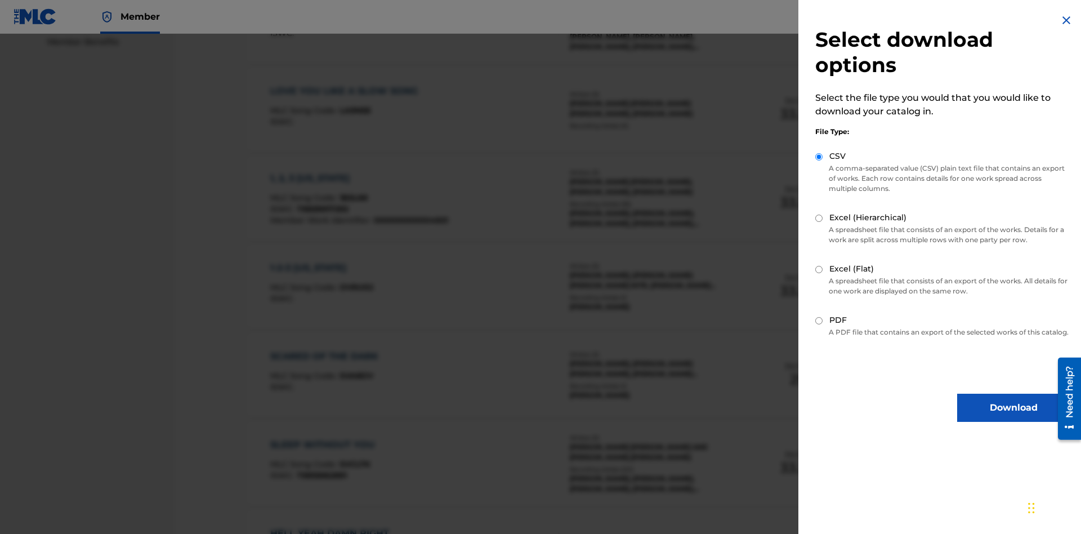
click at [1014, 418] on button "Download" at bounding box center [1013, 408] width 113 height 28
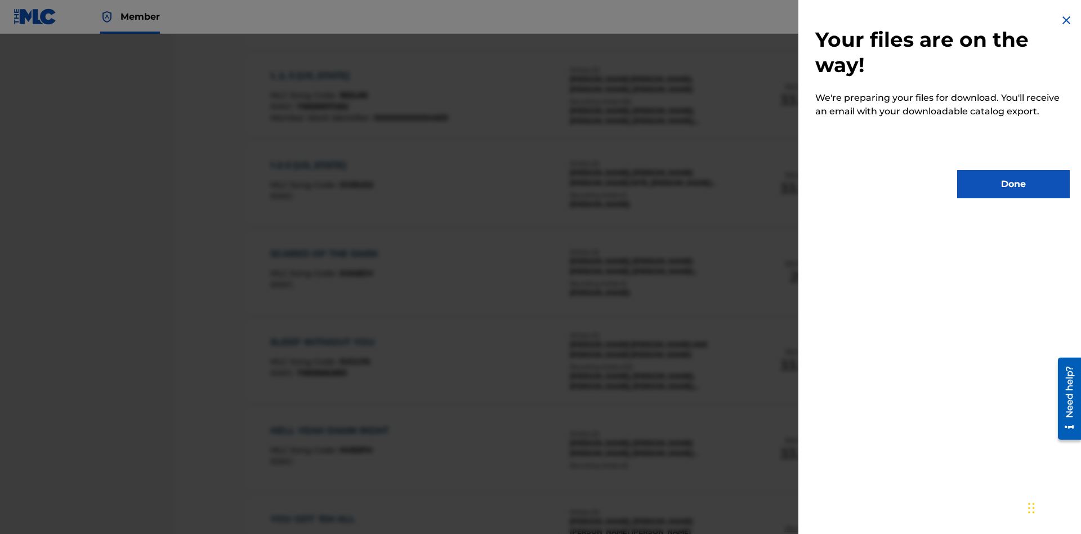
click at [1014, 184] on button "Done" at bounding box center [1013, 184] width 113 height 28
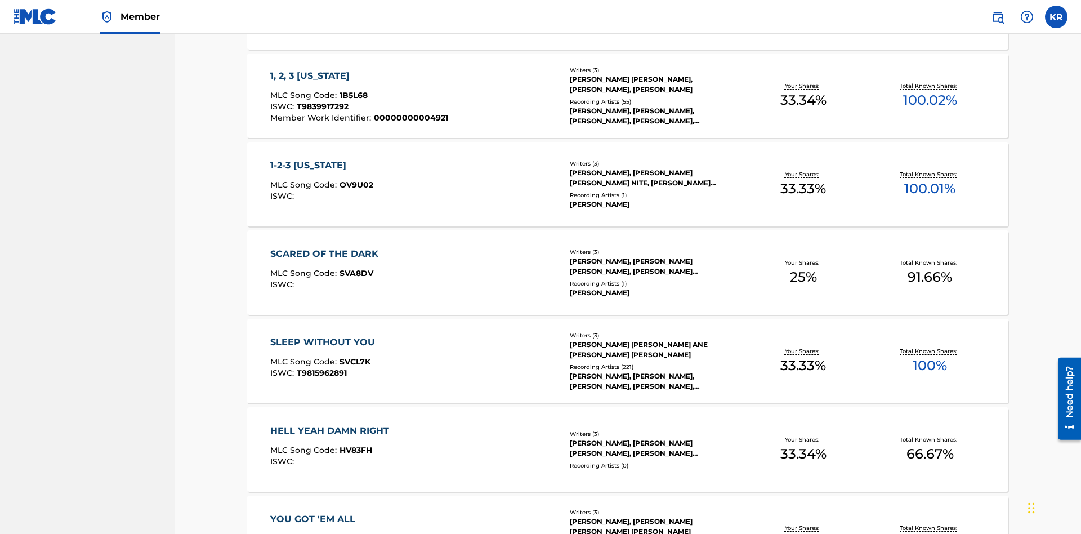
scroll to position [44, 0]
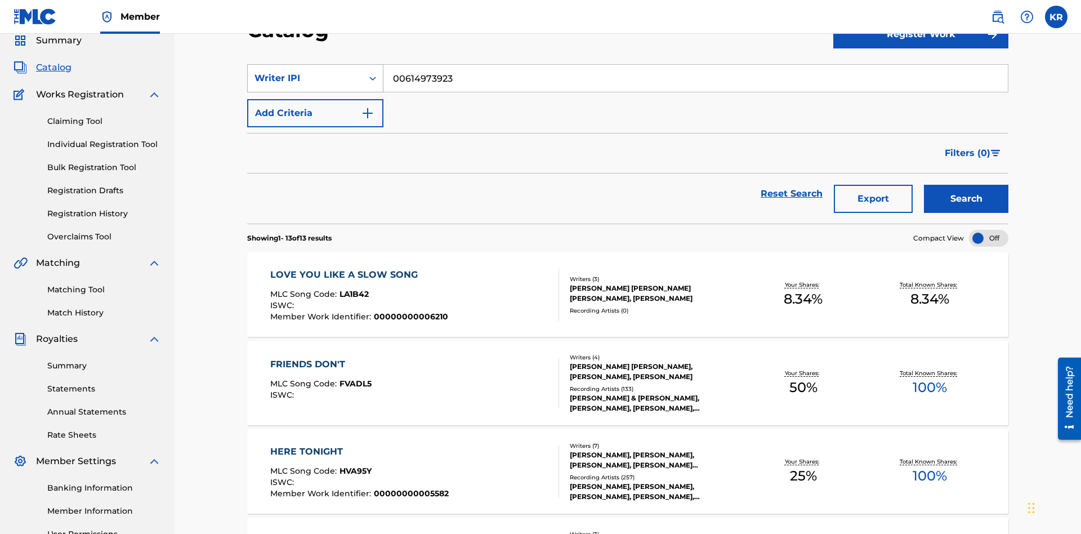
click at [305, 78] on div "Writer IPI" at bounding box center [305, 79] width 101 height 14
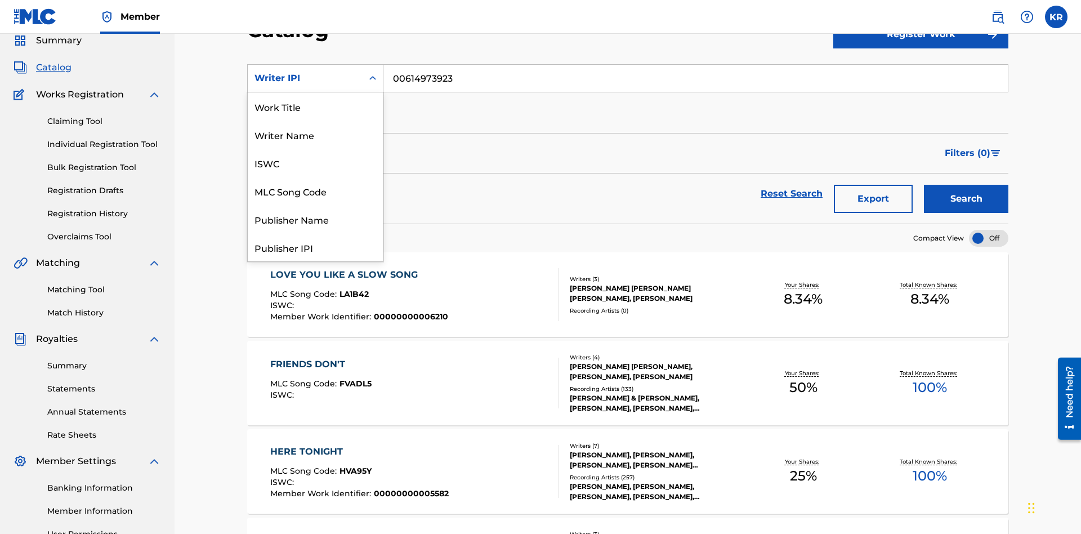
scroll to position [169, 0]
click at [315, 64] on div "Publisher Name" at bounding box center [315, 50] width 135 height 28
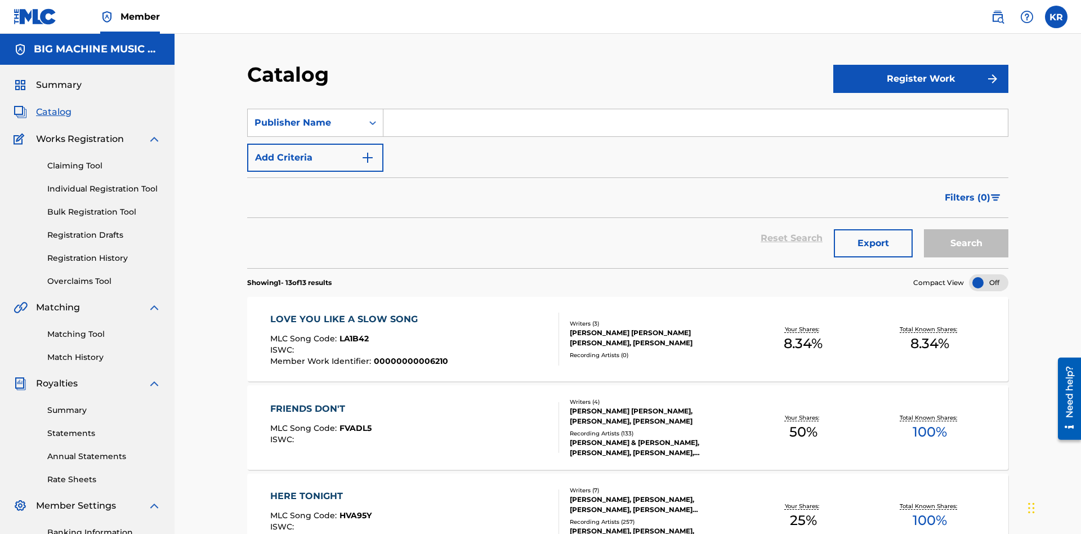
scroll to position [42, 0]
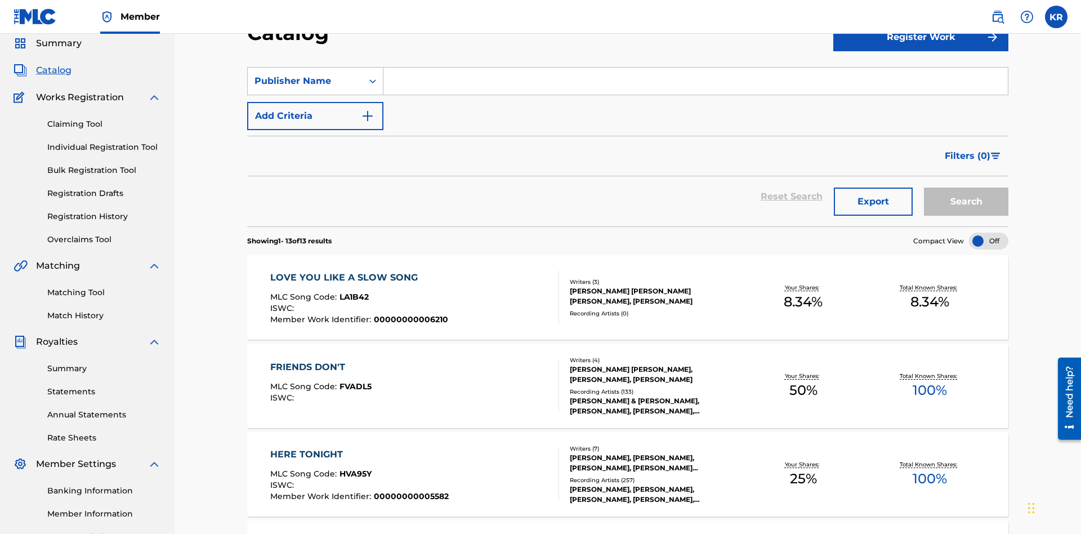
click at [696, 81] on input "Search Form" at bounding box center [696, 81] width 625 height 27
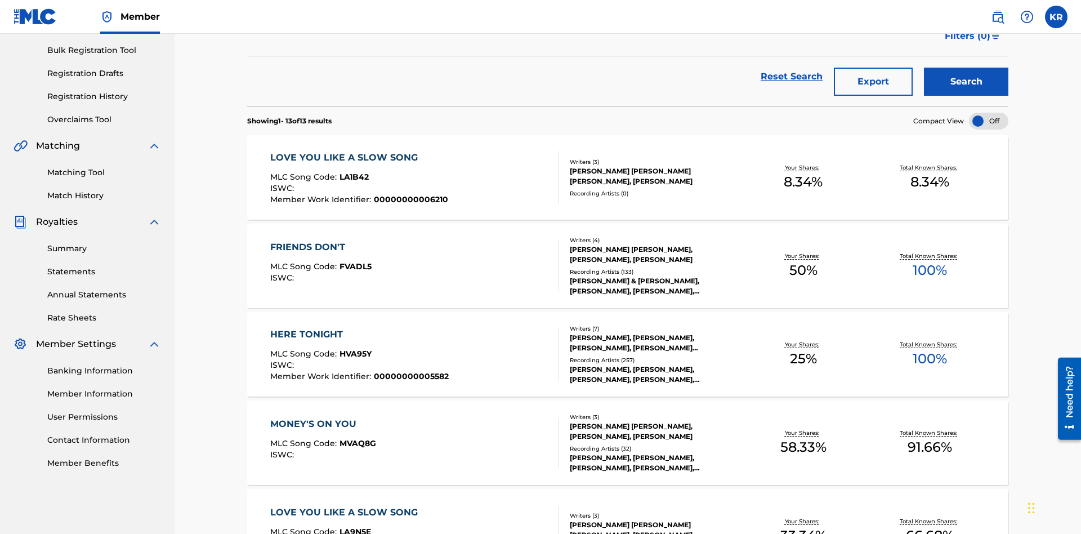
type input "SUPER BIG MUSIC"
click at [966, 82] on button "Search" at bounding box center [966, 82] width 84 height 28
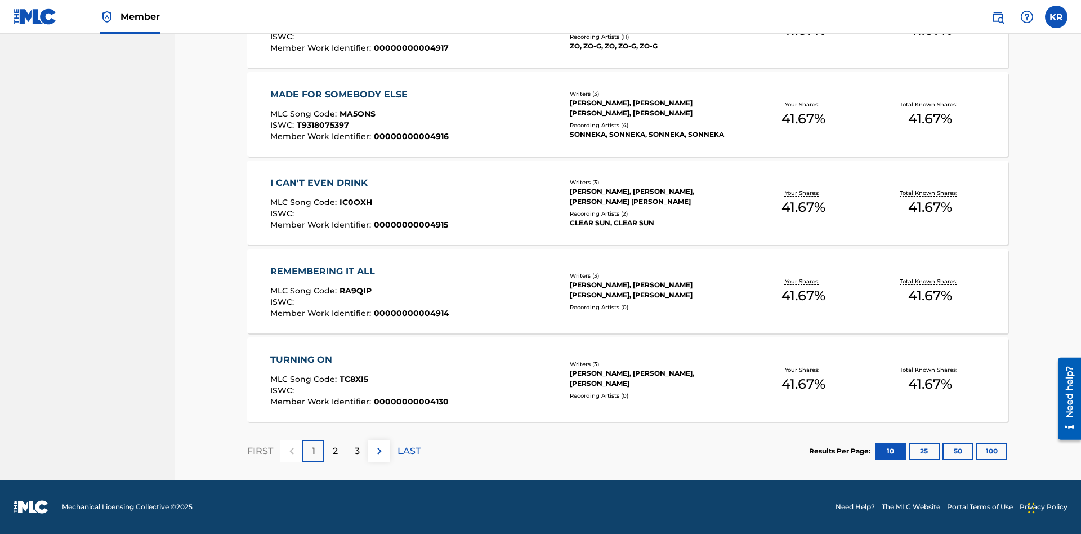
click at [977, 451] on button "100" at bounding box center [992, 451] width 31 height 17
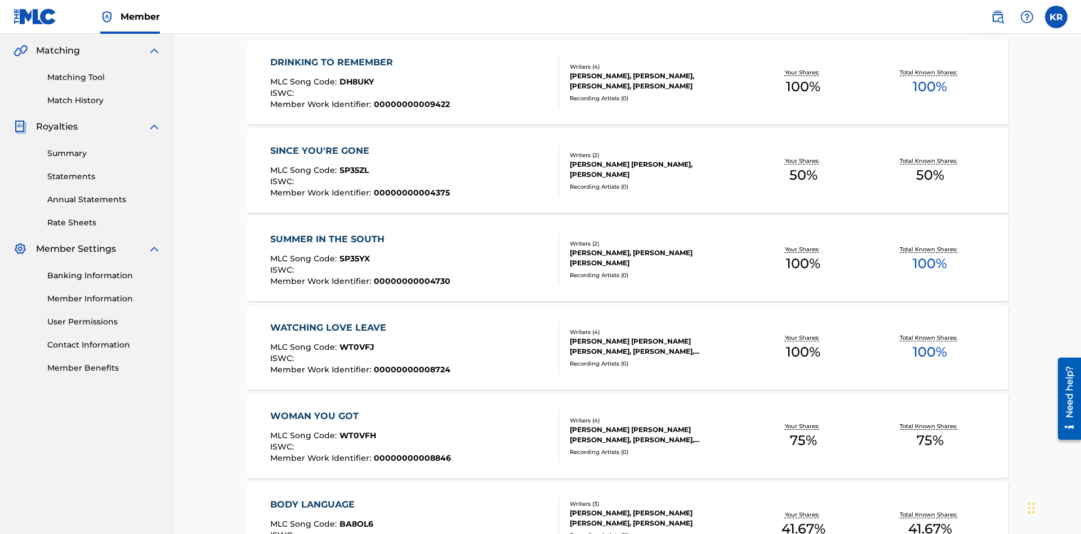
scroll to position [4333, 0]
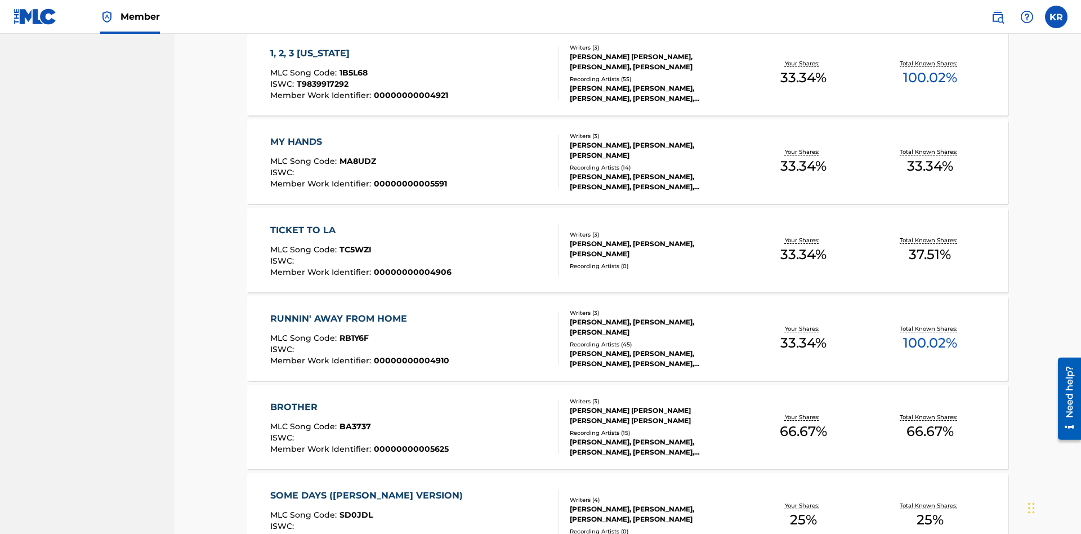
click at [352, 73] on span "1B5L68" at bounding box center [354, 73] width 28 height 10
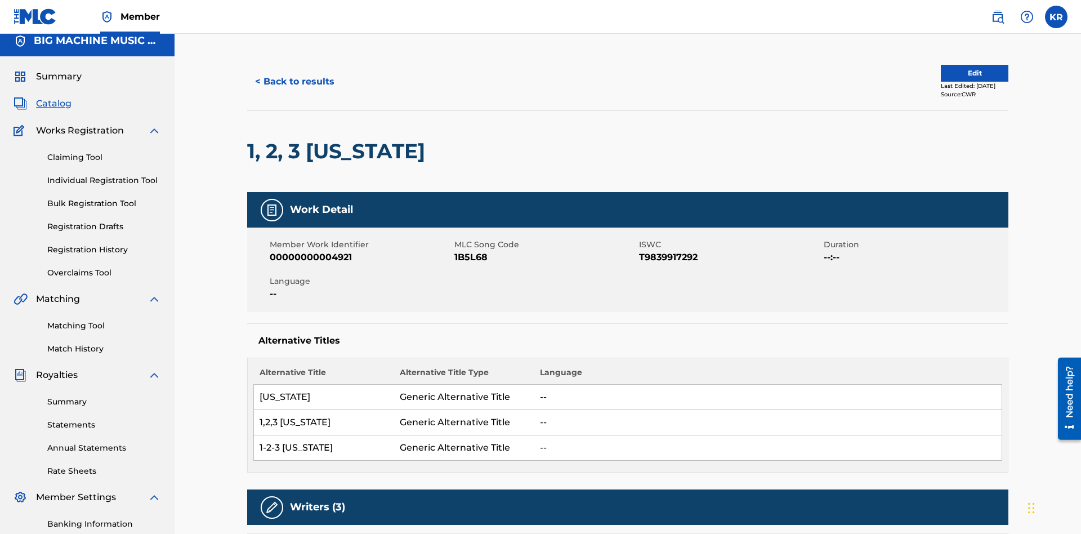
click at [294, 82] on button "< Back to results" at bounding box center [294, 82] width 95 height 28
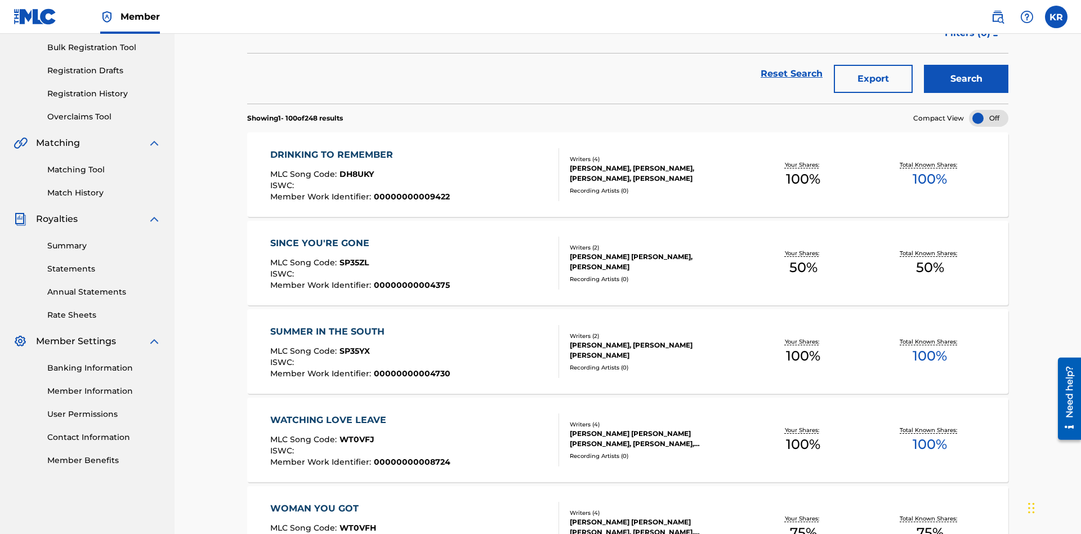
scroll to position [162, 0]
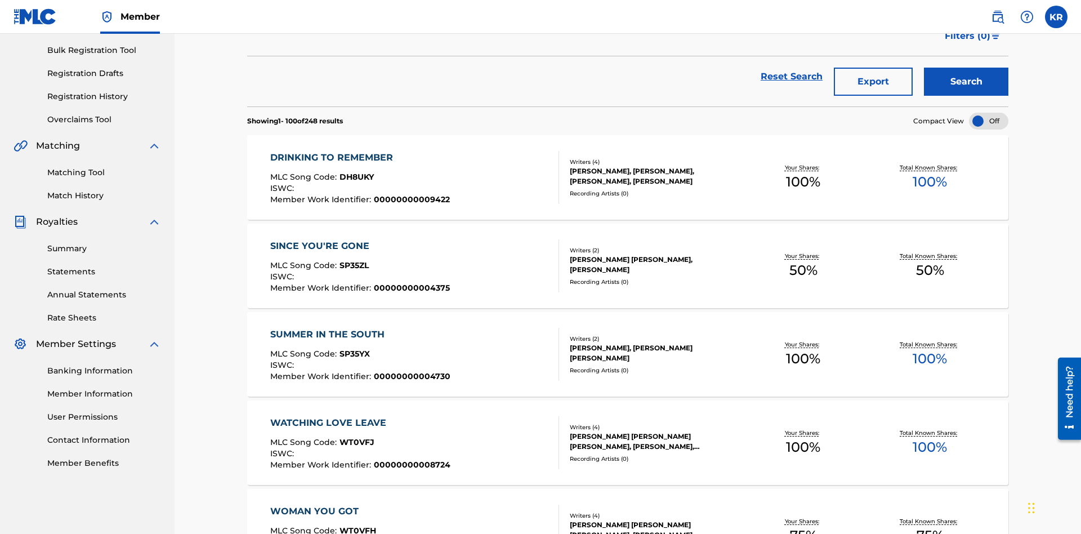
click at [874, 82] on button "Export" at bounding box center [873, 82] width 79 height 28
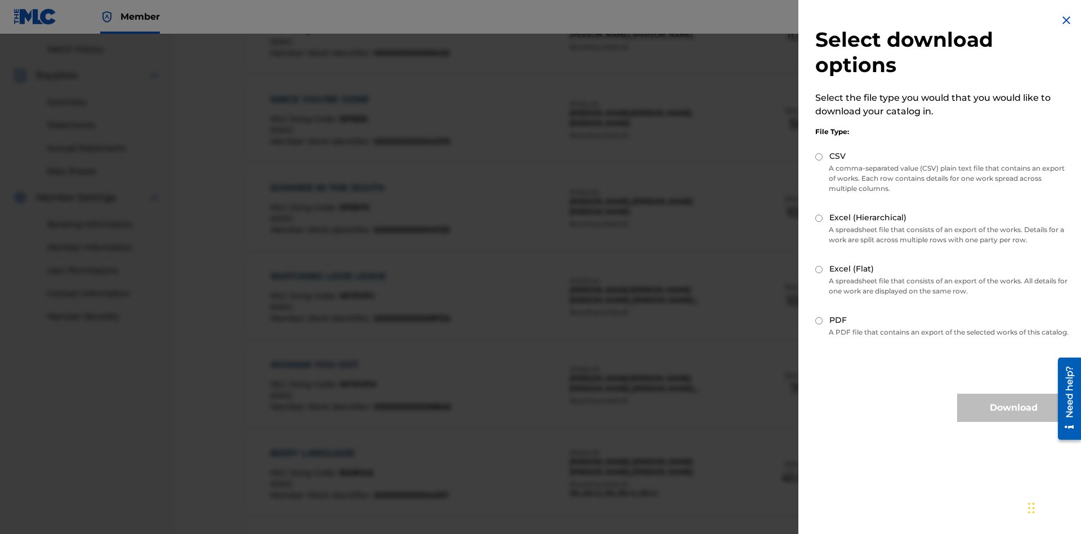
click at [819, 218] on input "Excel (Hierarchical)" at bounding box center [819, 218] width 7 height 7
radio input "true"
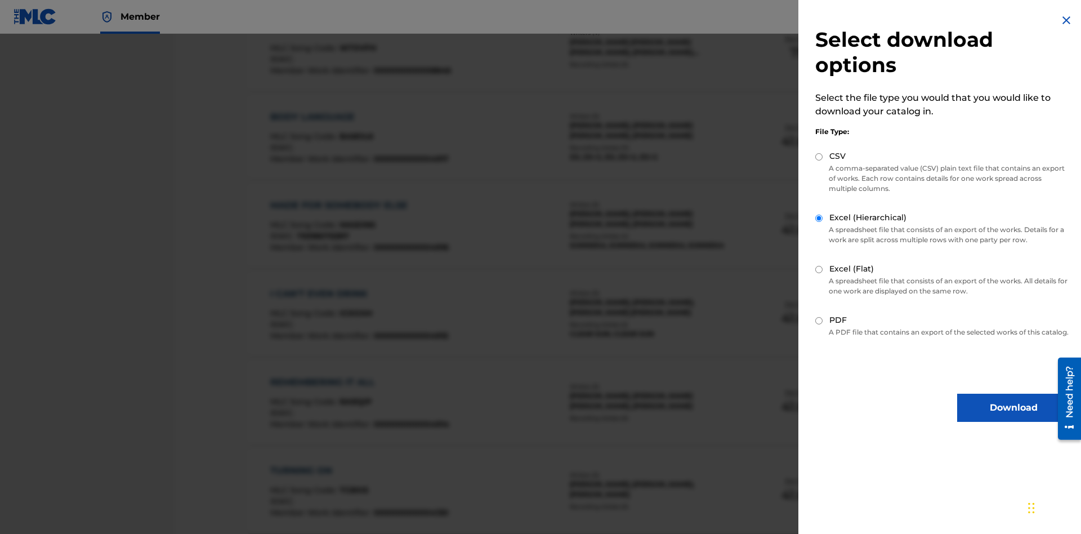
click at [1014, 418] on button "Download" at bounding box center [1013, 408] width 113 height 28
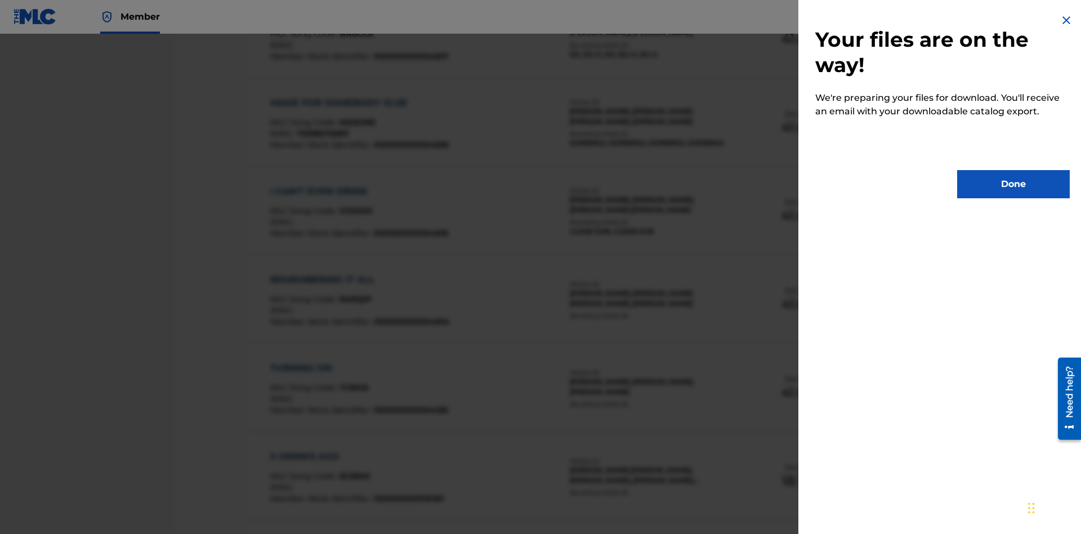
click at [1014, 184] on button "Done" at bounding box center [1013, 184] width 113 height 28
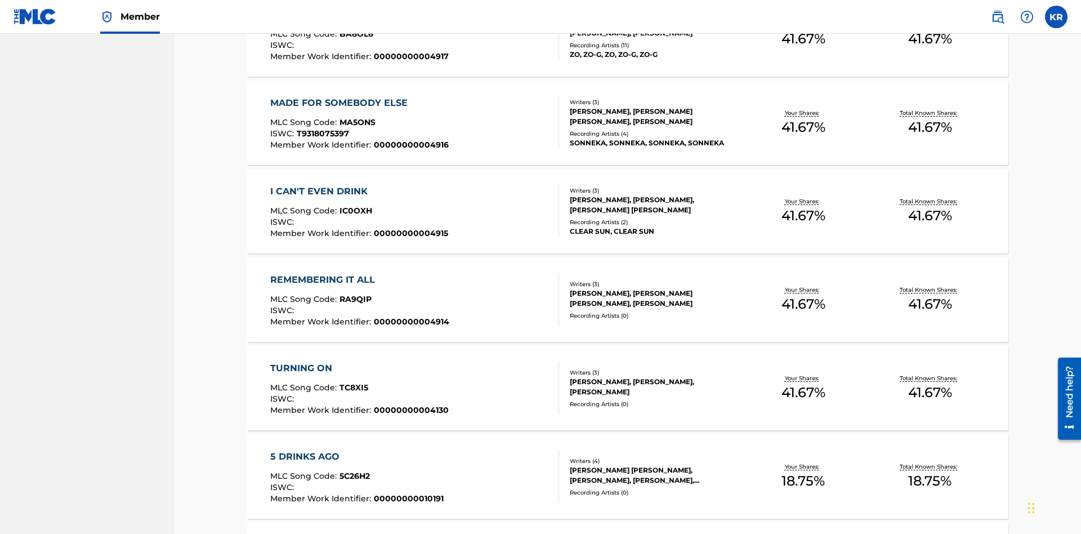
scroll to position [44, 0]
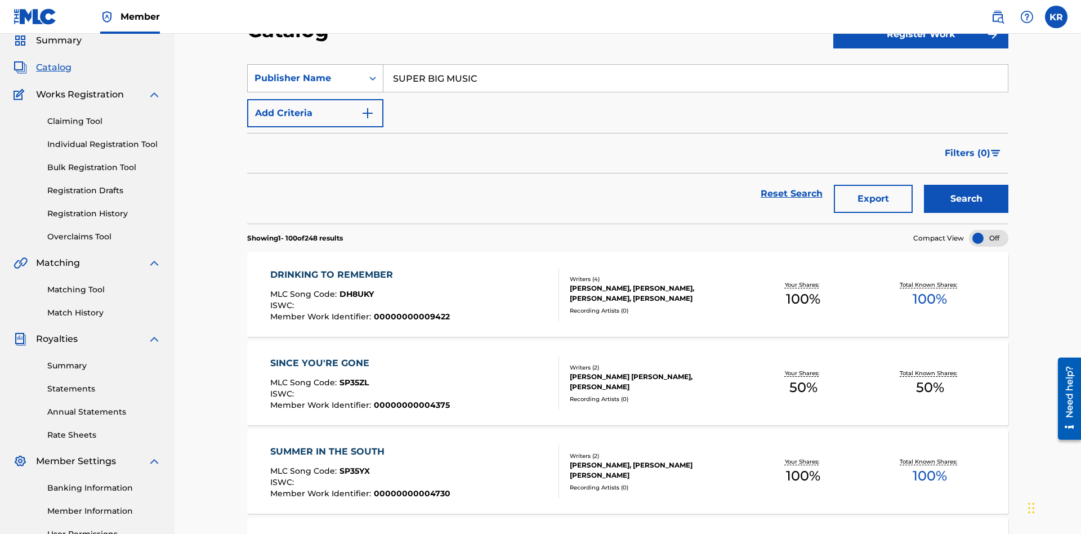
click at [305, 78] on div "Publisher Name" at bounding box center [305, 79] width 101 height 14
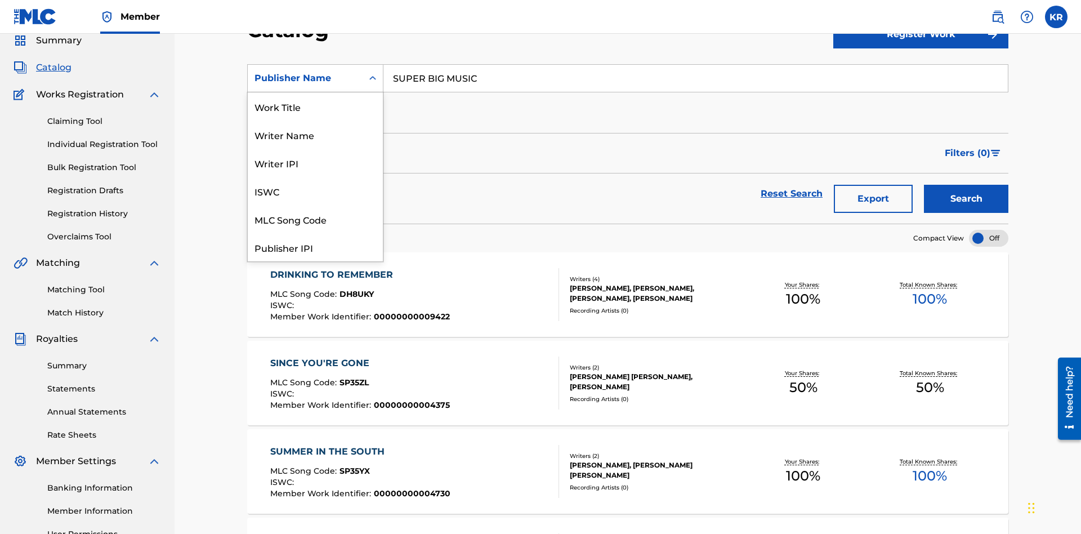
scroll to position [169, 0]
click at [315, 92] on div "Publisher IPI" at bounding box center [315, 78] width 135 height 28
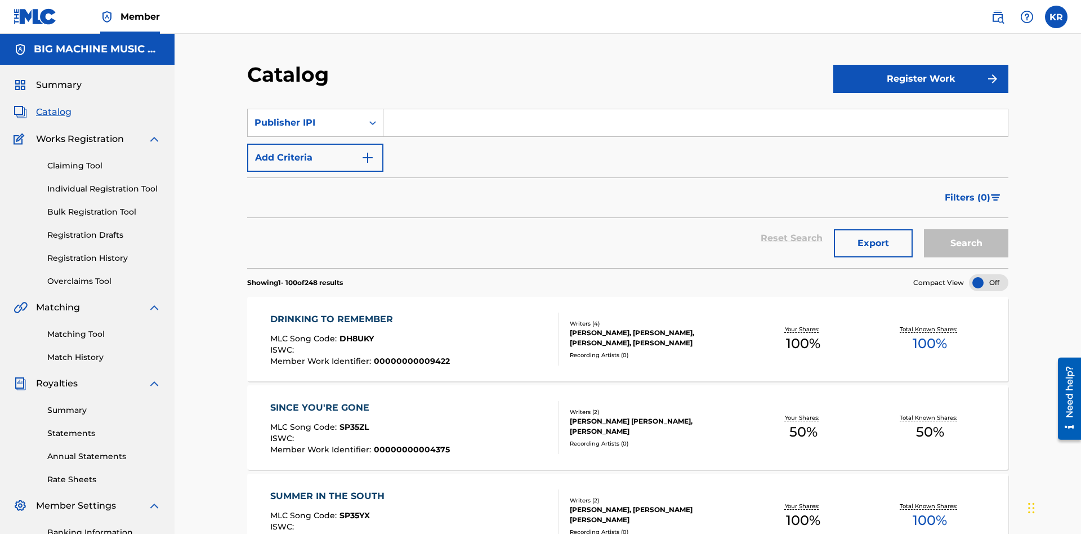
scroll to position [42, 0]
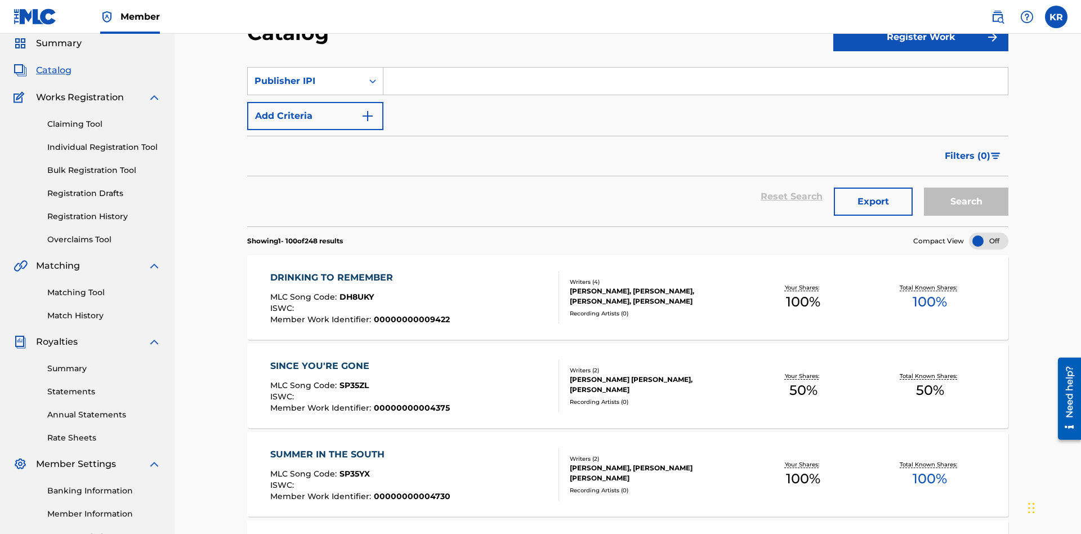
click at [696, 81] on input "Search Form" at bounding box center [696, 81] width 625 height 27
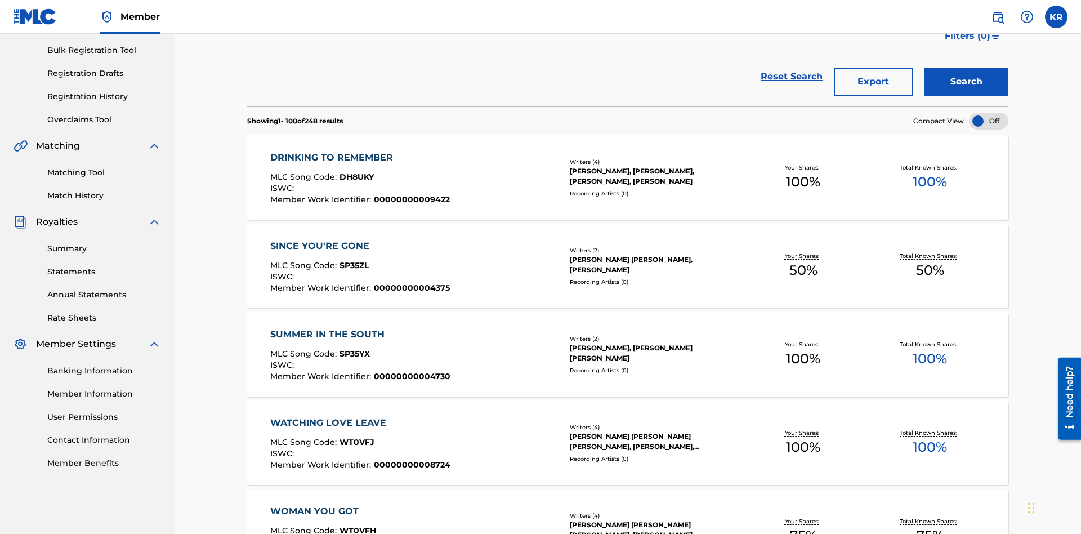
type input "00594318326"
click at [966, 82] on button "Search" at bounding box center [966, 82] width 84 height 28
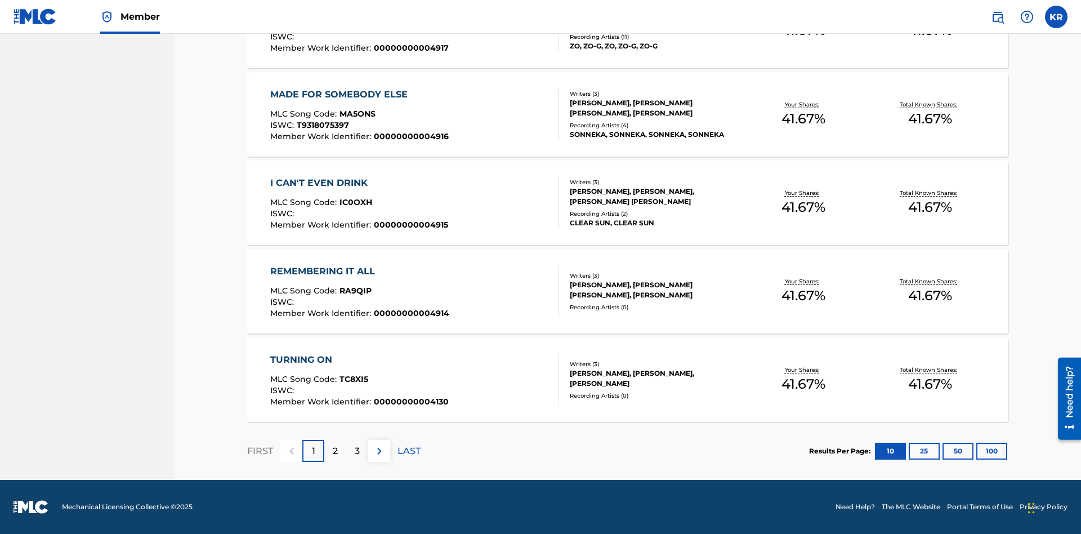
click at [977, 451] on button "100" at bounding box center [992, 451] width 31 height 17
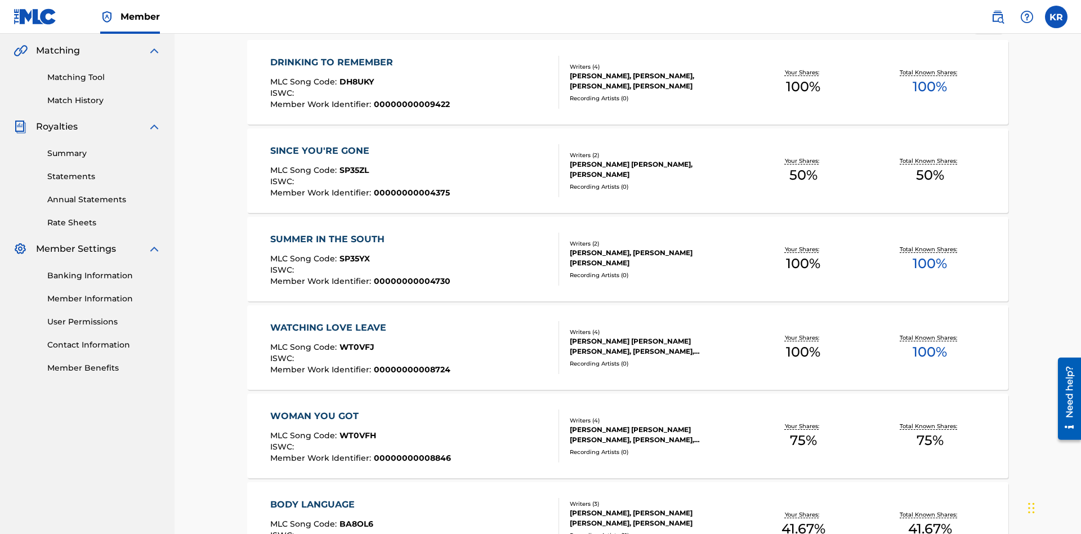
scroll to position [4333, 0]
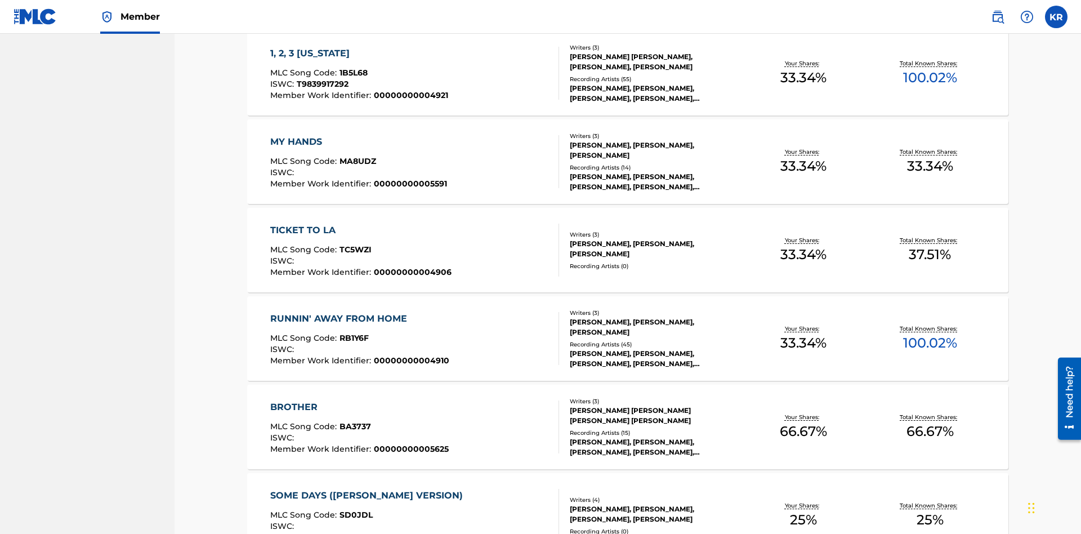
click at [352, 73] on span "1B5L68" at bounding box center [354, 73] width 28 height 10
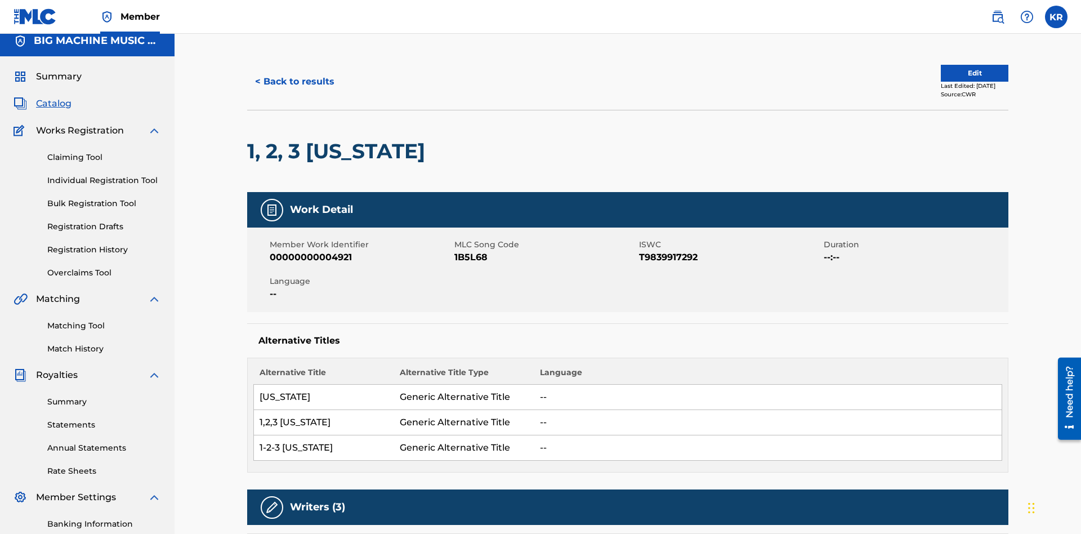
click at [294, 82] on button "< Back to results" at bounding box center [294, 82] width 95 height 28
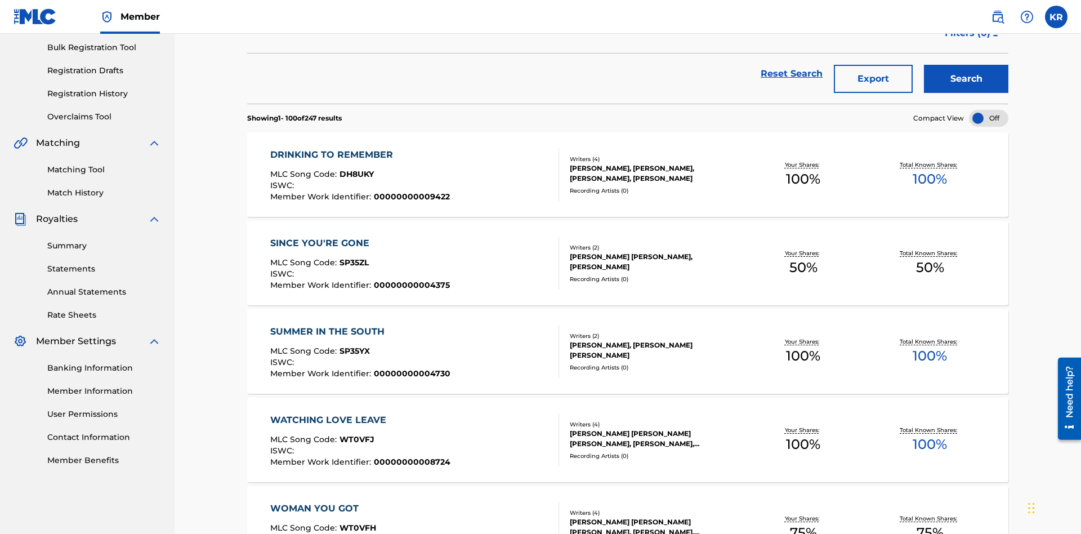
scroll to position [162, 0]
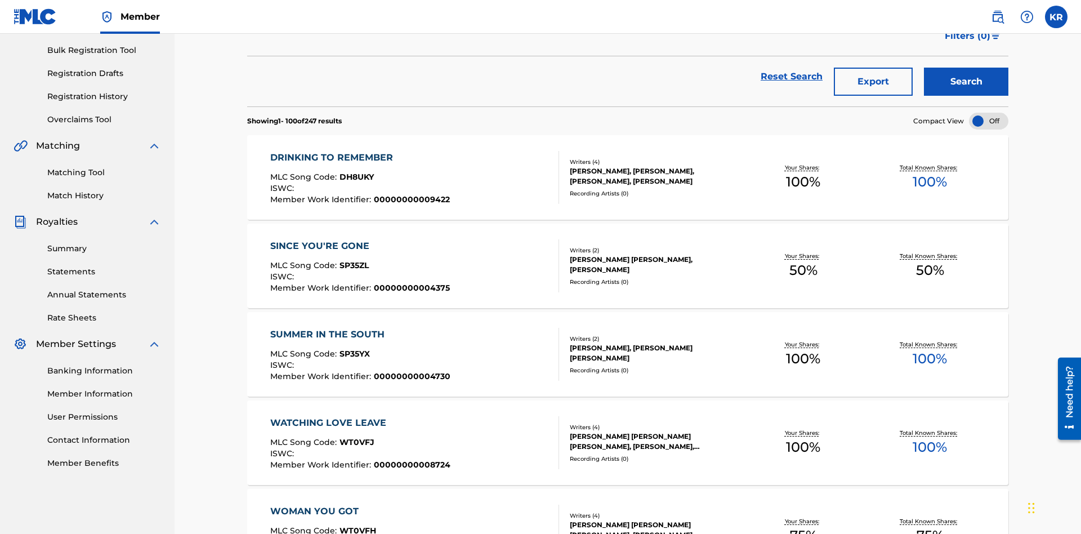
click at [874, 82] on button "Export" at bounding box center [873, 82] width 79 height 28
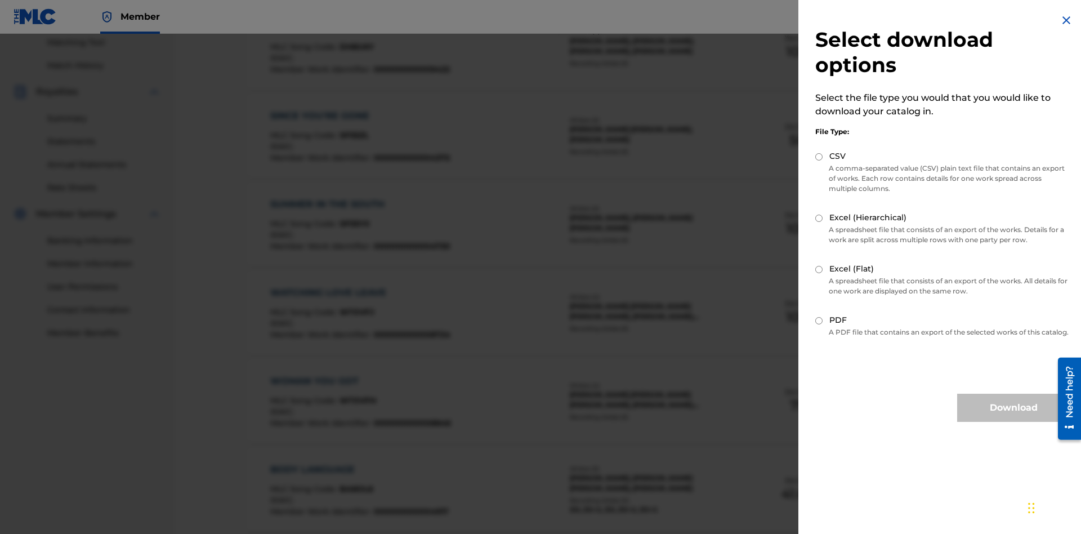
click at [819, 269] on input "Excel (Flat)" at bounding box center [819, 269] width 7 height 7
radio input "true"
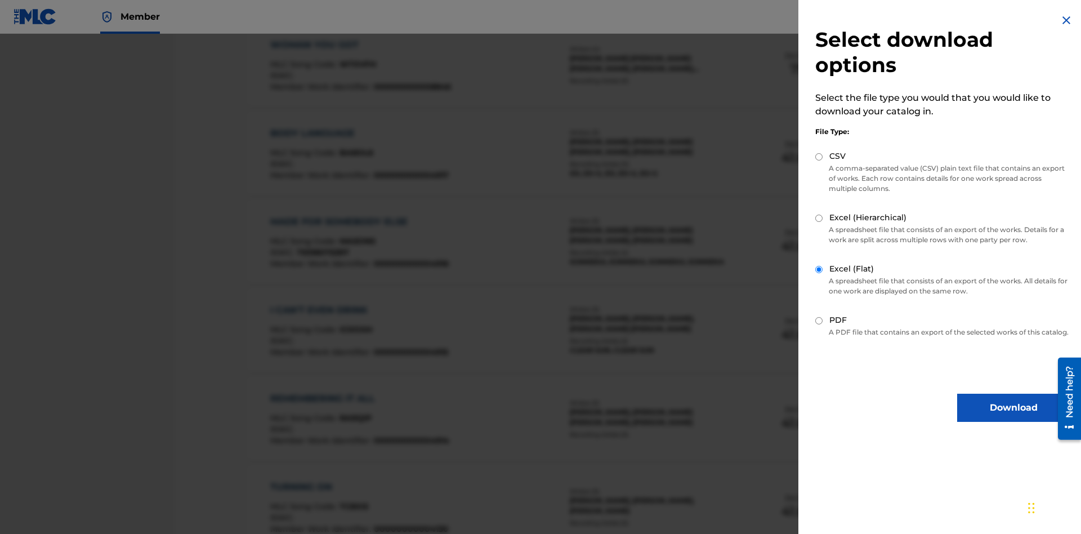
click at [1014, 418] on button "Download" at bounding box center [1013, 408] width 113 height 28
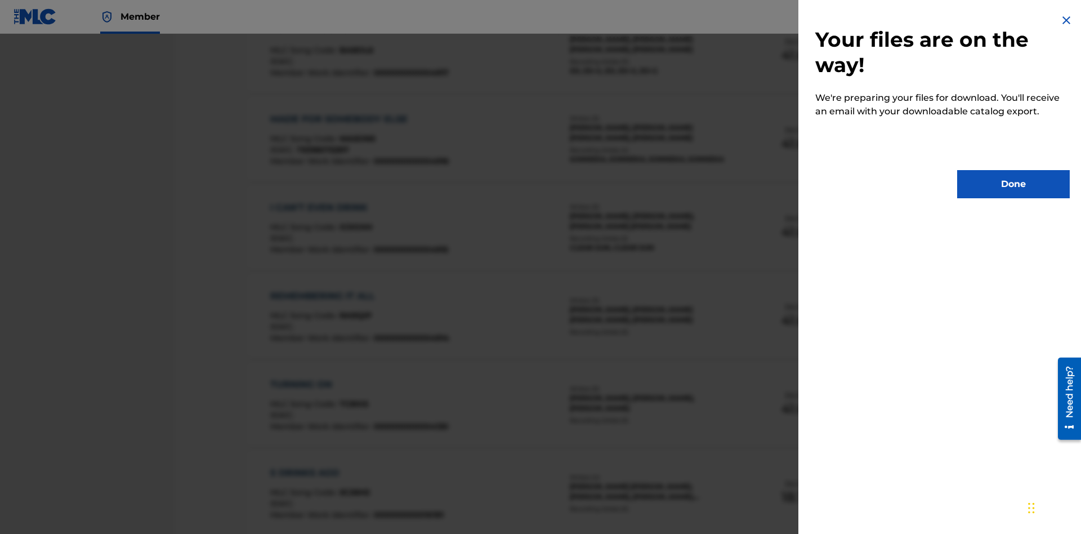
click at [1014, 184] on button "Done" at bounding box center [1013, 184] width 113 height 28
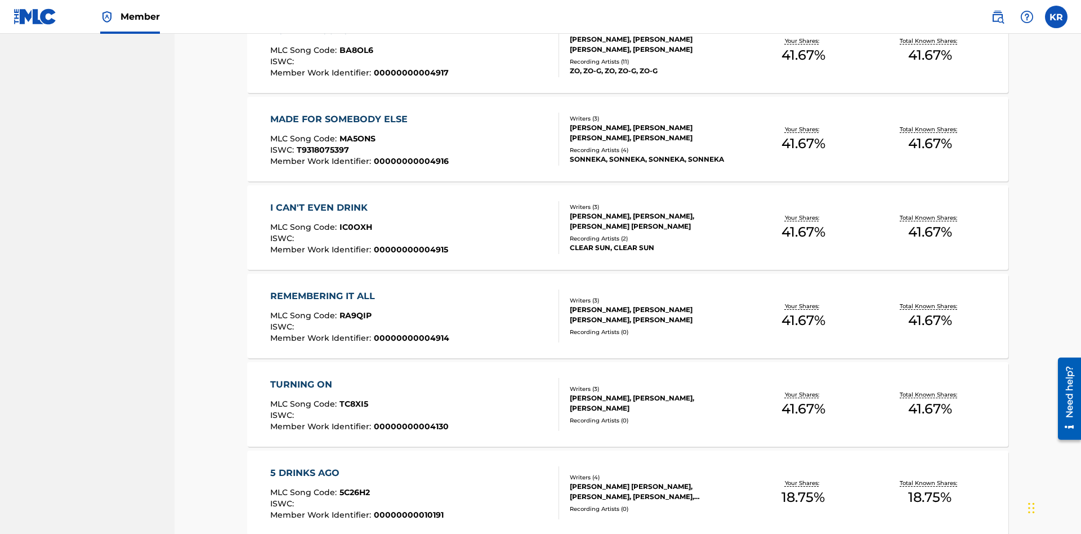
scroll to position [44, 0]
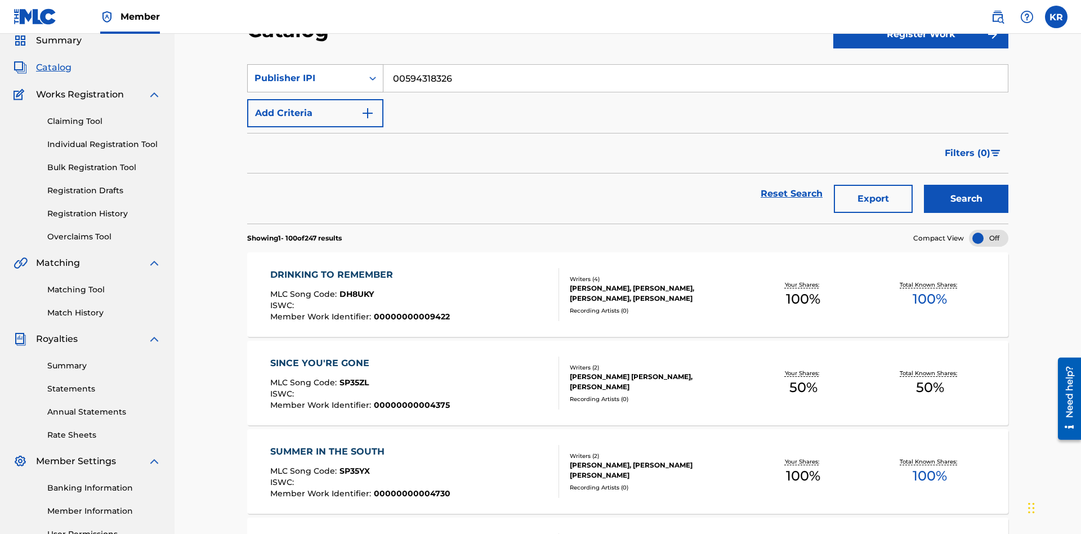
click at [305, 78] on div "Publisher IPI" at bounding box center [305, 79] width 101 height 14
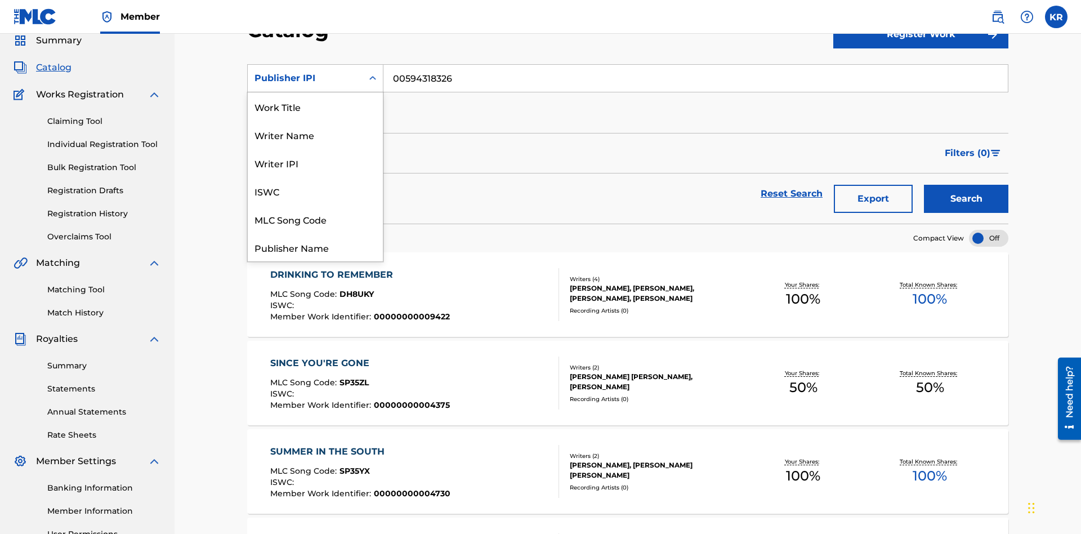
scroll to position [169, 0]
click at [315, 191] on div "Artist" at bounding box center [315, 191] width 135 height 28
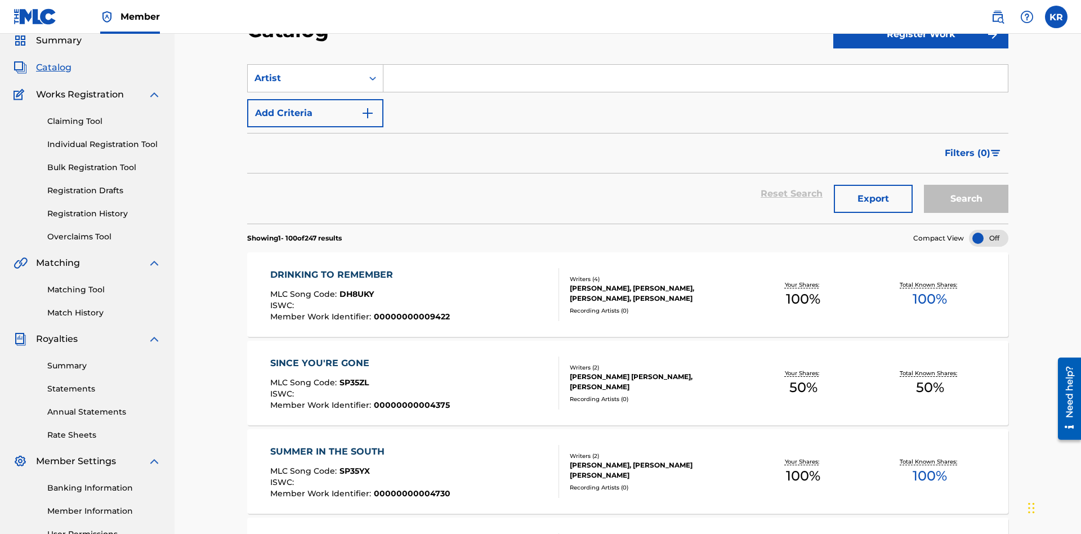
scroll to position [42, 0]
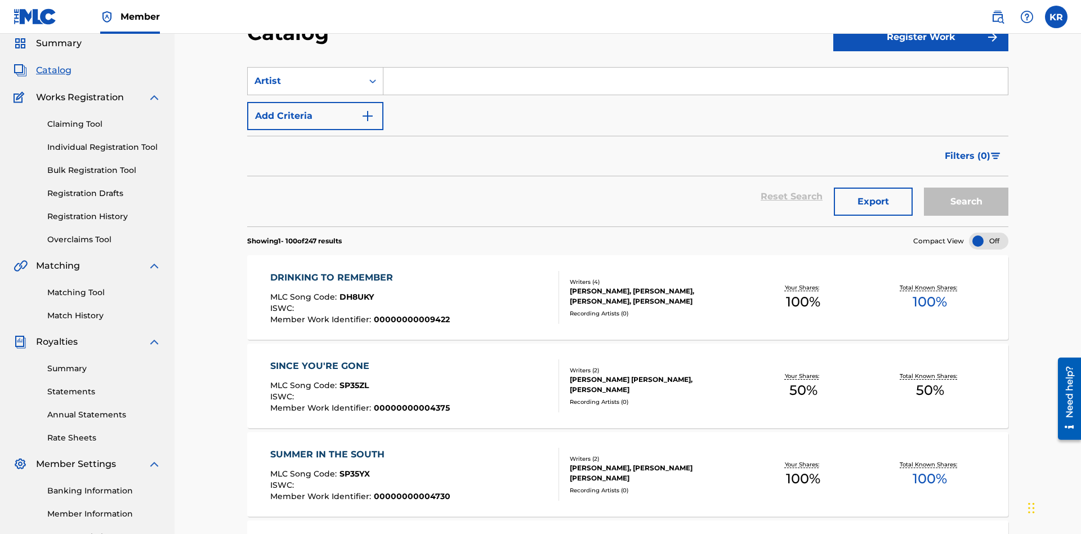
click at [696, 81] on input "Search Form" at bounding box center [696, 81] width 625 height 27
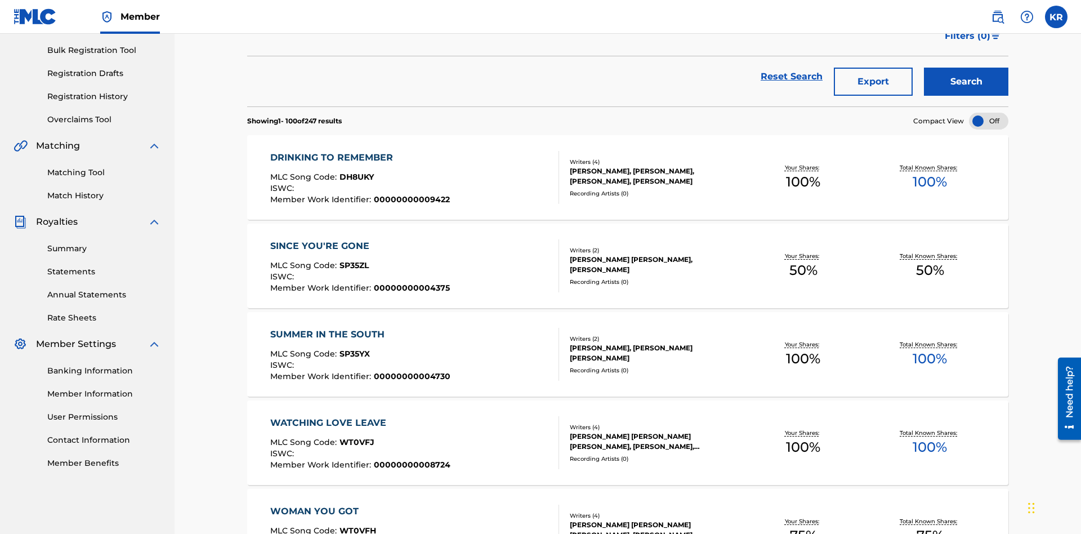
type input "BRETT YOUNG"
click at [966, 82] on button "Search" at bounding box center [966, 82] width 84 height 28
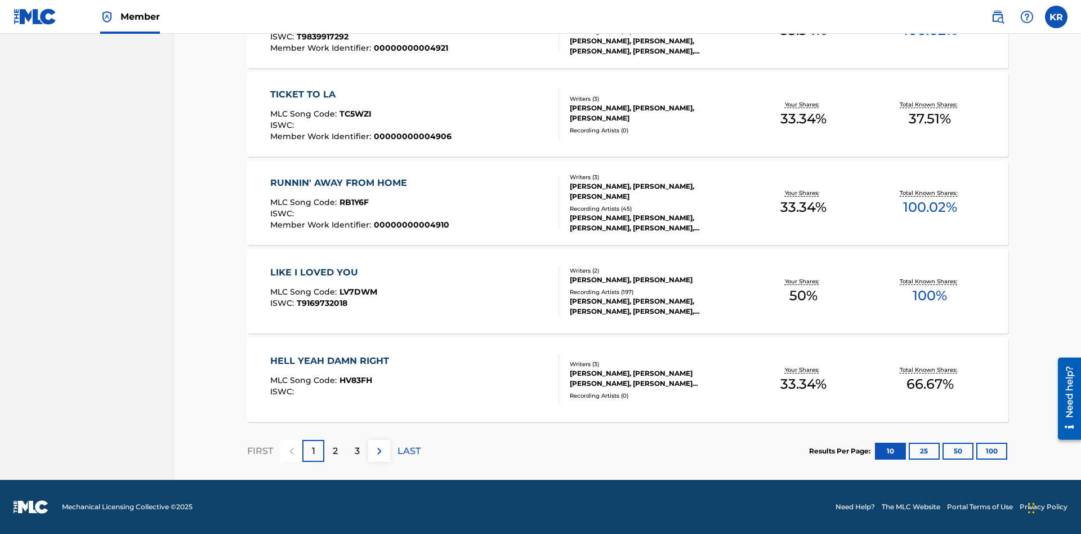
click at [977, 451] on button "100" at bounding box center [992, 451] width 31 height 17
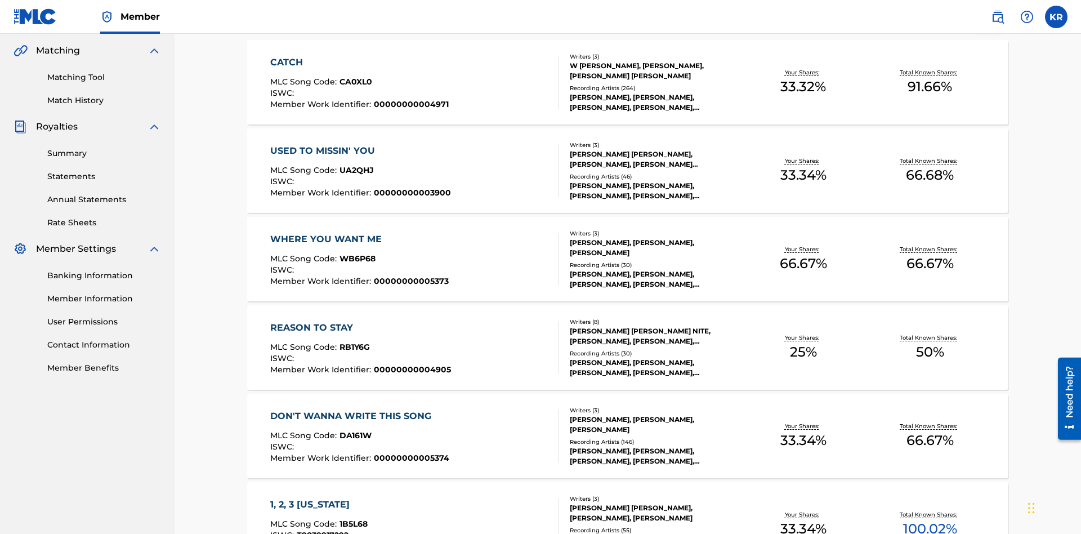
scroll to position [708, 0]
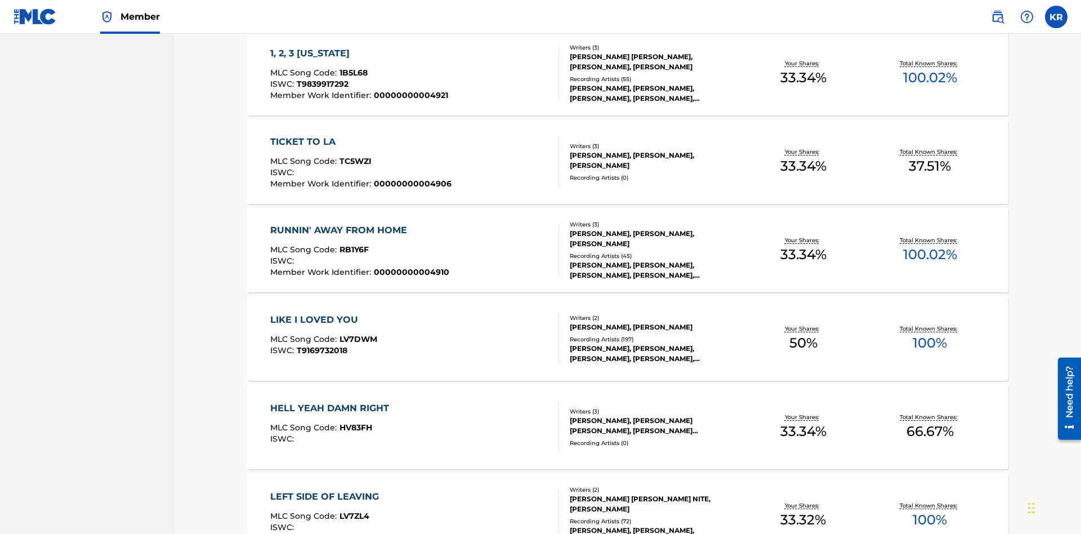
click at [352, 73] on span "1B5L68" at bounding box center [354, 73] width 28 height 10
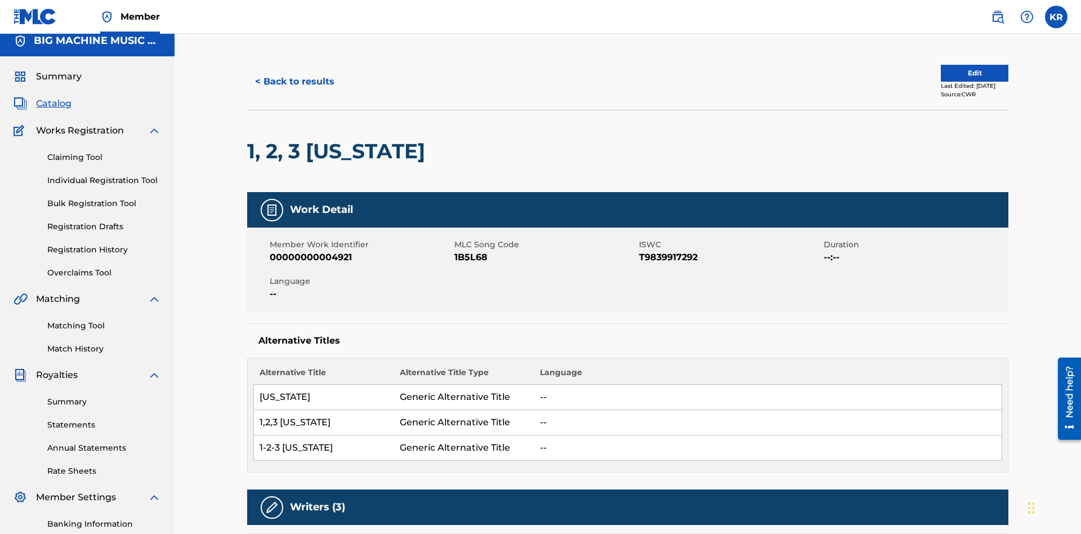
click at [294, 82] on button "< Back to results" at bounding box center [294, 82] width 95 height 28
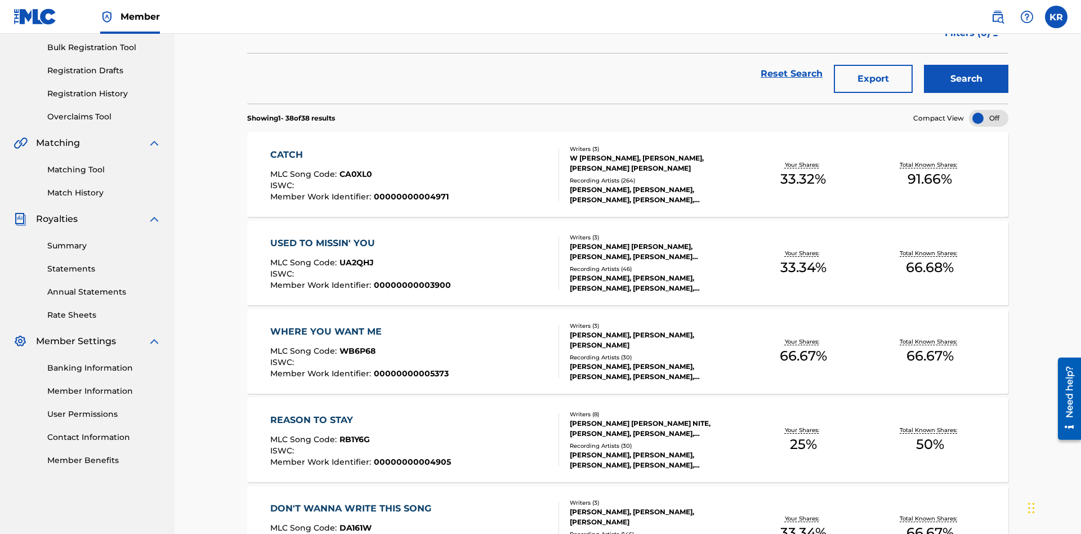
scroll to position [162, 0]
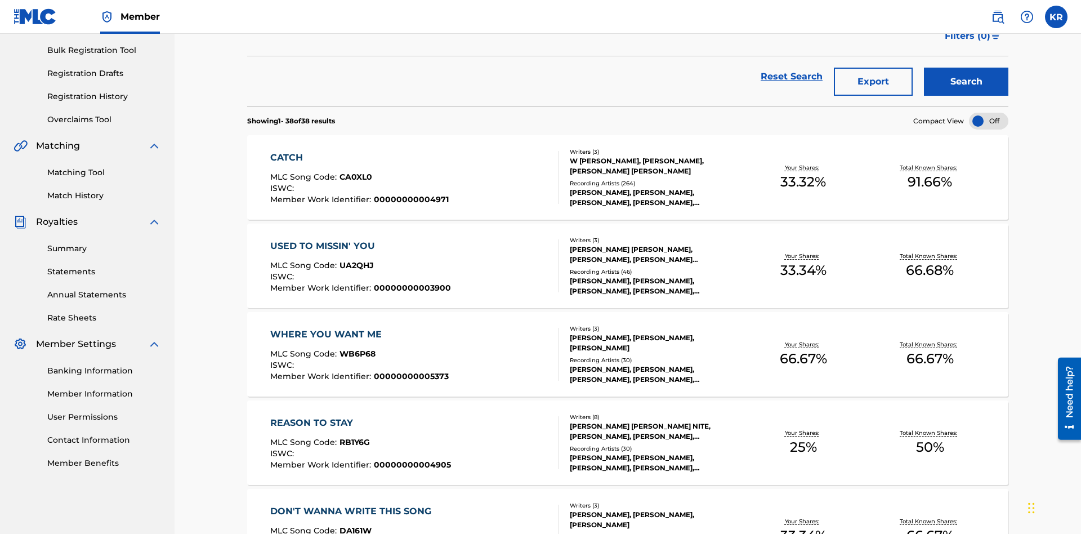
click at [874, 82] on button "Export" at bounding box center [873, 82] width 79 height 28
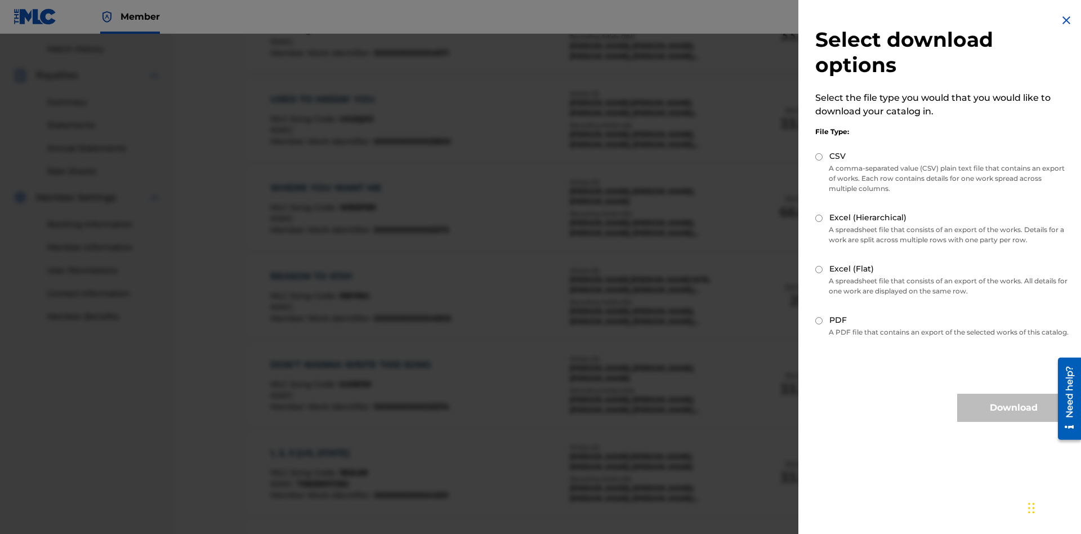
click at [819, 218] on input "Excel (Hierarchical)" at bounding box center [819, 218] width 7 height 7
radio input "true"
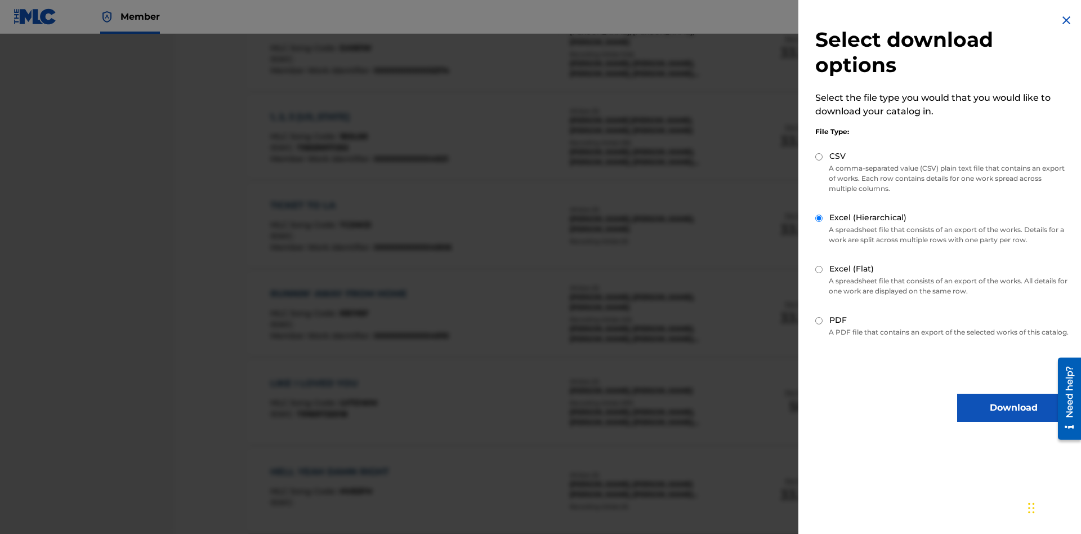
click at [1014, 418] on button "Download" at bounding box center [1013, 408] width 113 height 28
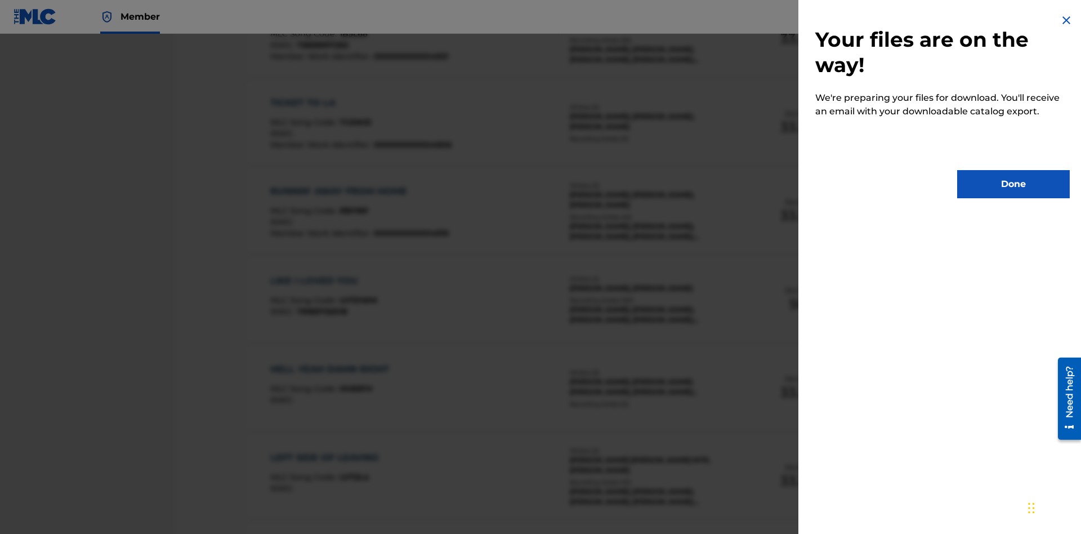
click at [1014, 184] on button "Done" at bounding box center [1013, 184] width 113 height 28
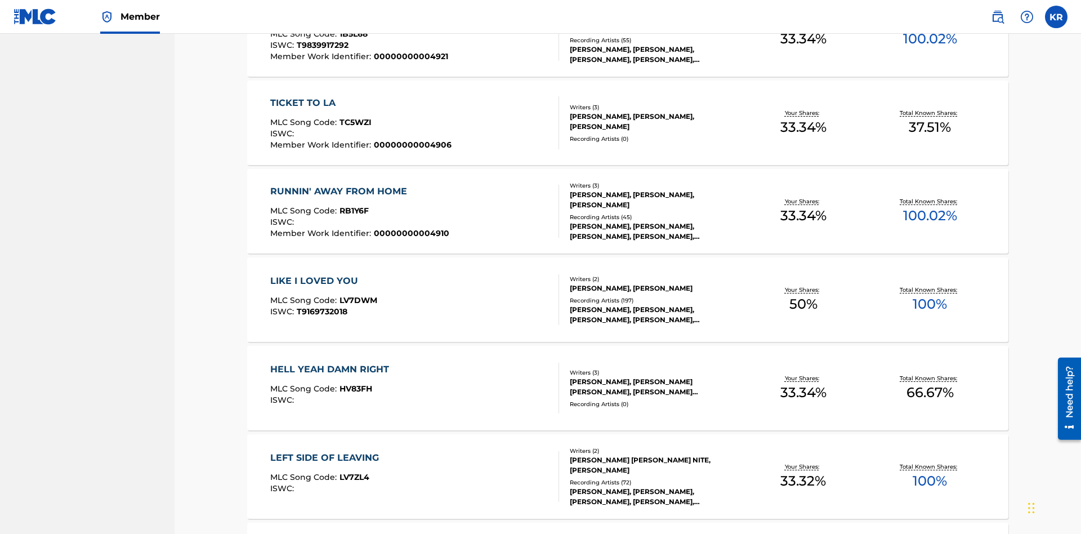
scroll to position [44, 0]
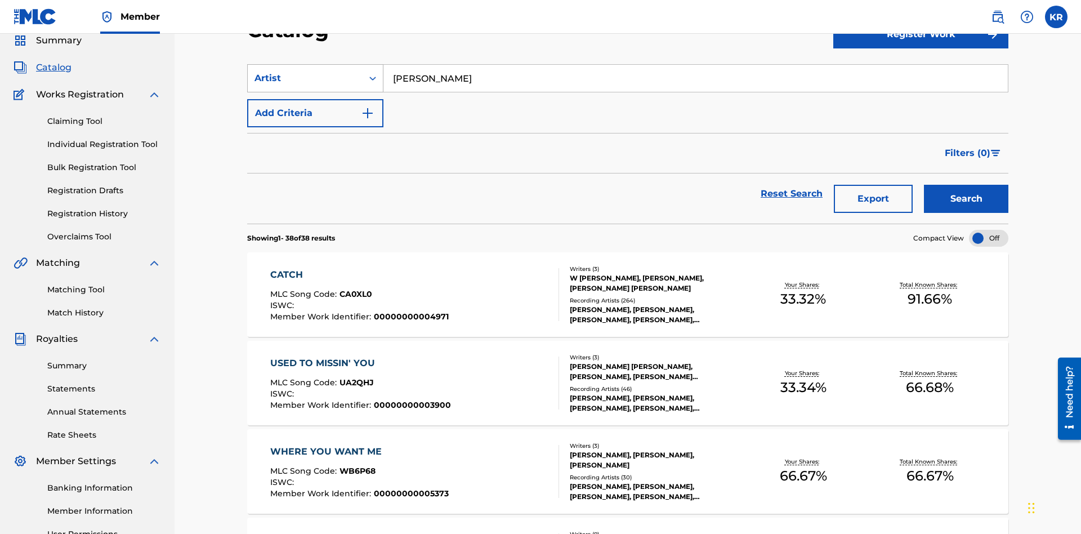
click at [305, 78] on div "Artist" at bounding box center [305, 79] width 101 height 14
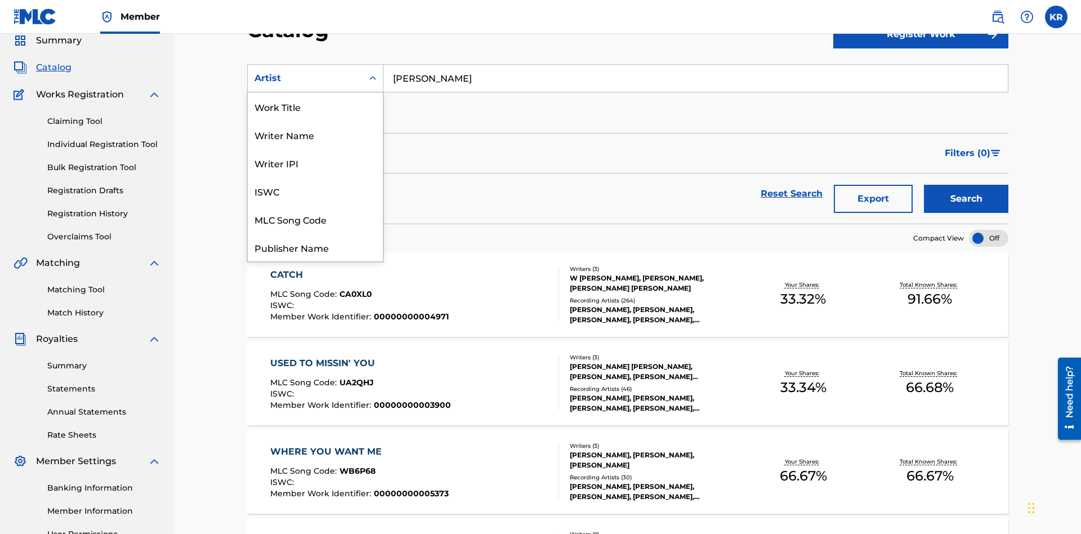
scroll to position [169, 0]
click at [315, 135] on div "MLC Publisher Number" at bounding box center [315, 135] width 135 height 28
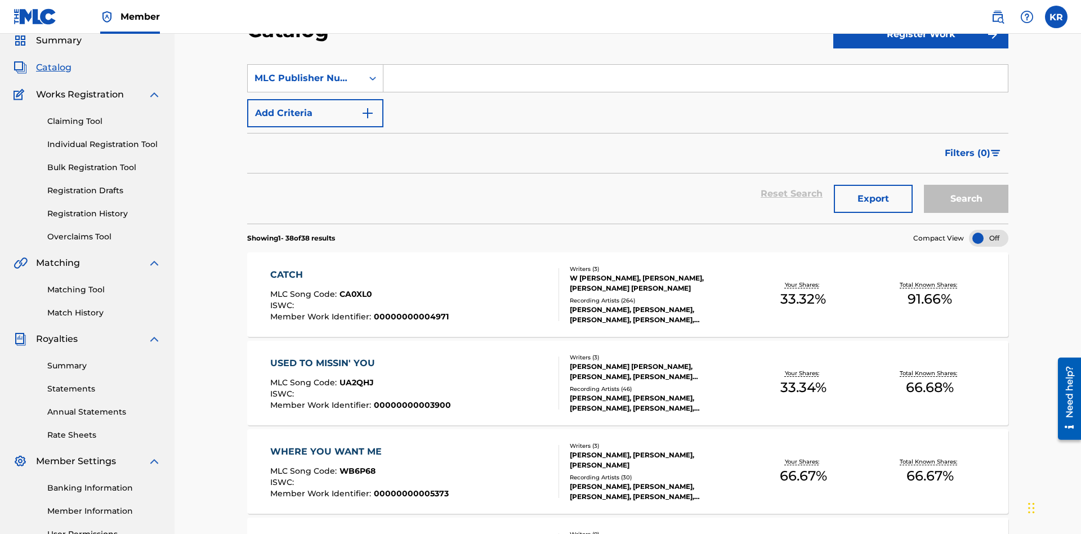
scroll to position [42, 0]
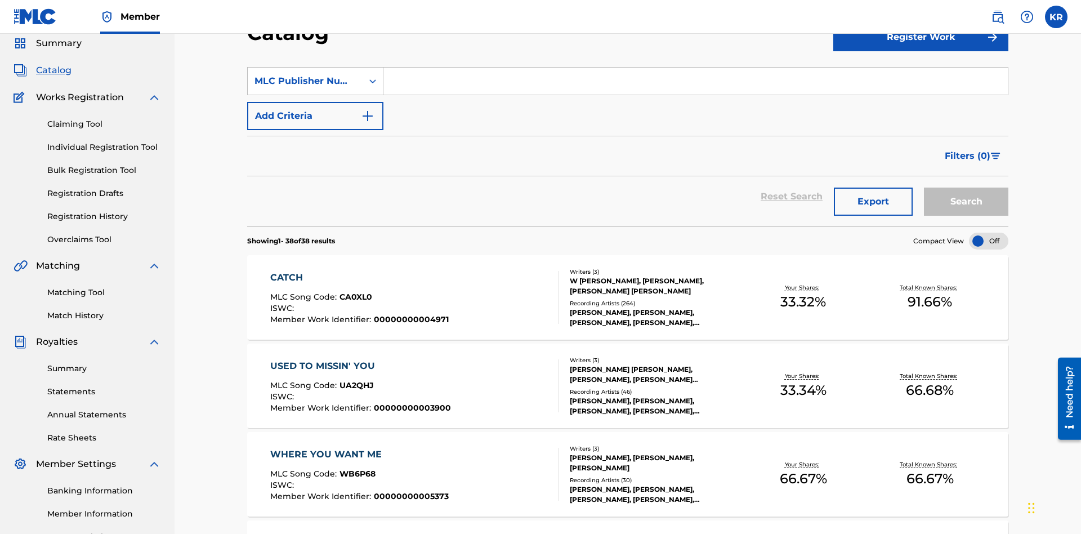
click at [696, 81] on input "Search Form" at bounding box center [696, 81] width 625 height 27
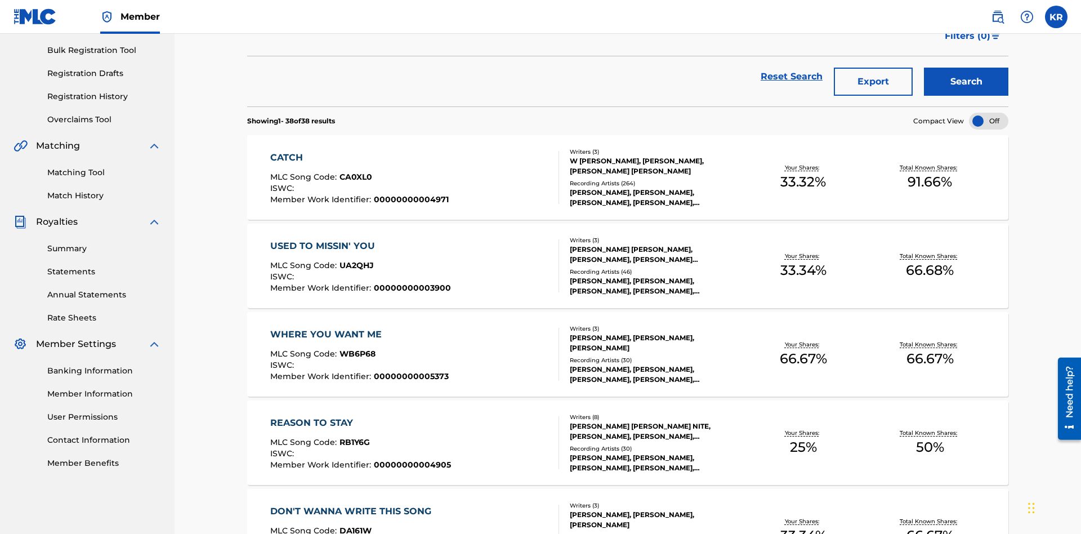
type input "P9075R"
click at [966, 82] on button "Search" at bounding box center [966, 82] width 84 height 28
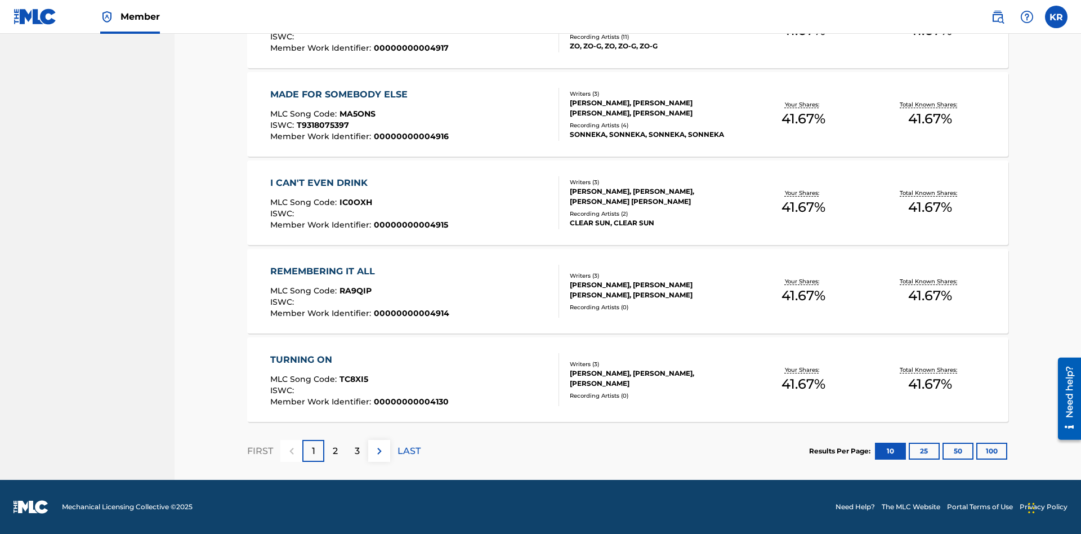
click at [977, 451] on button "100" at bounding box center [992, 451] width 31 height 17
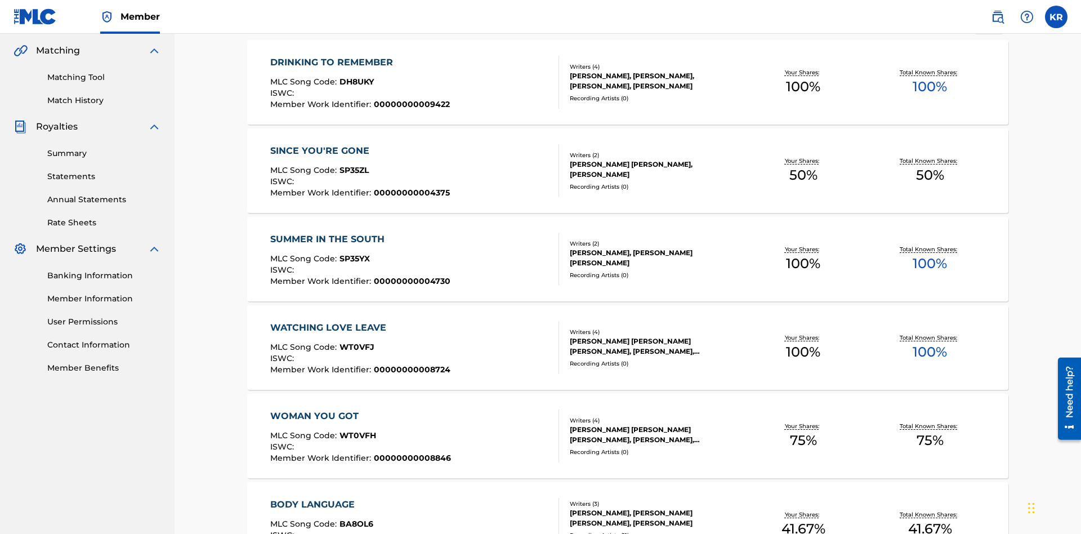
scroll to position [4422, 0]
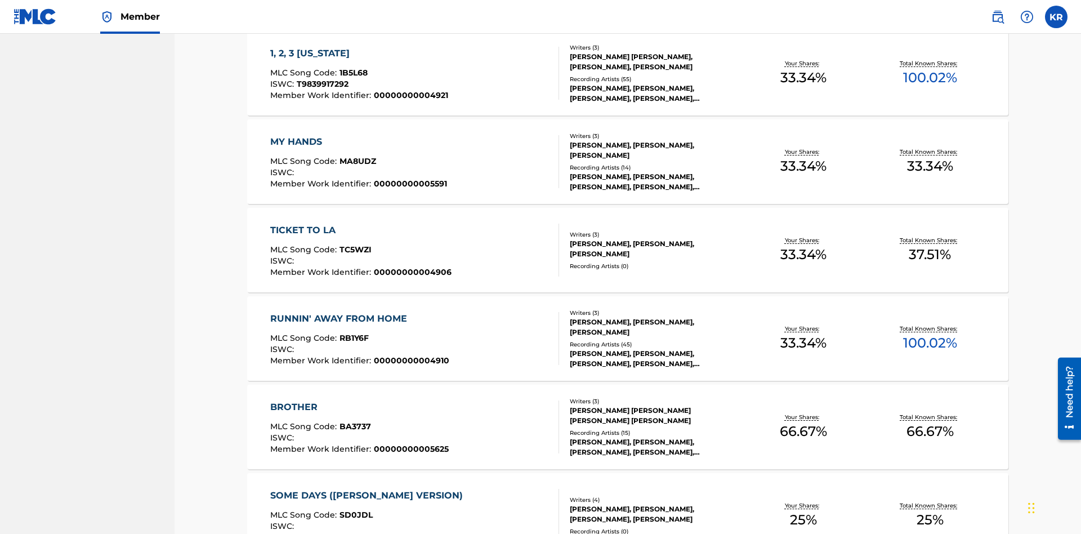
click at [352, 73] on span "1B5L68" at bounding box center [354, 73] width 28 height 10
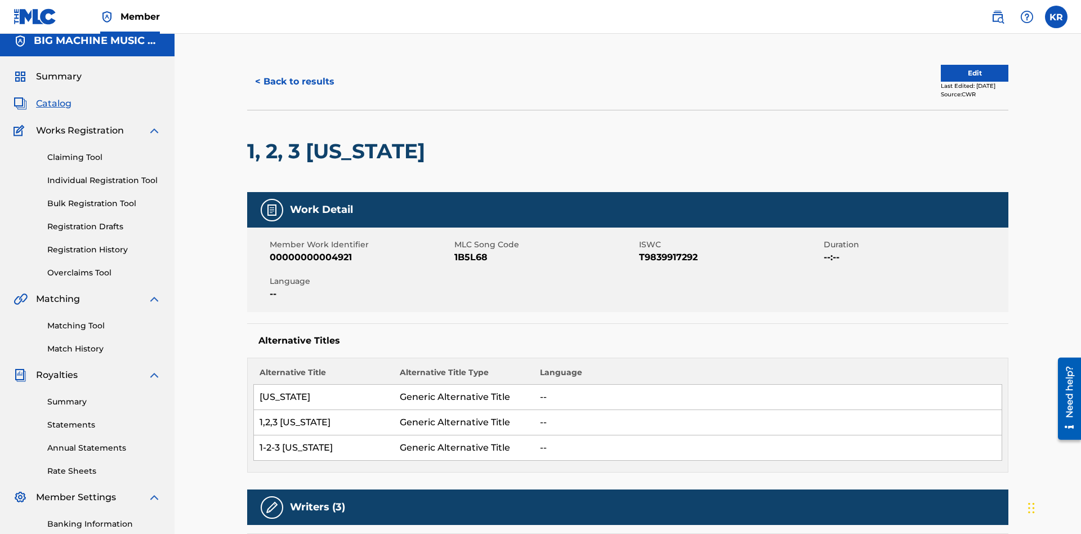
click at [294, 82] on button "< Back to results" at bounding box center [294, 82] width 95 height 28
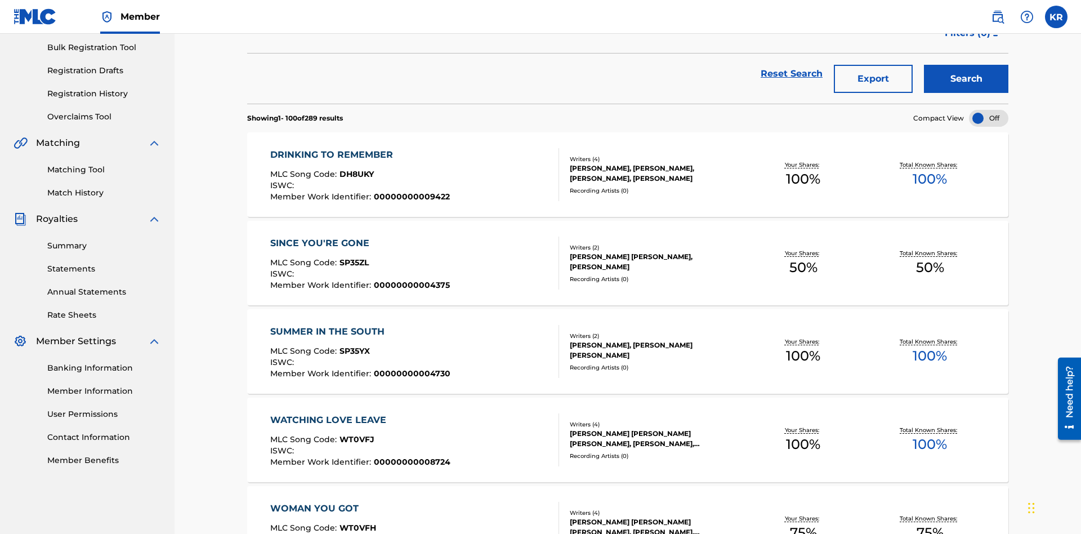
scroll to position [162, 0]
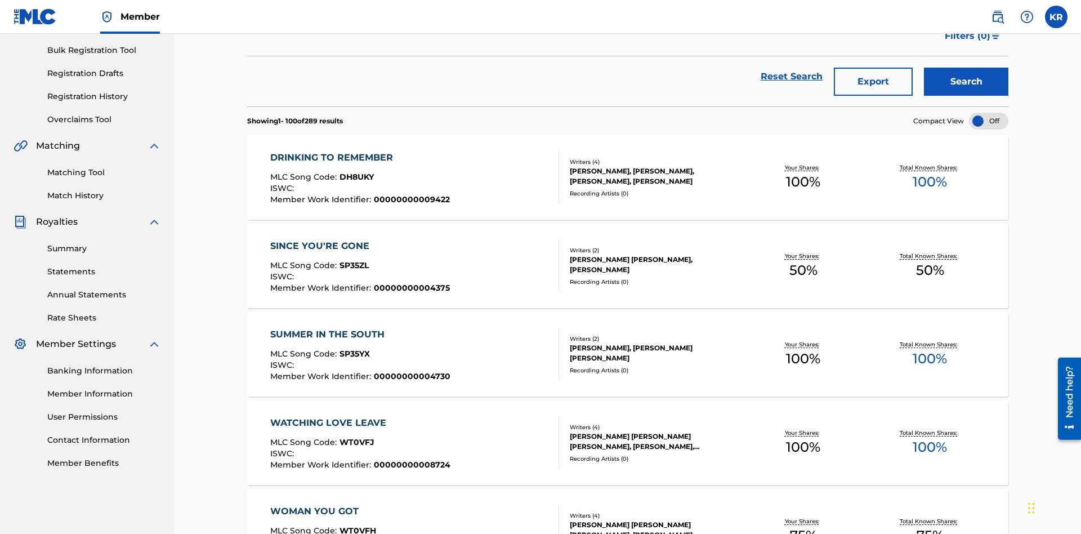
click at [874, 82] on button "Export" at bounding box center [873, 82] width 79 height 28
